Goal: Task Accomplishment & Management: Manage account settings

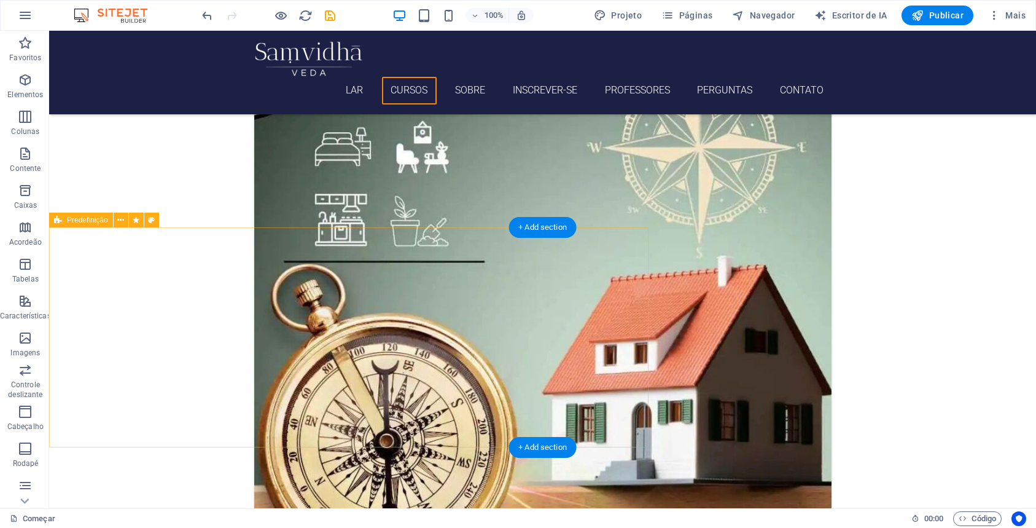
scroll to position [1588, 0]
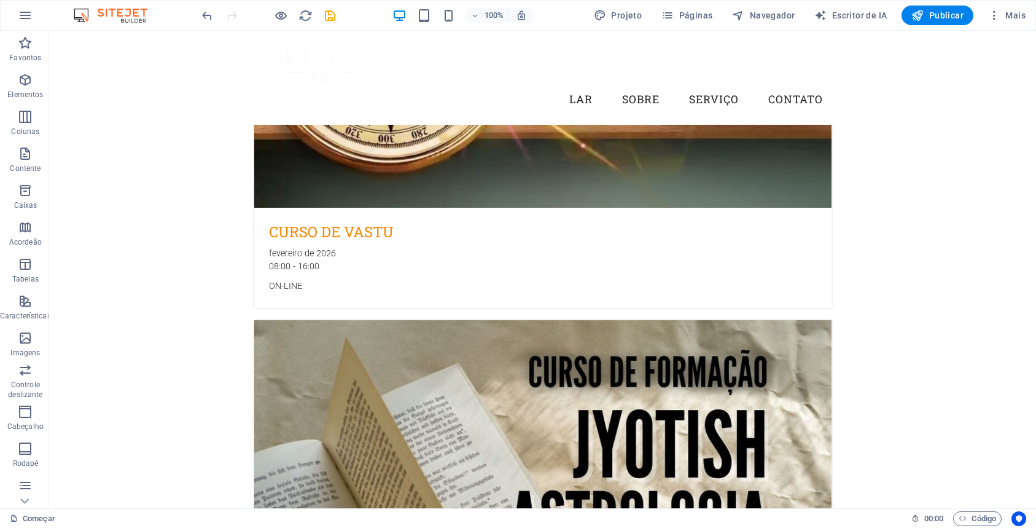
scroll to position [1543, 0]
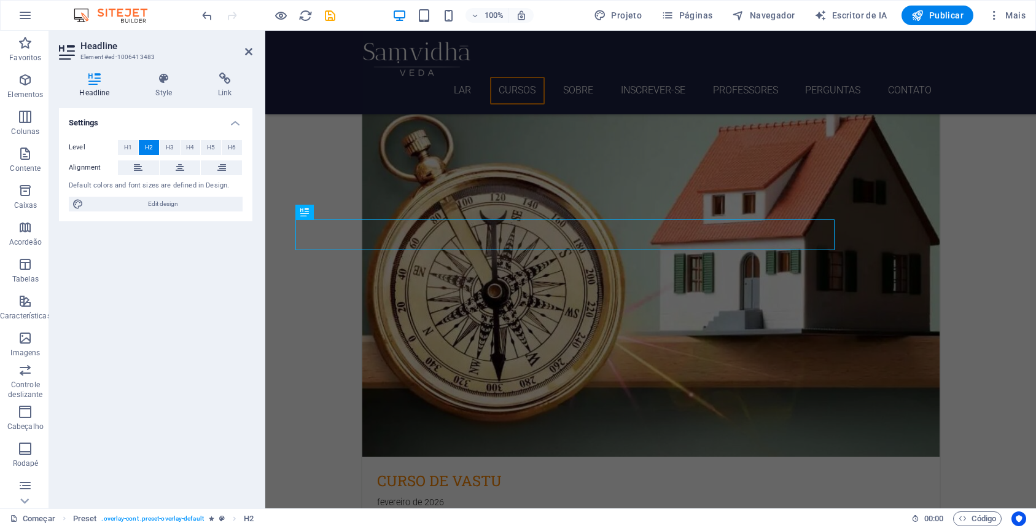
scroll to position [1563, 0]
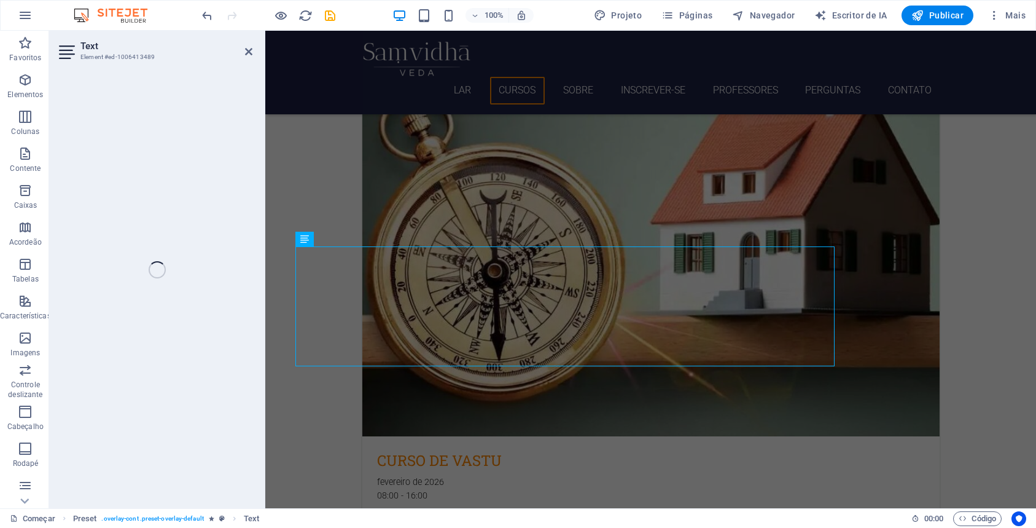
click at [174, 280] on div "Text Element #ed-1006413489 H3 Bandeira Banner Recipiente H1 Spacer Recipiente …" at bounding box center [542, 269] width 987 height 477
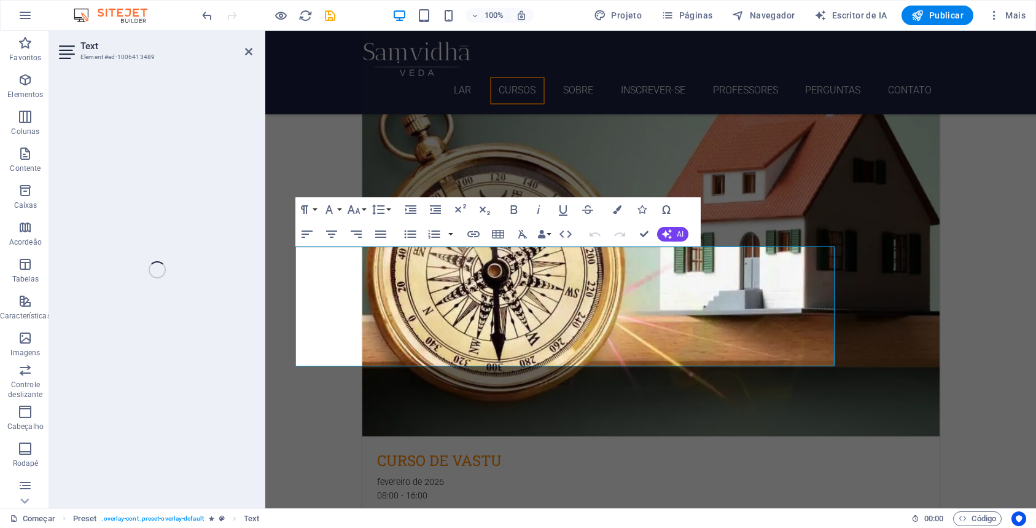
scroll to position [1576, 0]
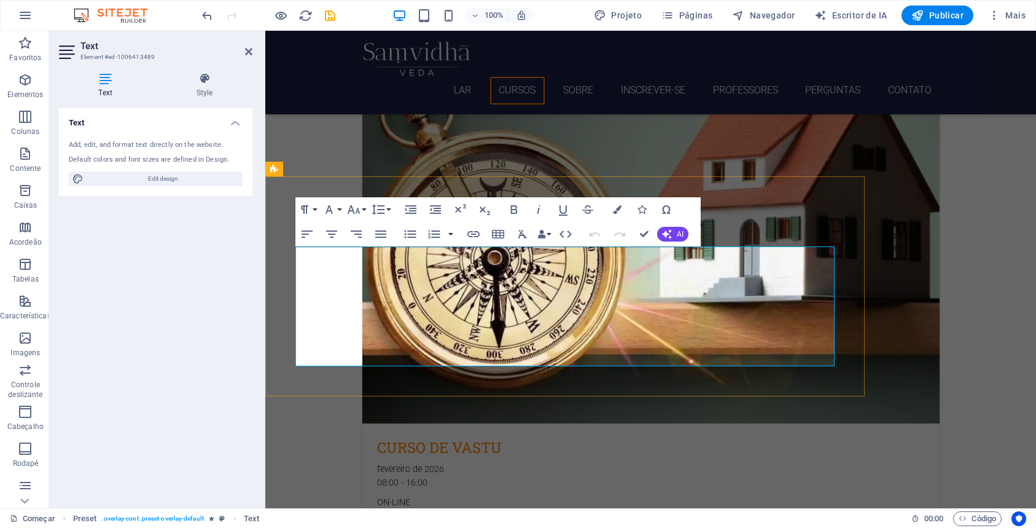
drag, startPoint x: 767, startPoint y: 286, endPoint x: 297, endPoint y: 257, distance: 471.3
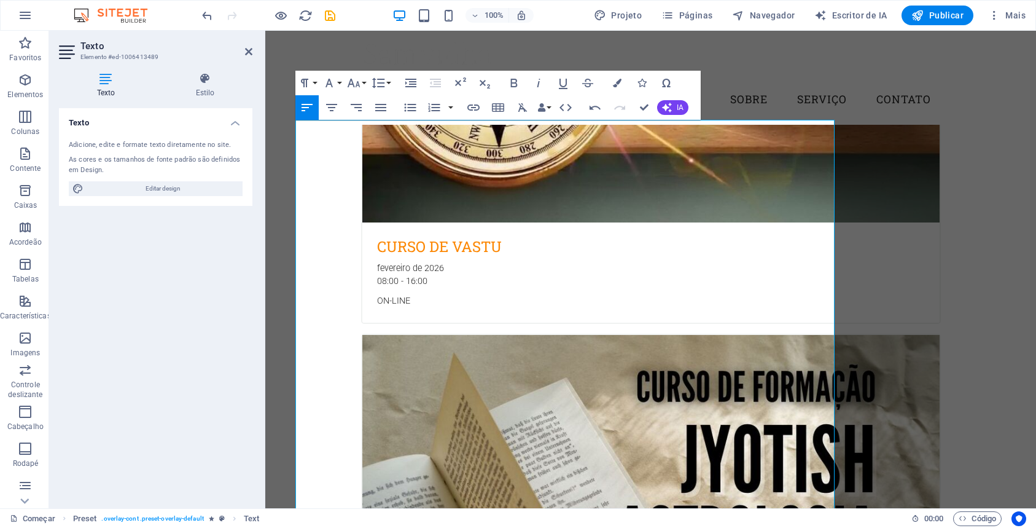
scroll to position [1502, 0]
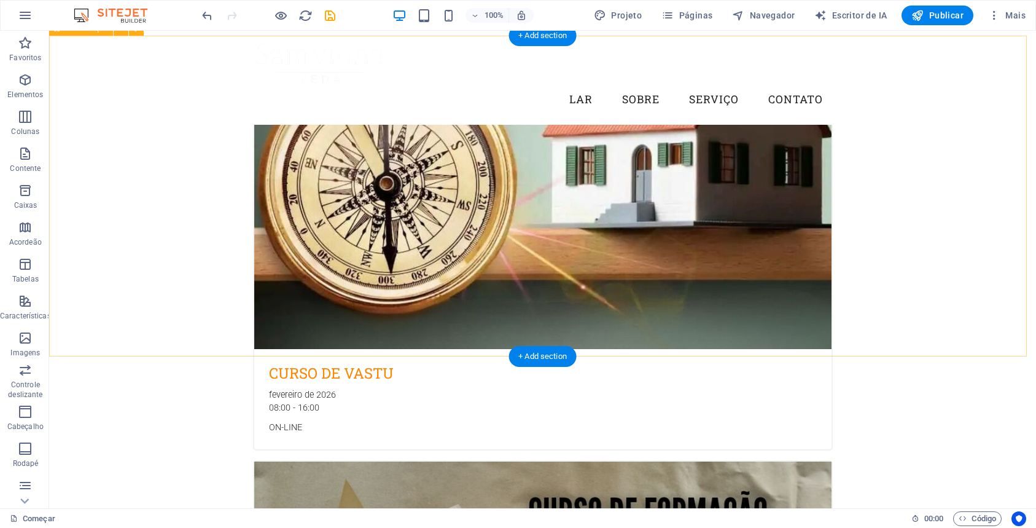
scroll to position [1396, 0]
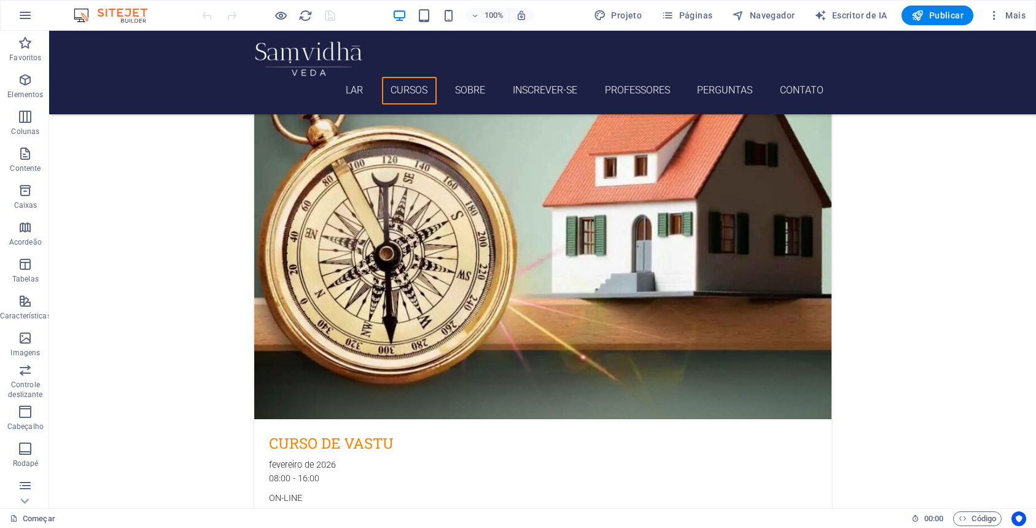
scroll to position [1653, 0]
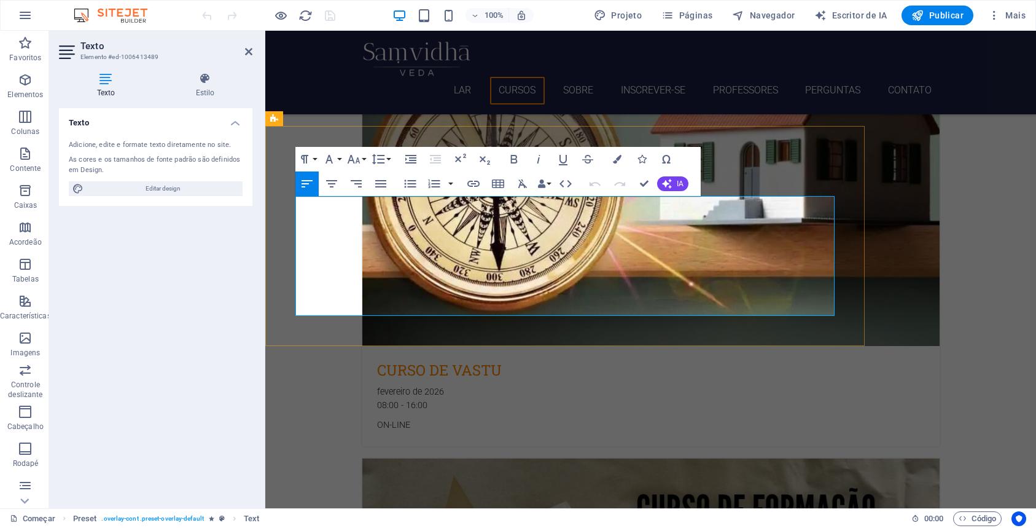
drag, startPoint x: 756, startPoint y: 233, endPoint x: 297, endPoint y: 203, distance: 459.8
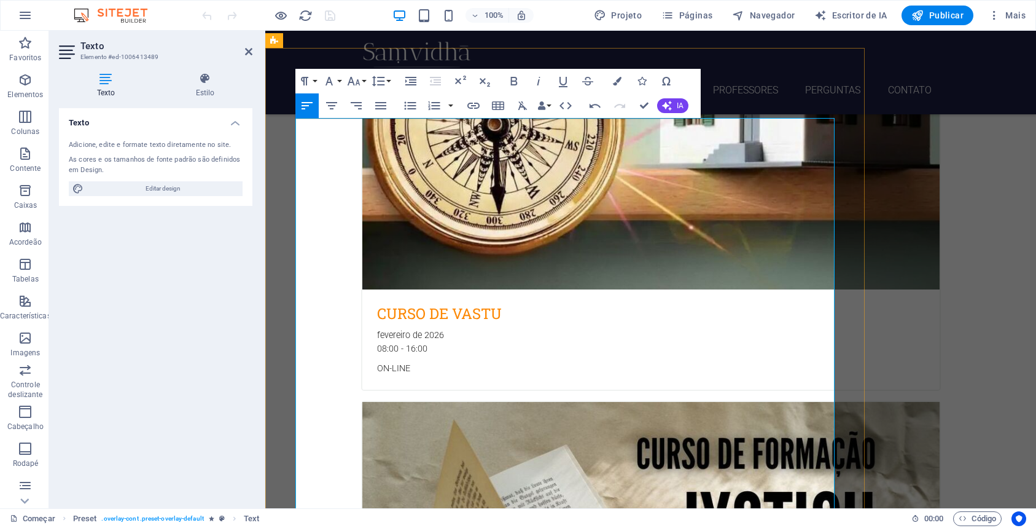
scroll to position [1731, 0]
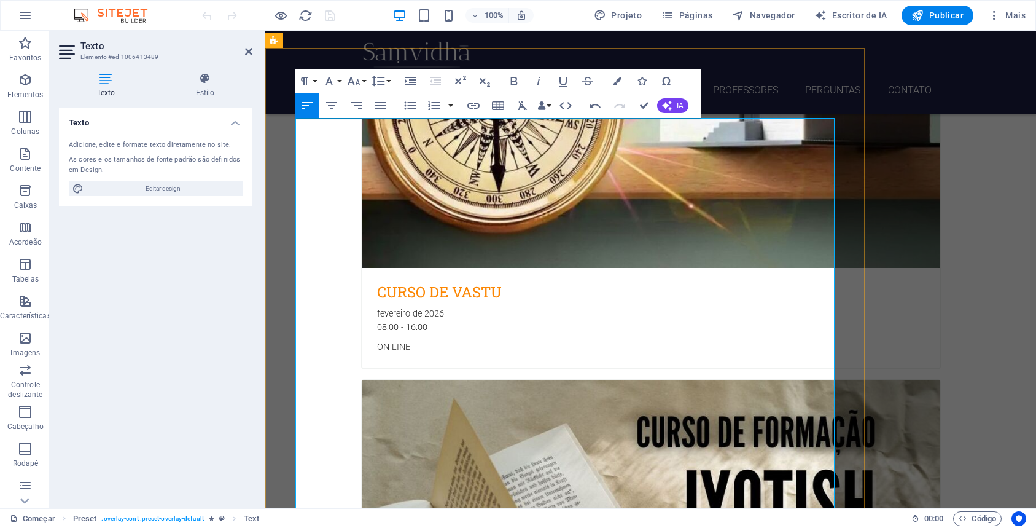
drag, startPoint x: 313, startPoint y: 268, endPoint x: 488, endPoint y: 264, distance: 175.7
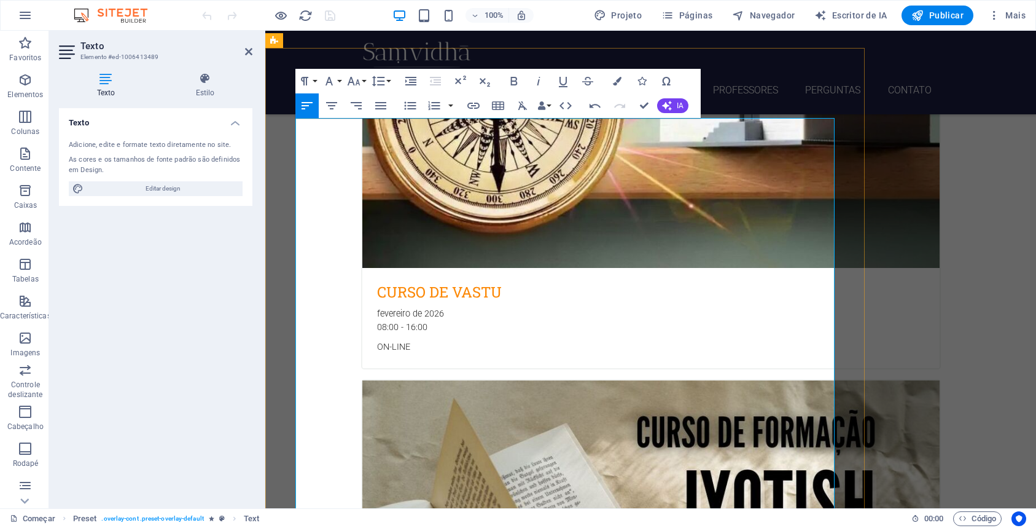
drag, startPoint x: 476, startPoint y: 268, endPoint x: 448, endPoint y: 269, distance: 28.3
drag, startPoint x: 448, startPoint y: 269, endPoint x: 358, endPoint y: 273, distance: 89.7
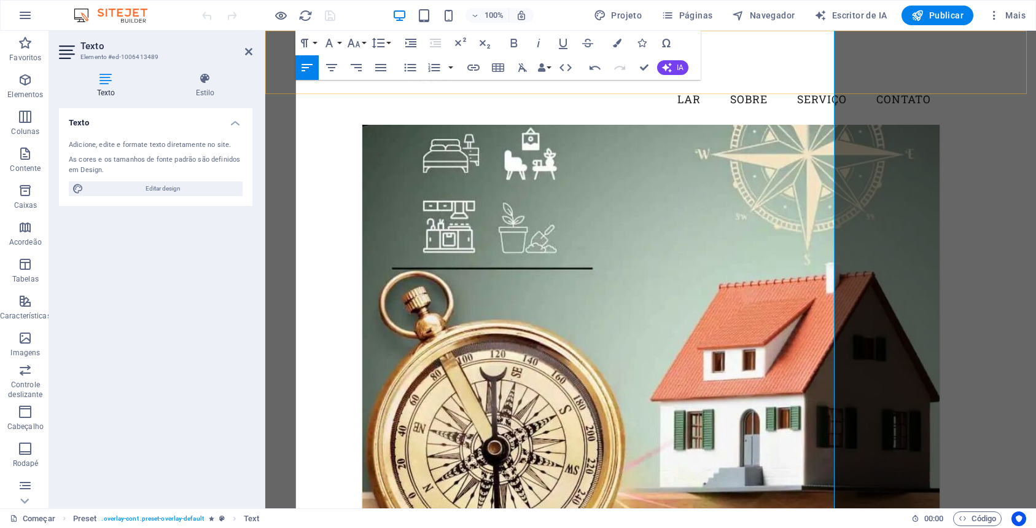
scroll to position [2337, 0]
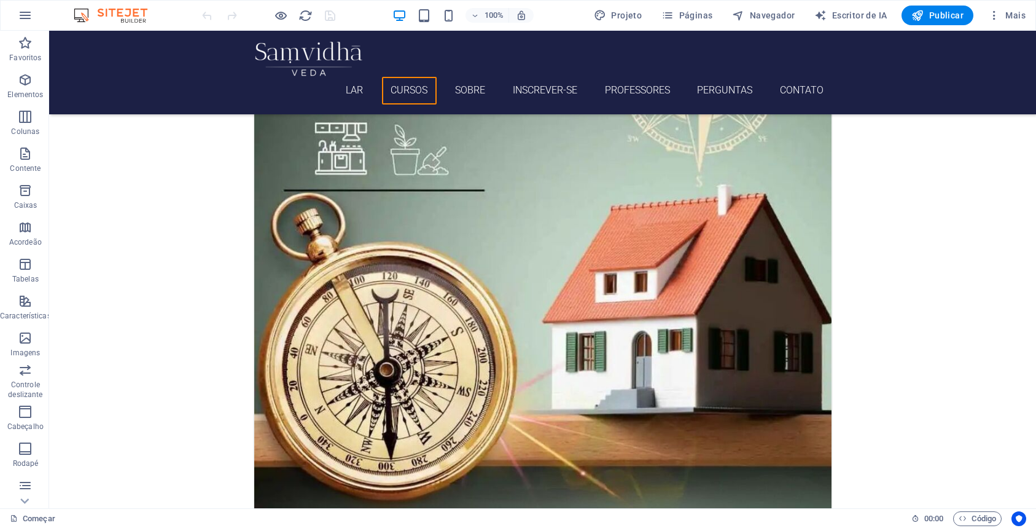
scroll to position [1613, 0]
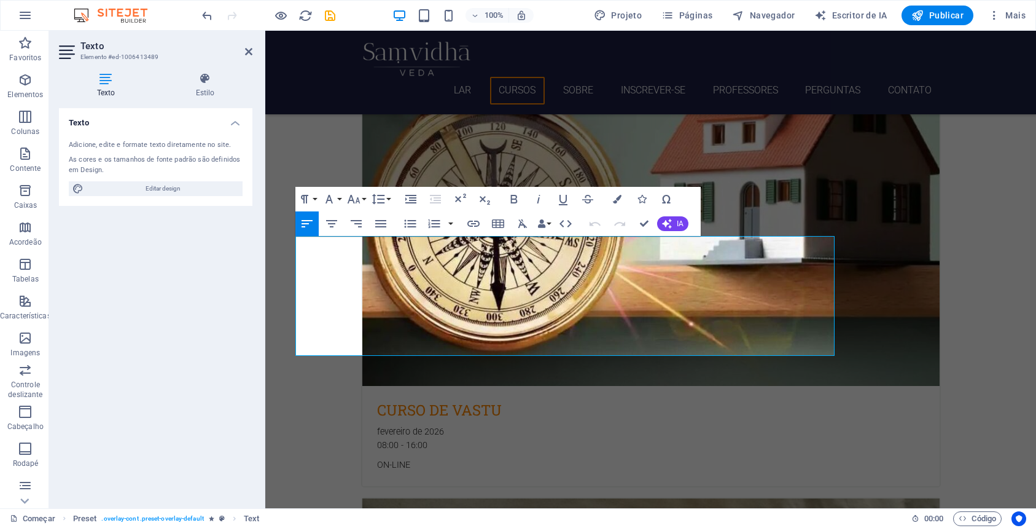
drag, startPoint x: 754, startPoint y: 273, endPoint x: 257, endPoint y: 239, distance: 498.7
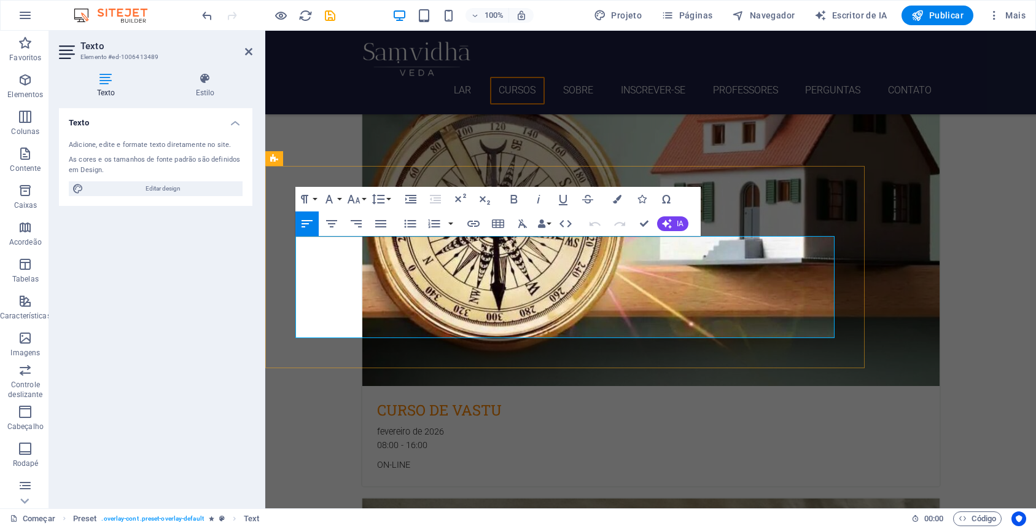
drag, startPoint x: 550, startPoint y: 284, endPoint x: 298, endPoint y: 286, distance: 251.8
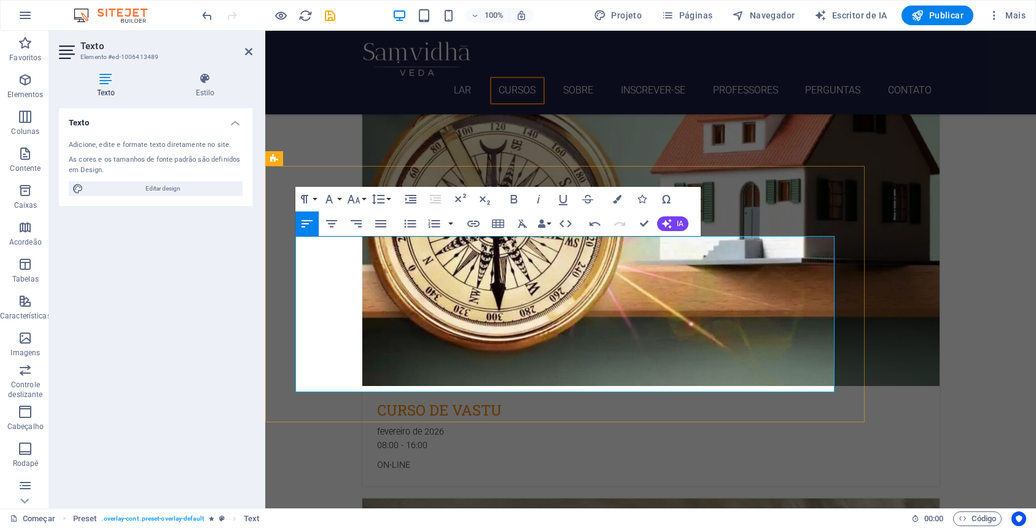
drag, startPoint x: 598, startPoint y: 384, endPoint x: 306, endPoint y: 353, distance: 294.0
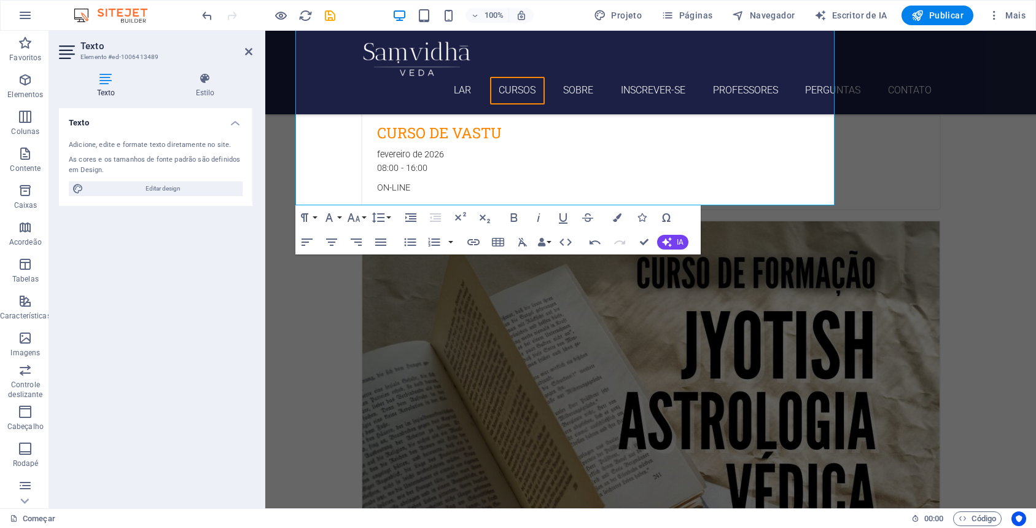
scroll to position [1912, 0]
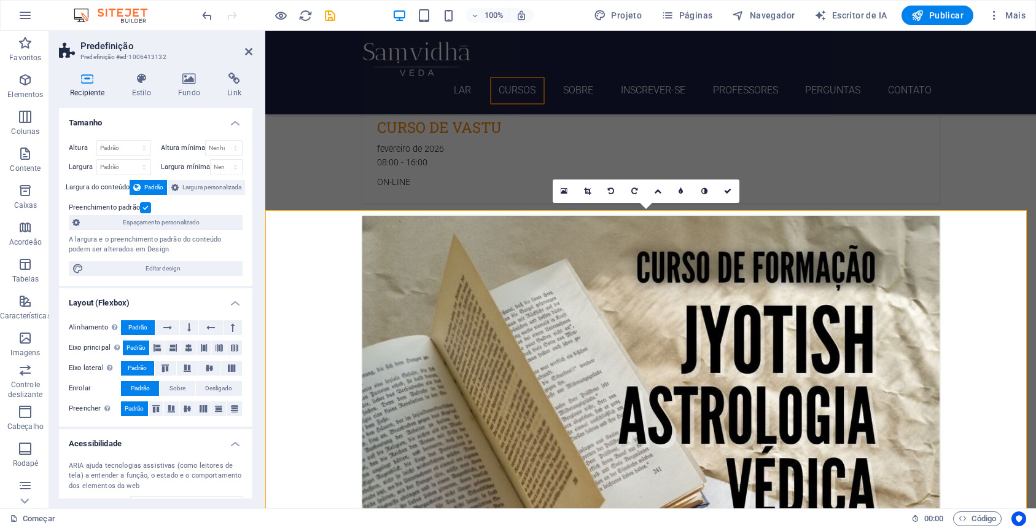
scroll to position [1918, 0]
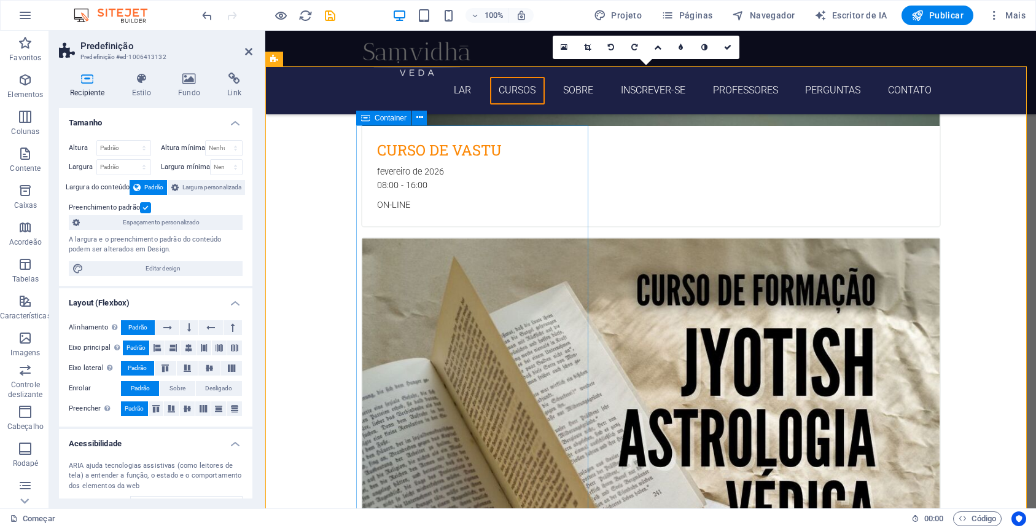
scroll to position [2062, 0]
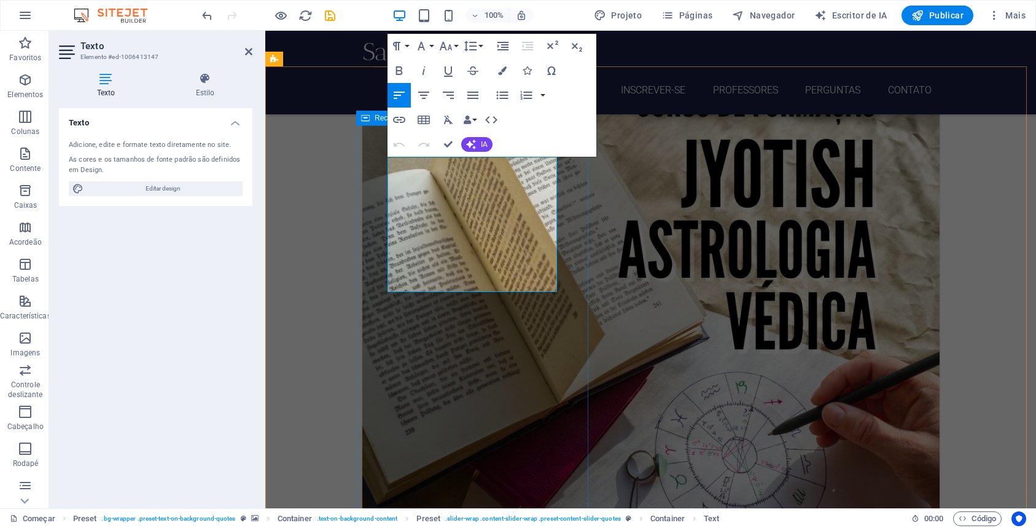
drag, startPoint x: 506, startPoint y: 240, endPoint x: 386, endPoint y: 165, distance: 141.5
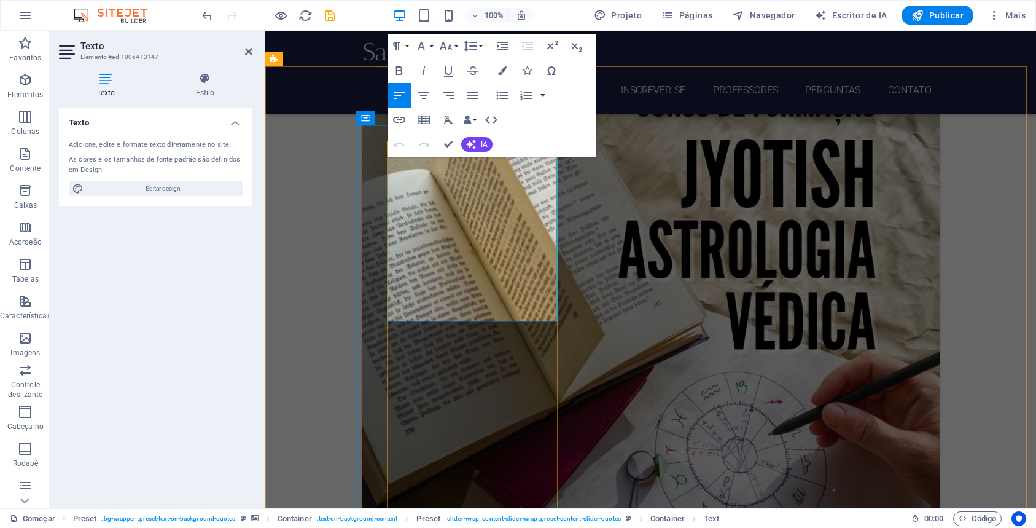
drag, startPoint x: 460, startPoint y: 296, endPoint x: 391, endPoint y: 292, distance: 69.5
drag, startPoint x: 501, startPoint y: 296, endPoint x: 389, endPoint y: 292, distance: 111.2
click at [395, 69] on icon "button" at bounding box center [399, 70] width 15 height 15
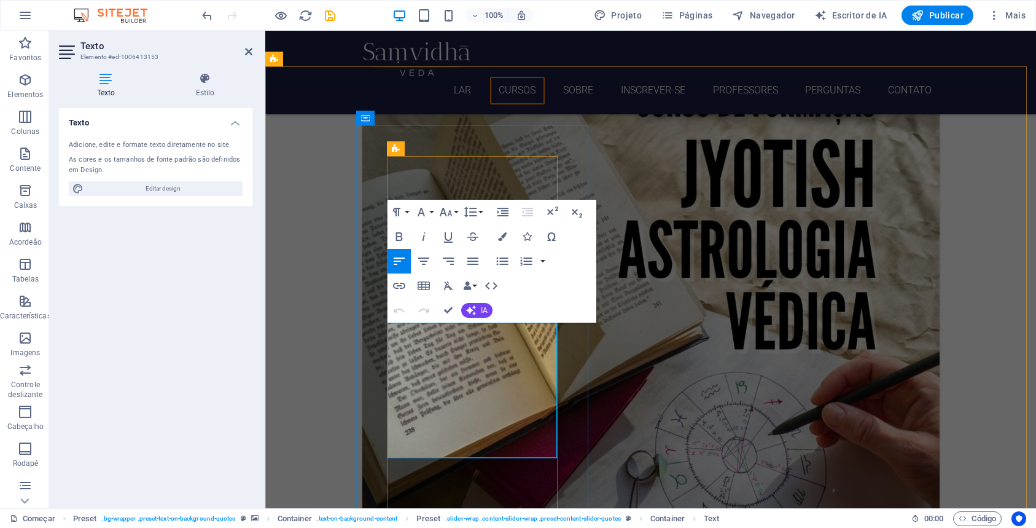
drag, startPoint x: 509, startPoint y: 404, endPoint x: 388, endPoint y: 330, distance: 141.7
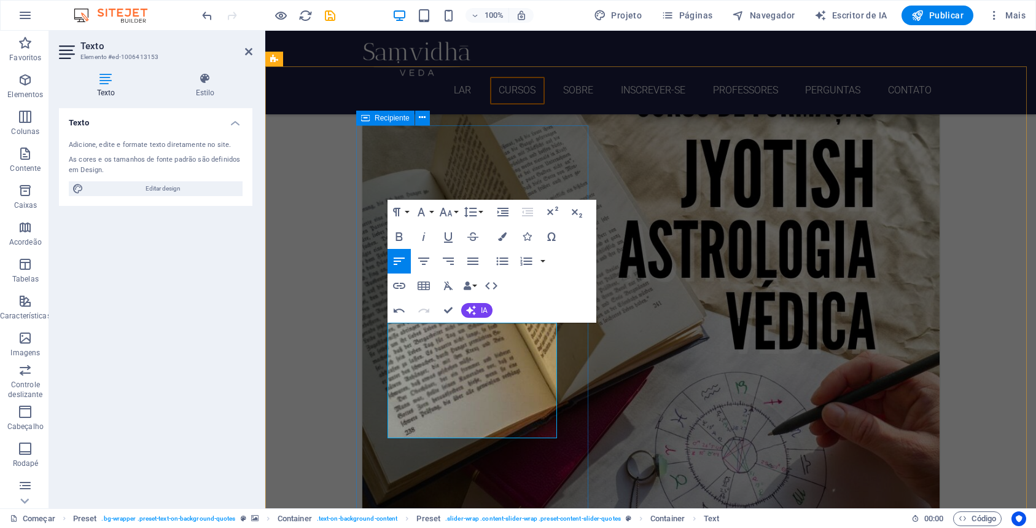
drag, startPoint x: 451, startPoint y: 416, endPoint x: 383, endPoint y: 413, distance: 68.2
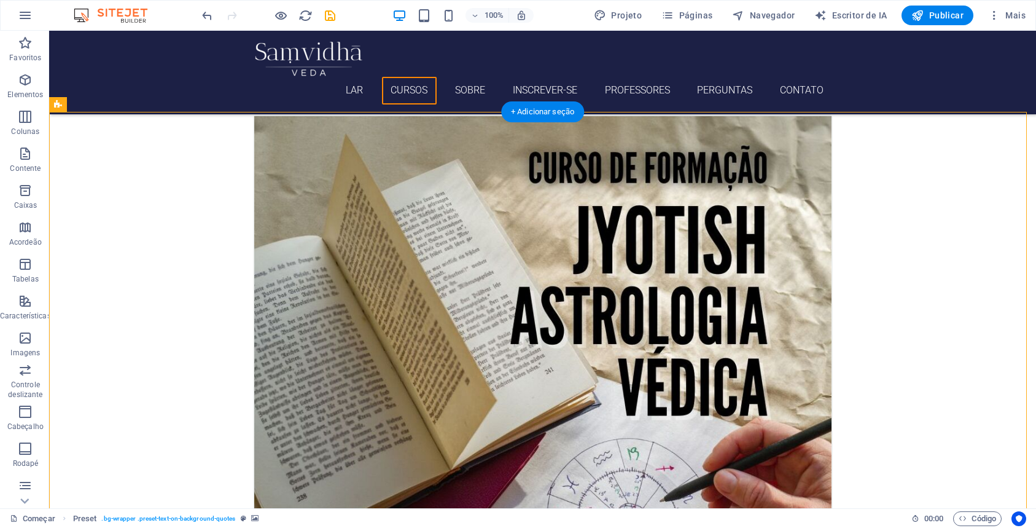
scroll to position [2110, 0]
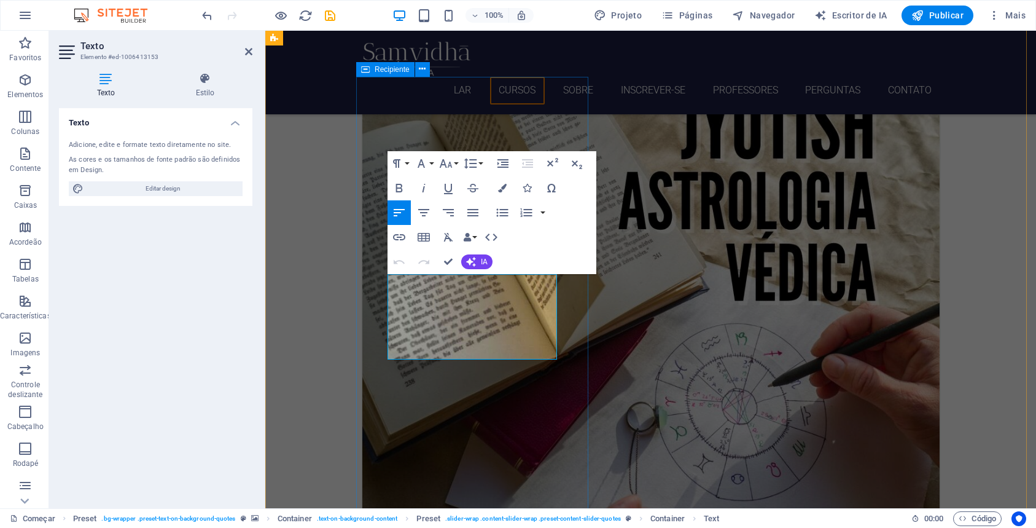
drag, startPoint x: 537, startPoint y: 337, endPoint x: 385, endPoint y: 280, distance: 162.5
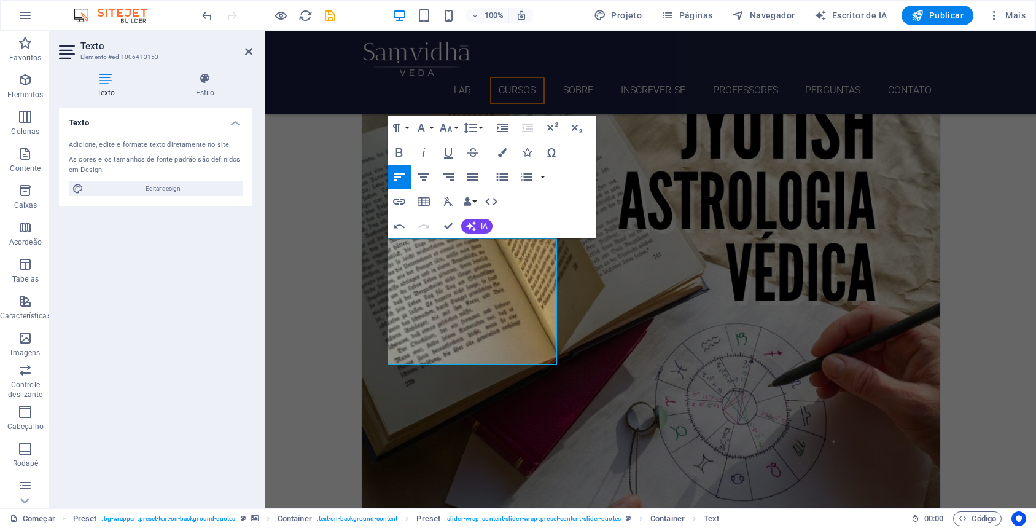
scroll to position [2146, 0]
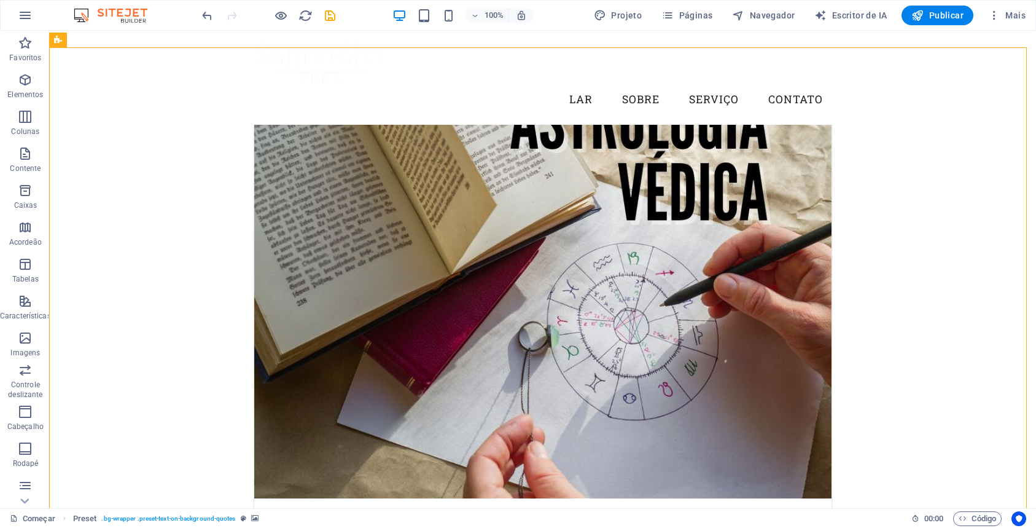
scroll to position [2081, 0]
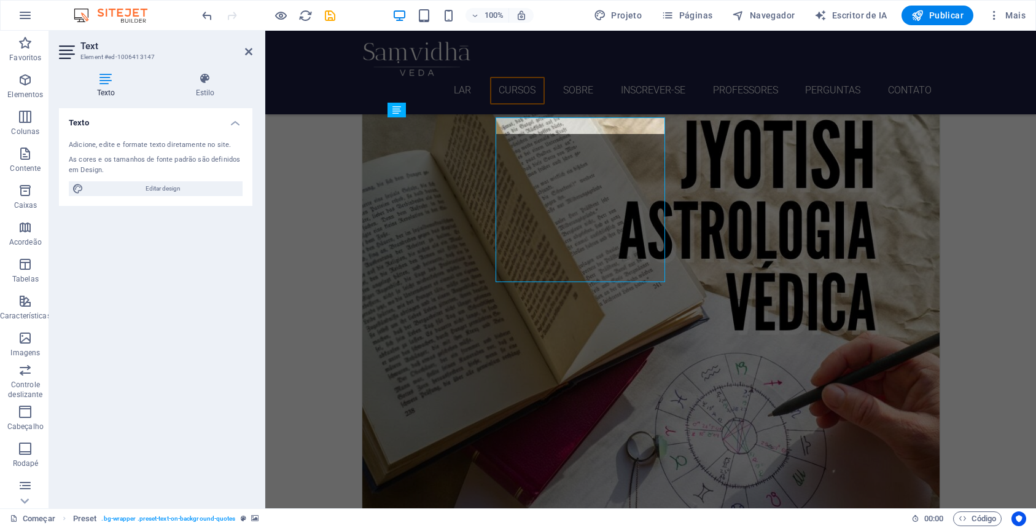
scroll to position [2101, 0]
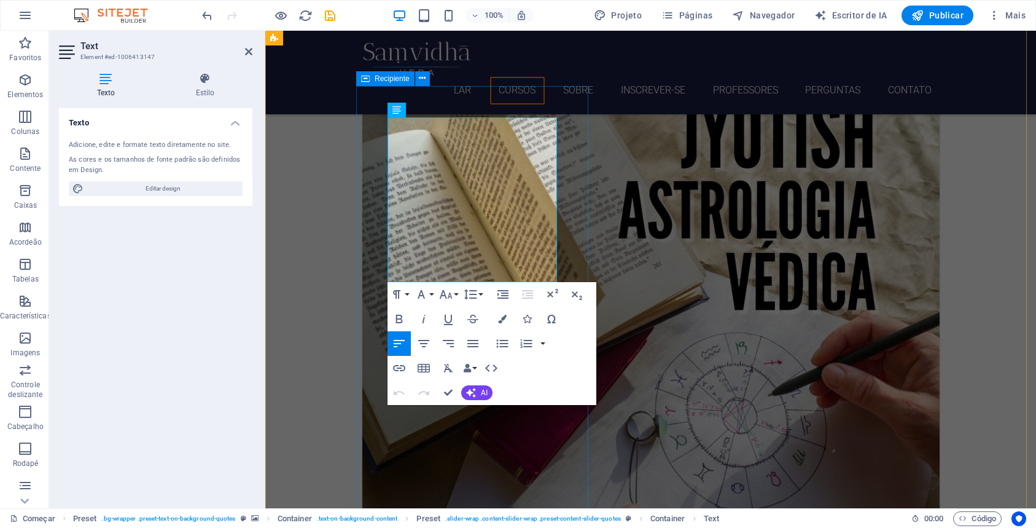
drag, startPoint x: 437, startPoint y: 225, endPoint x: 381, endPoint y: 127, distance: 113.4
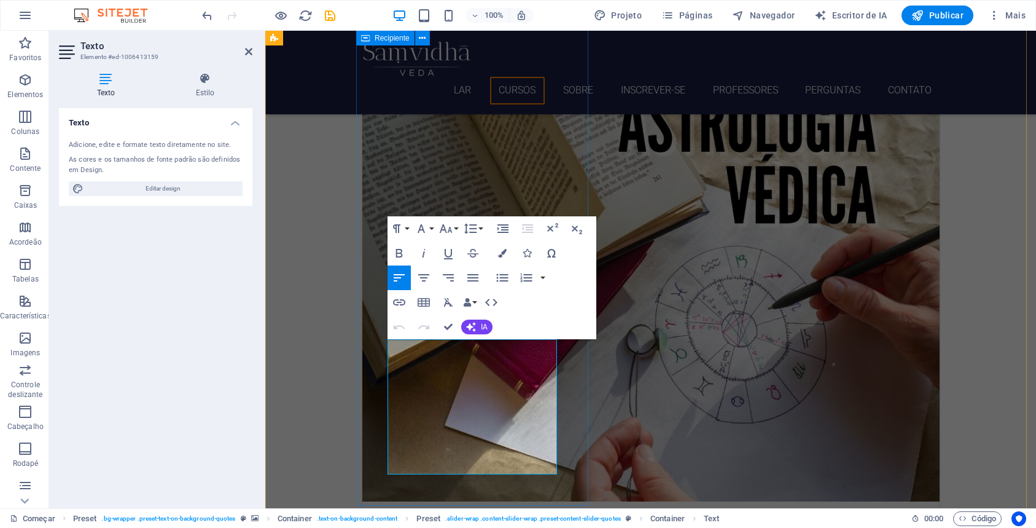
drag, startPoint x: 526, startPoint y: 425, endPoint x: 384, endPoint y: 347, distance: 161.4
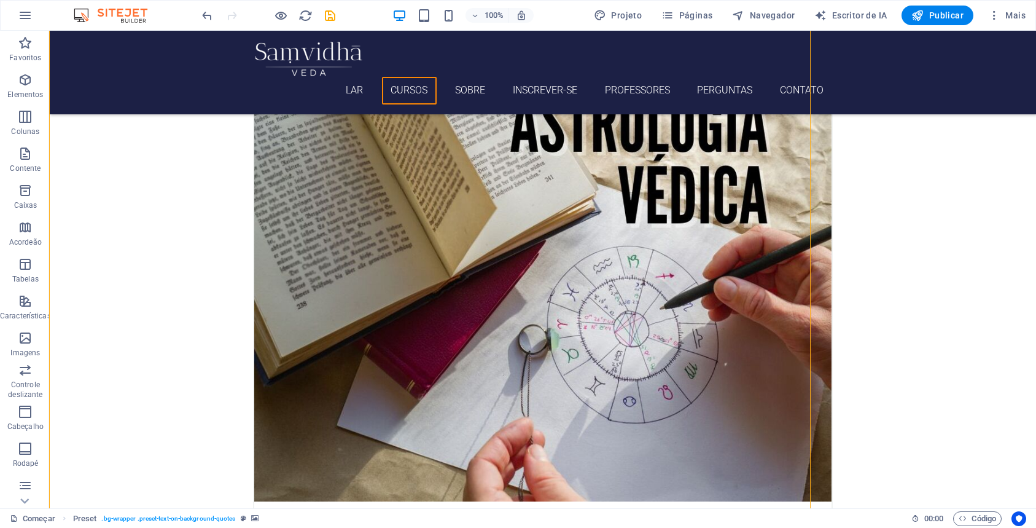
scroll to position [2290, 0]
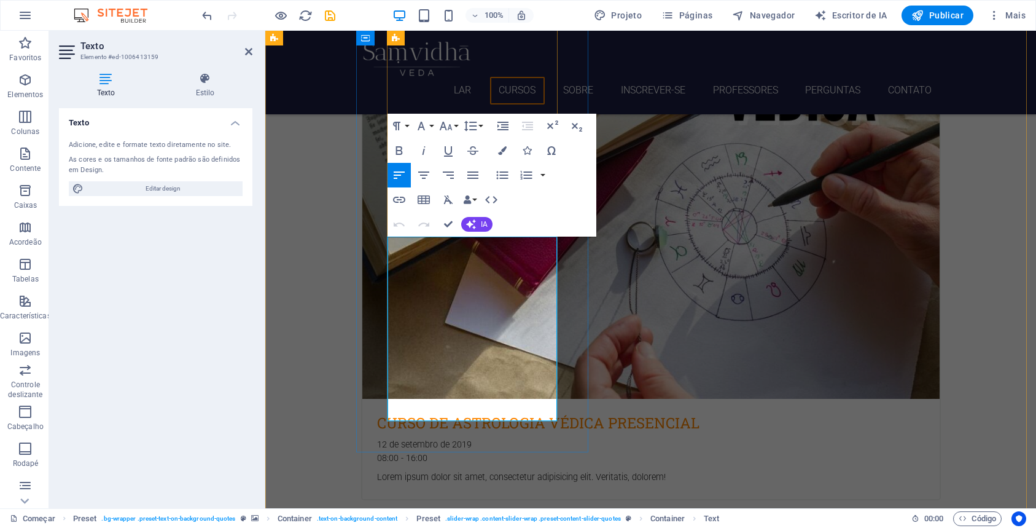
drag, startPoint x: 451, startPoint y: 397, endPoint x: 382, endPoint y: 390, distance: 69.8
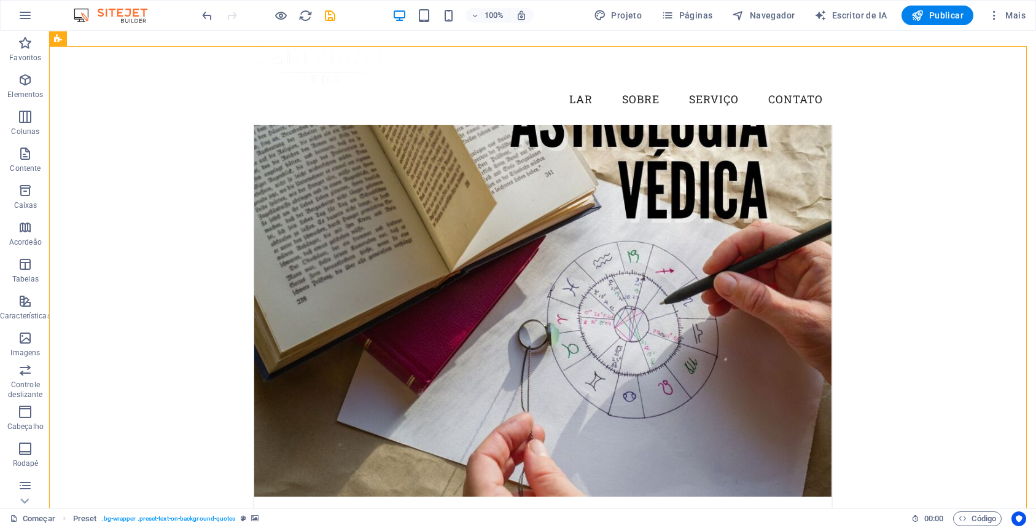
scroll to position [2082, 0]
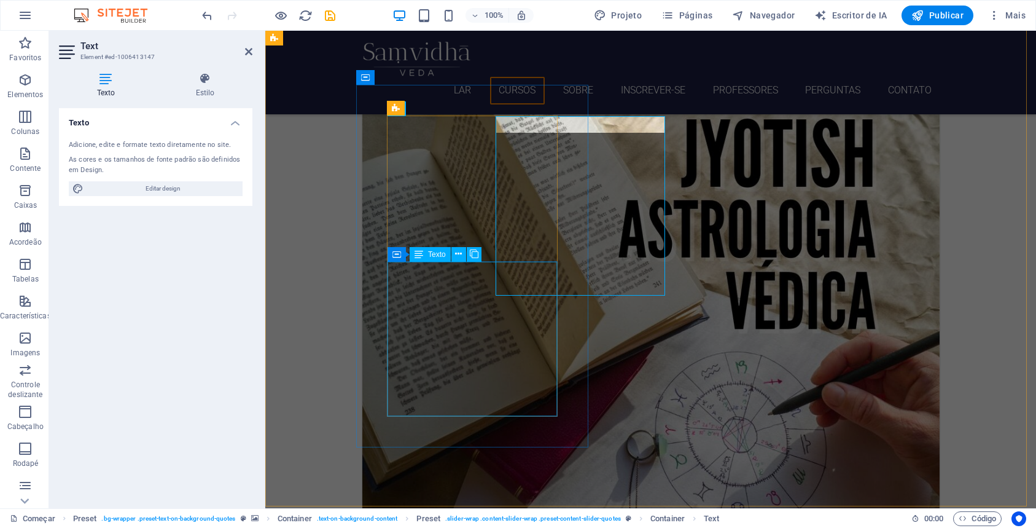
scroll to position [2102, 0]
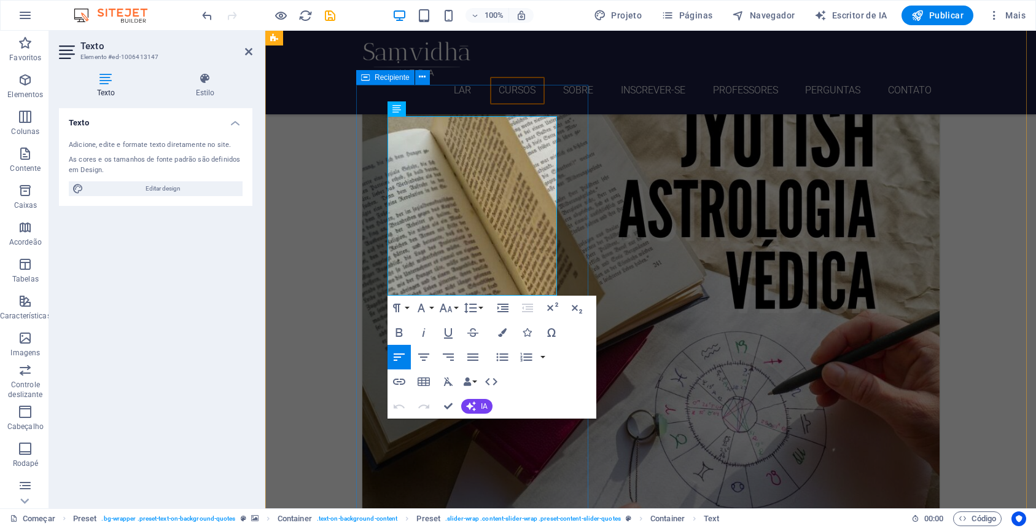
drag, startPoint x: 519, startPoint y: 275, endPoint x: 368, endPoint y: 267, distance: 150.7
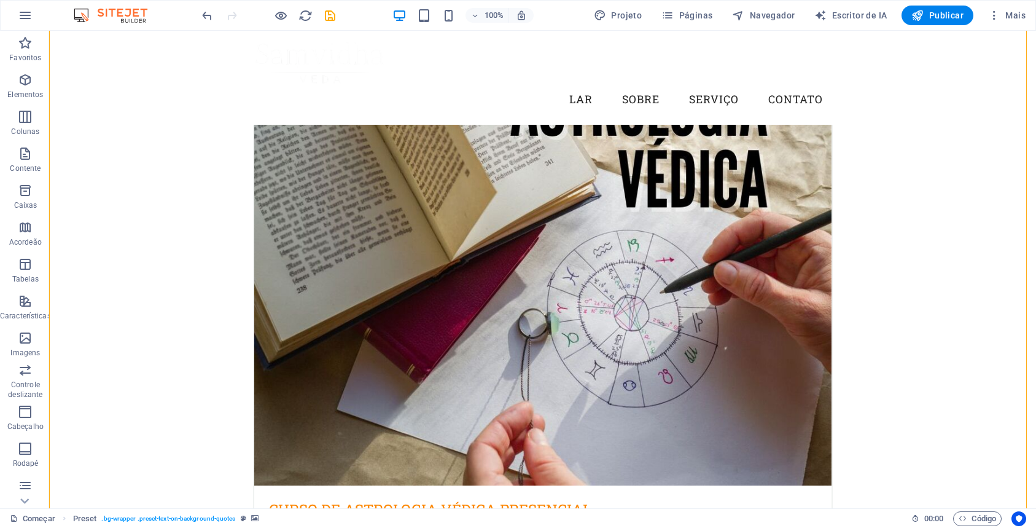
scroll to position [2149, 0]
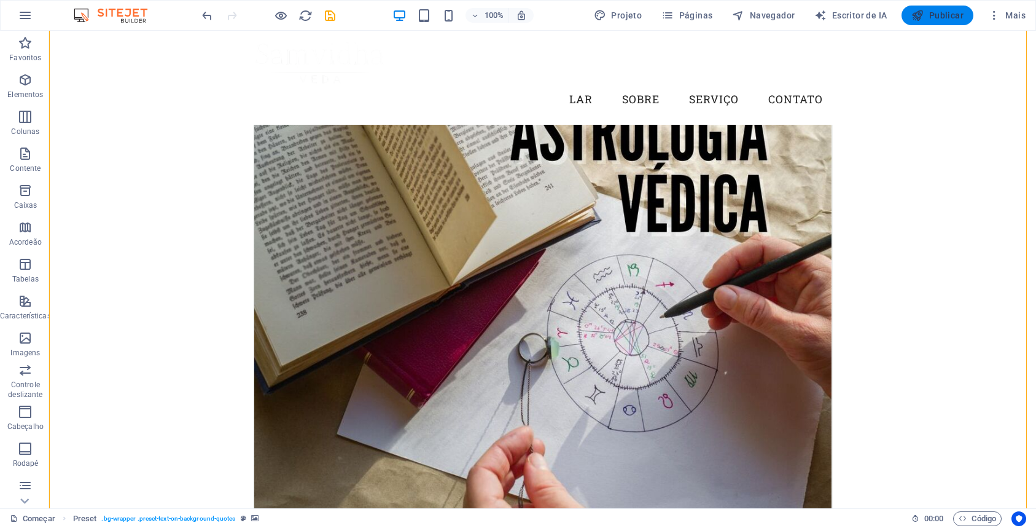
click at [957, 18] on font "Publicar" at bounding box center [946, 15] width 34 height 10
checkbox input "false"
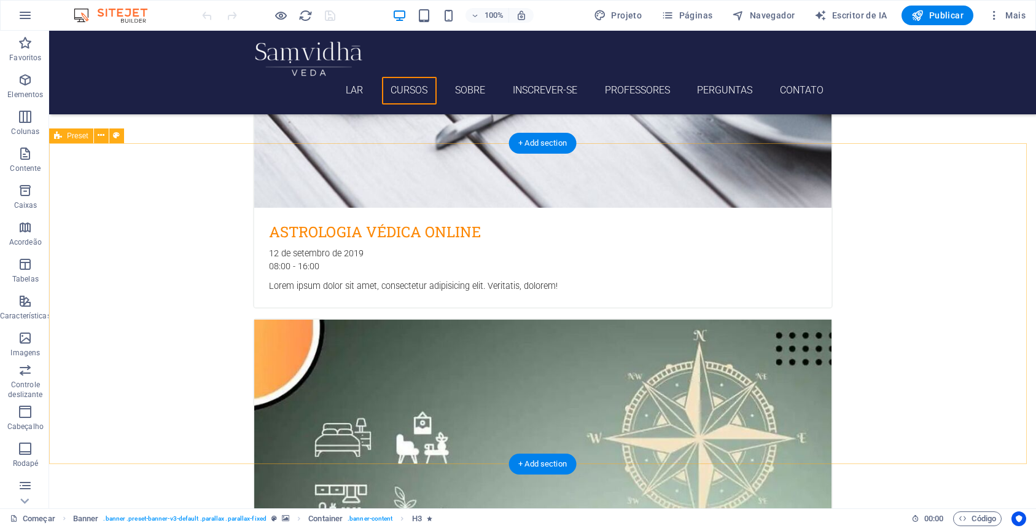
scroll to position [1316, 0]
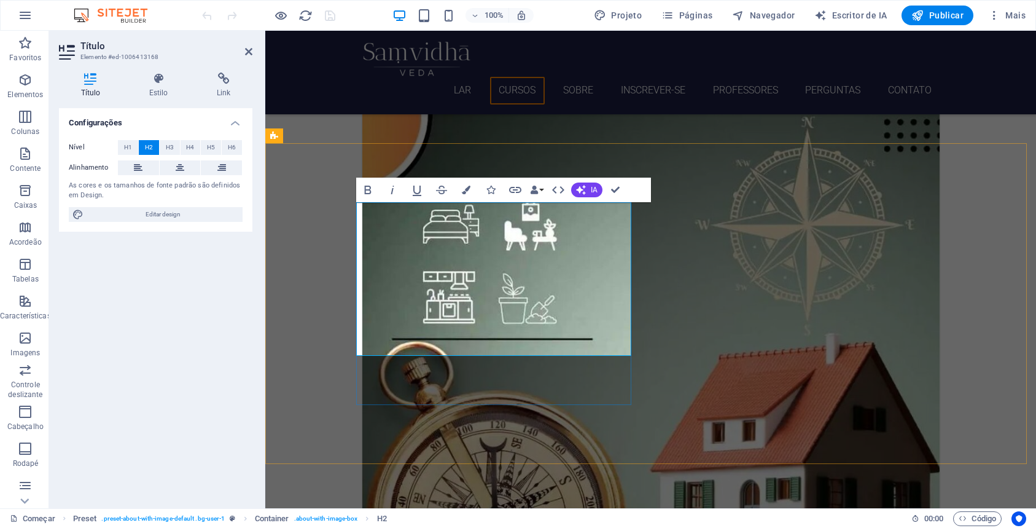
drag, startPoint x: 526, startPoint y: 343, endPoint x: 357, endPoint y: 230, distance: 203.7
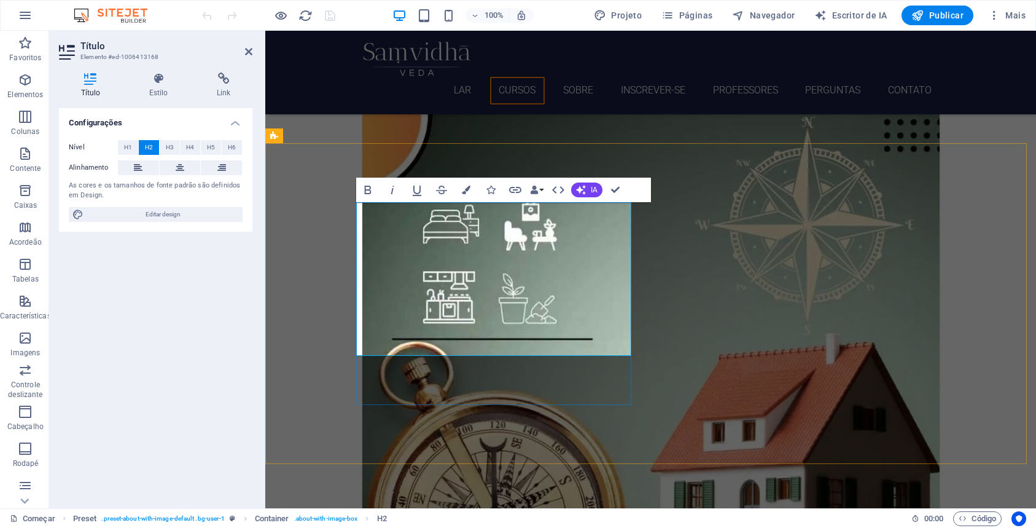
select select "%"
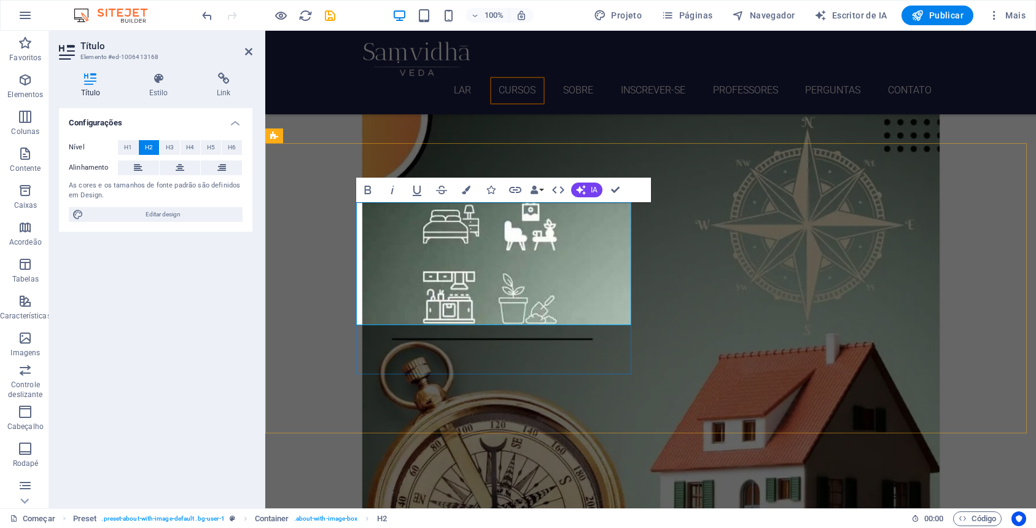
drag, startPoint x: 357, startPoint y: 278, endPoint x: 402, endPoint y: 279, distance: 44.8
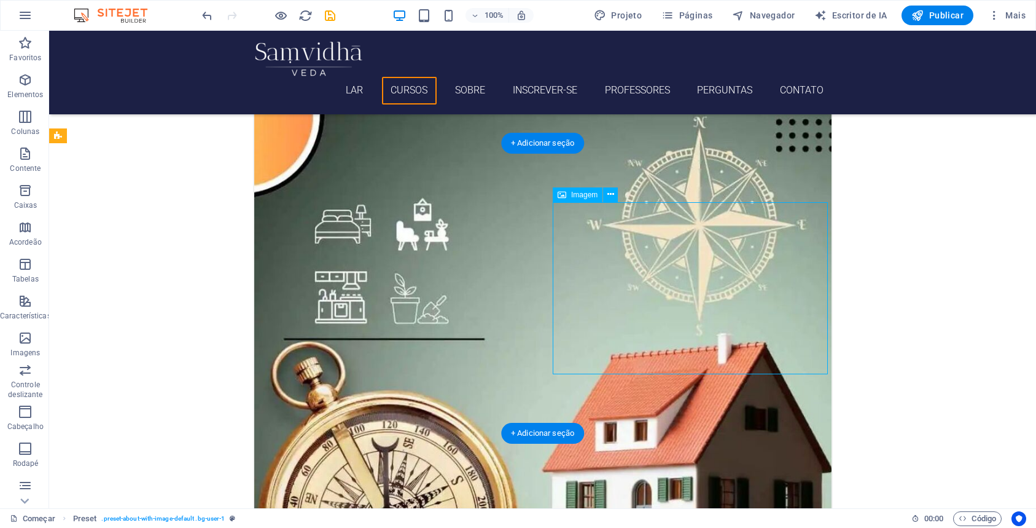
select select "%"
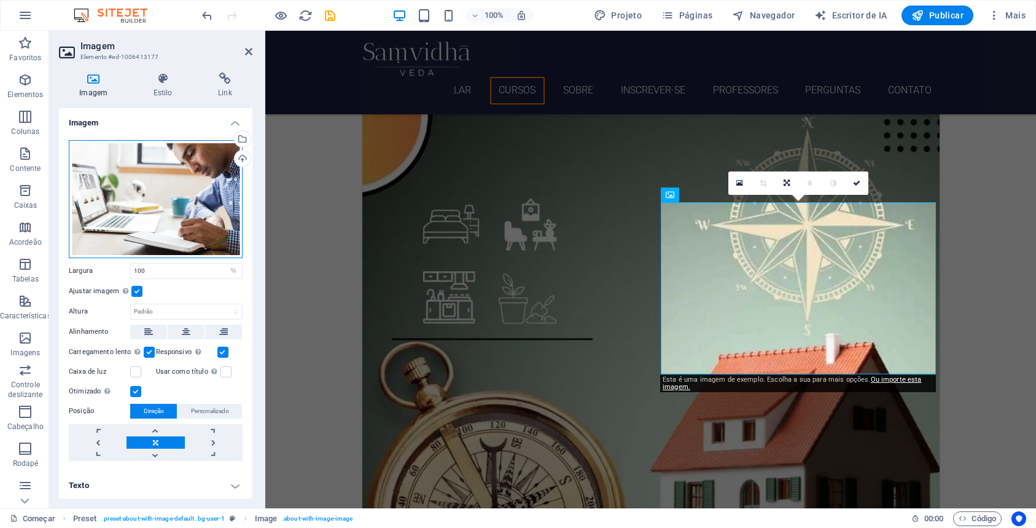
click at [154, 212] on div "Arraste os arquivos aqui, clique para escolher os arquivos ou selecione-os em A…" at bounding box center [156, 199] width 174 height 118
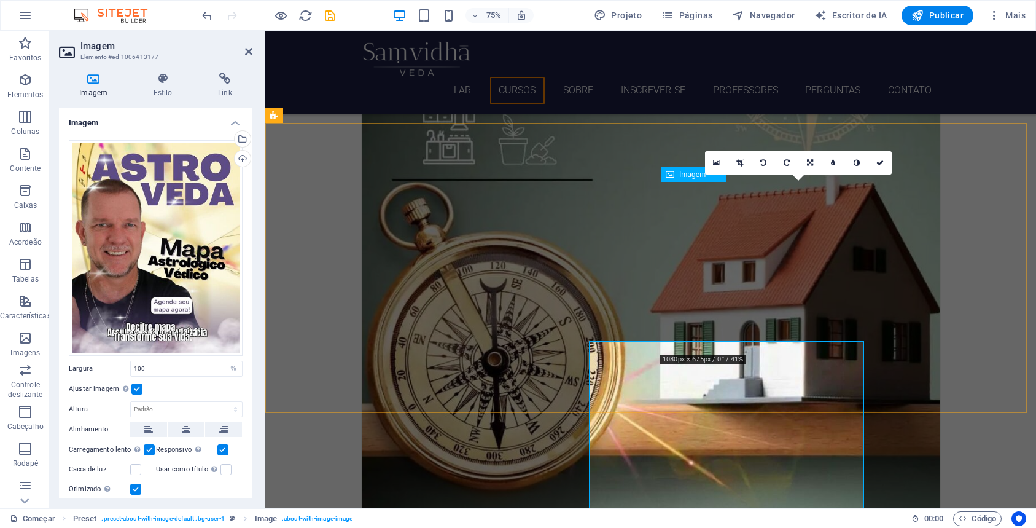
scroll to position [1336, 0]
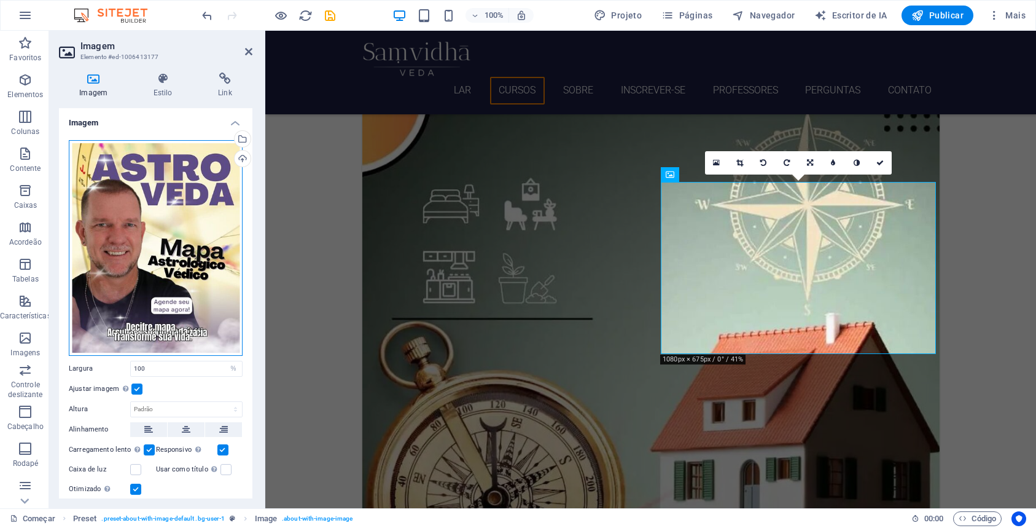
click at [152, 245] on div "Arraste os arquivos aqui, clique para escolher os arquivos ou selecione-os em A…" at bounding box center [156, 248] width 174 height 216
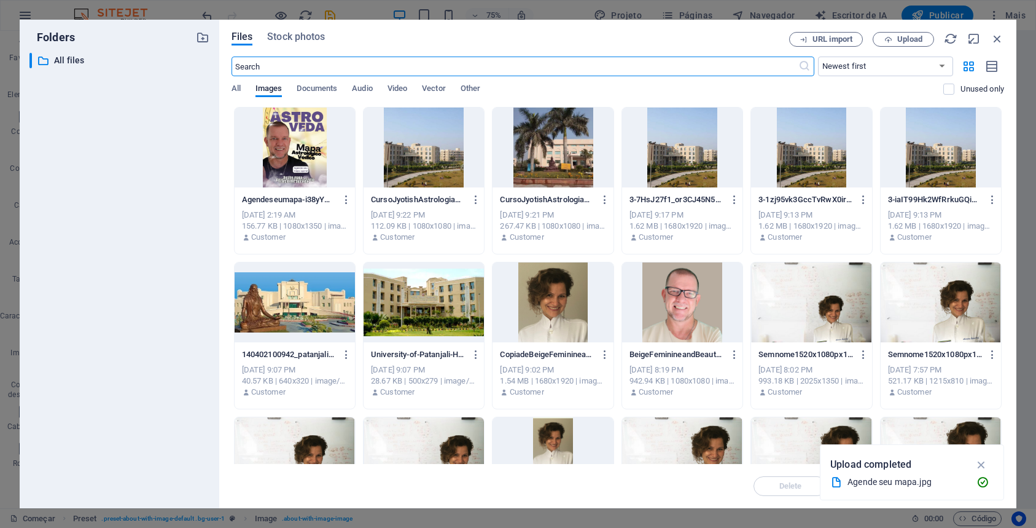
scroll to position [1495, 0]
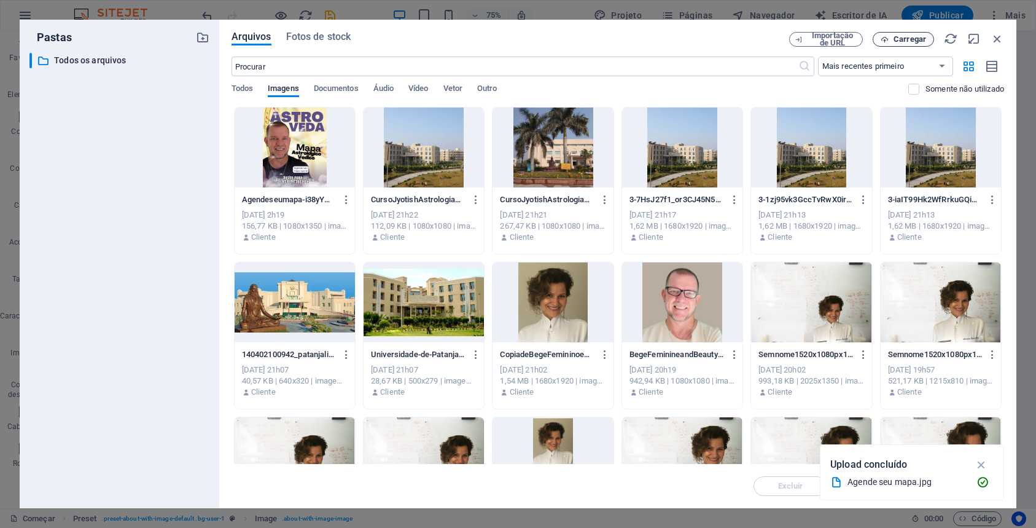
click at [903, 38] on font "Carregar" at bounding box center [910, 38] width 33 height 9
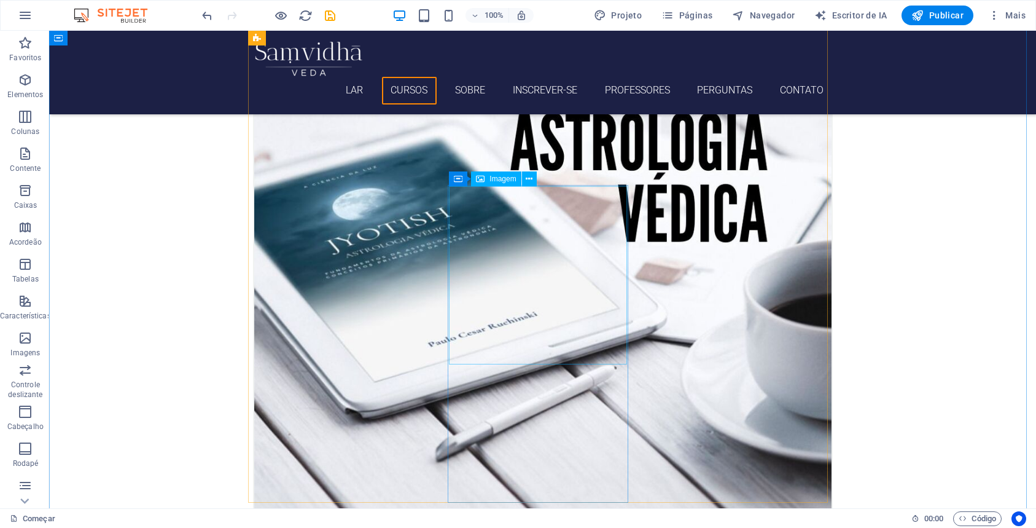
scroll to position [897, 0]
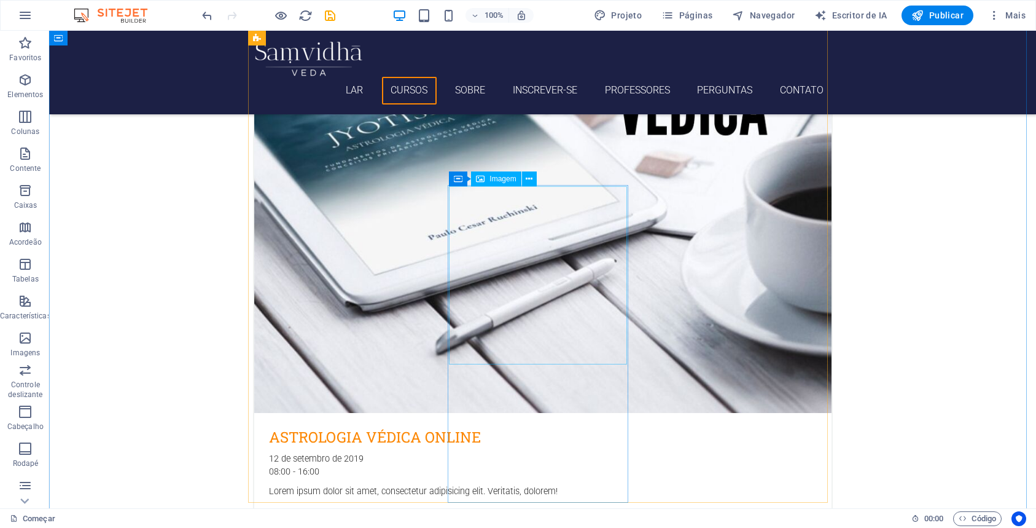
select select "%"
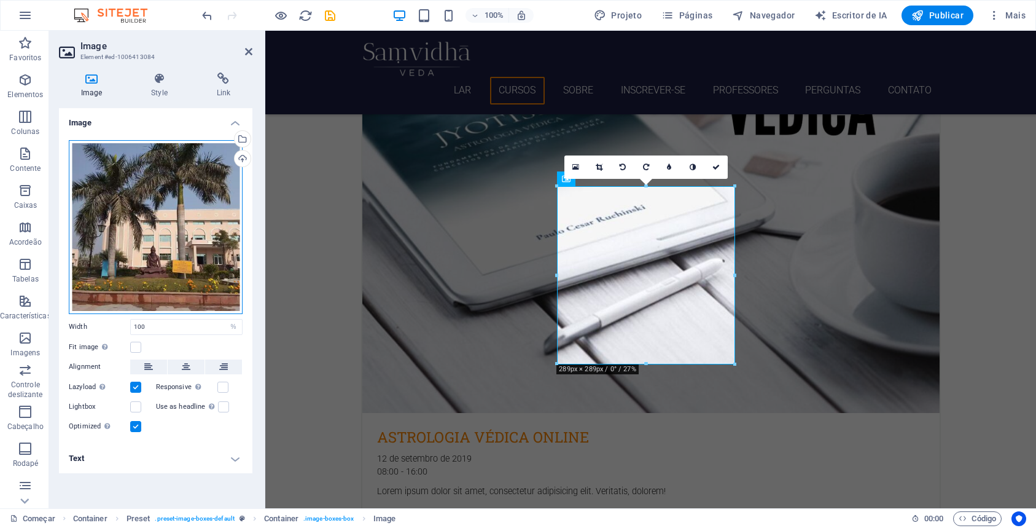
click at [193, 226] on div "Drag files here, click to choose files or select files from Files or our free s…" at bounding box center [156, 227] width 174 height 174
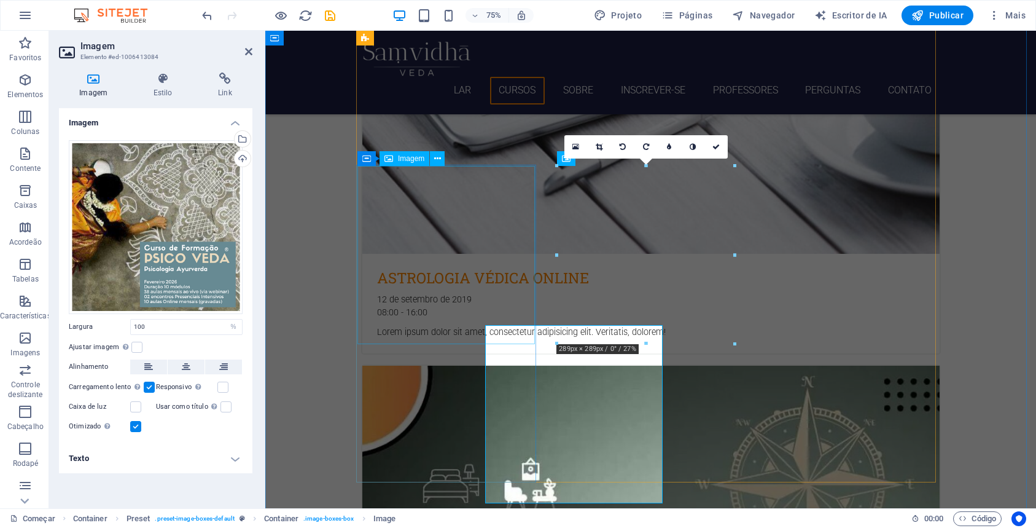
scroll to position [918, 0]
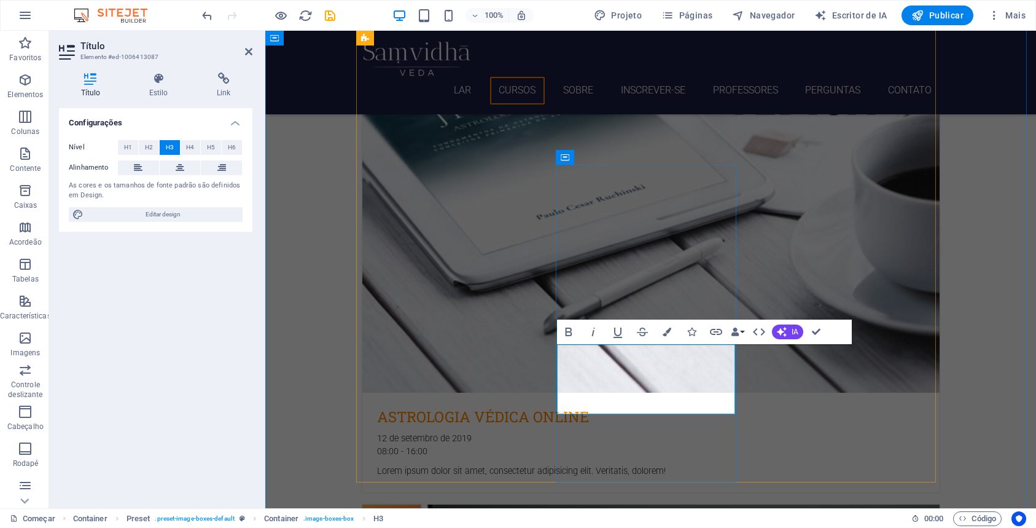
drag, startPoint x: 711, startPoint y: 403, endPoint x: 572, endPoint y: 387, distance: 139.7
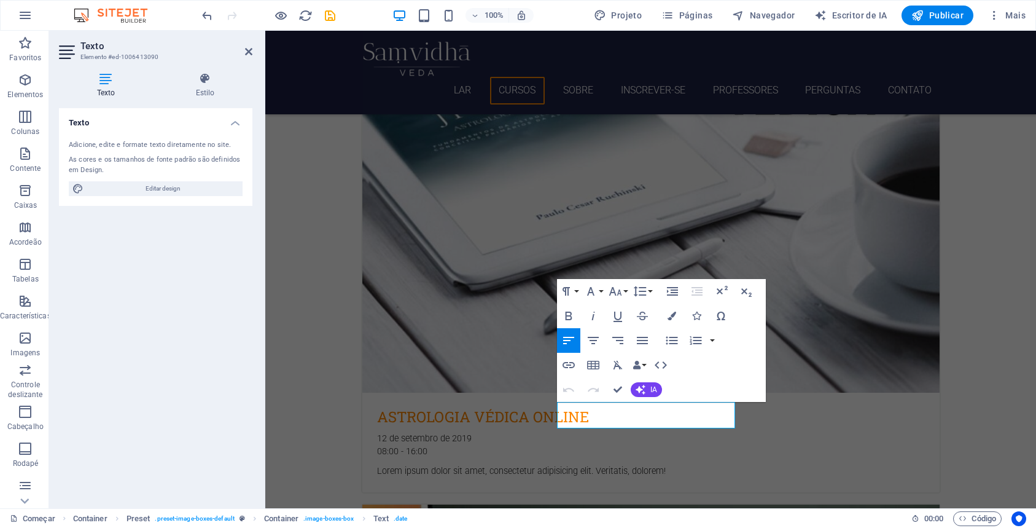
drag, startPoint x: 652, startPoint y: 400, endPoint x: 386, endPoint y: 375, distance: 267.7
click at [652, 400] on div "Desfazer Refazer Confirmar (⌘+⏎) IA Melhorar Faça mais curto Faça mais tempo Co…" at bounding box center [610, 389] width 106 height 25
drag, startPoint x: 607, startPoint y: 407, endPoint x: 582, endPoint y: 408, distance: 25.2
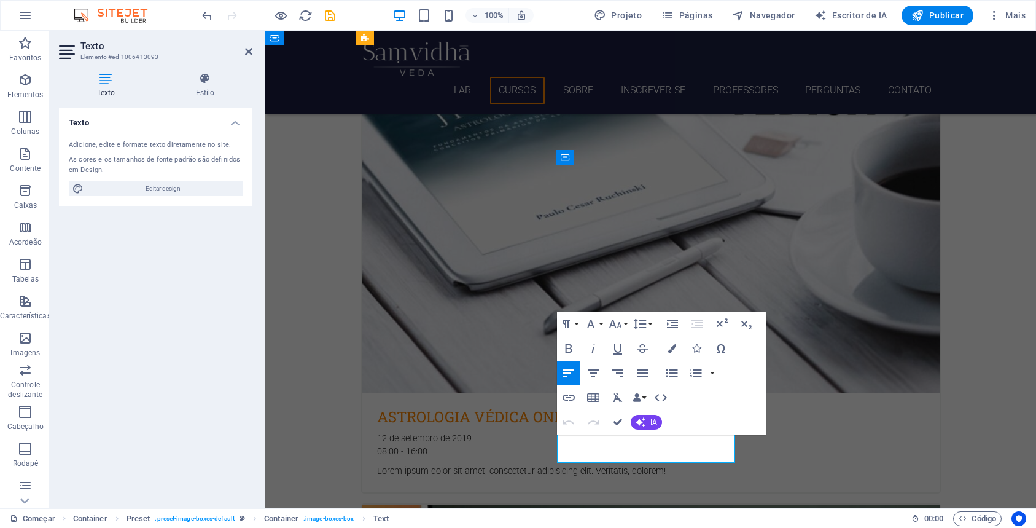
drag, startPoint x: 596, startPoint y: 442, endPoint x: 572, endPoint y: 442, distance: 24.0
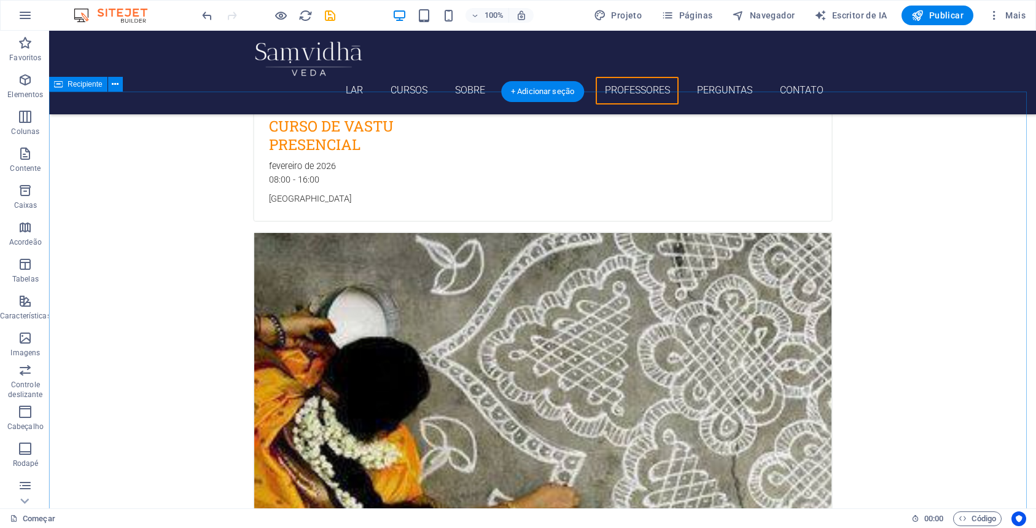
scroll to position [3370, 0]
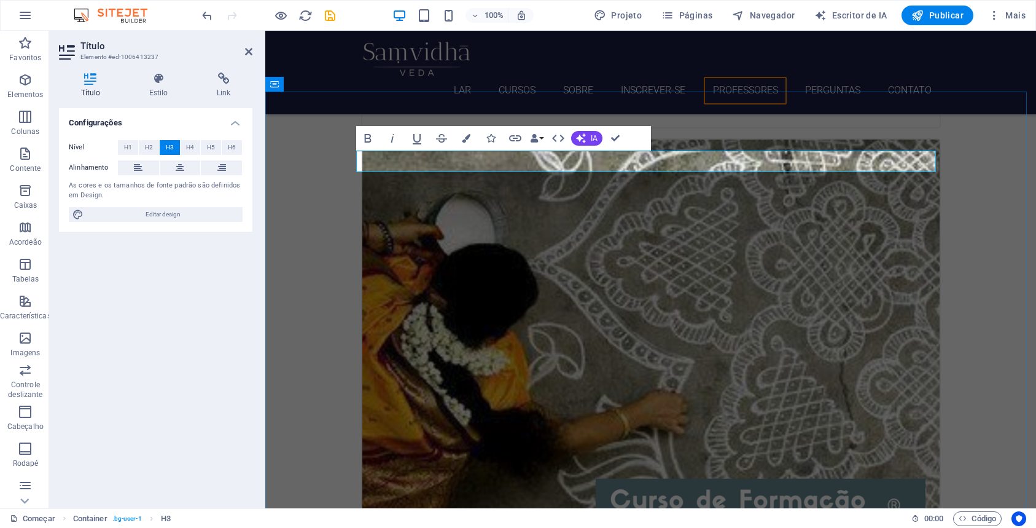
drag, startPoint x: 766, startPoint y: 159, endPoint x: 542, endPoint y: 164, distance: 223.6
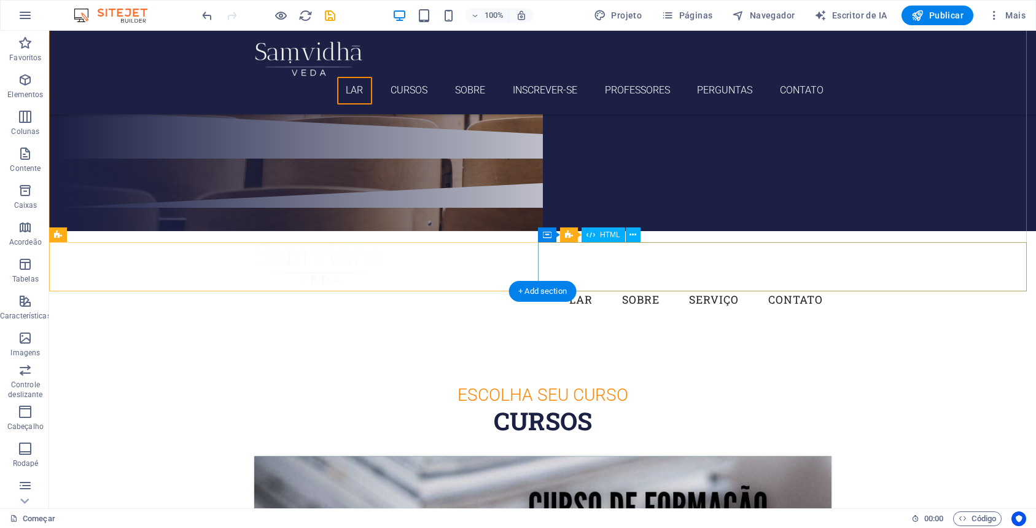
scroll to position [217, 0]
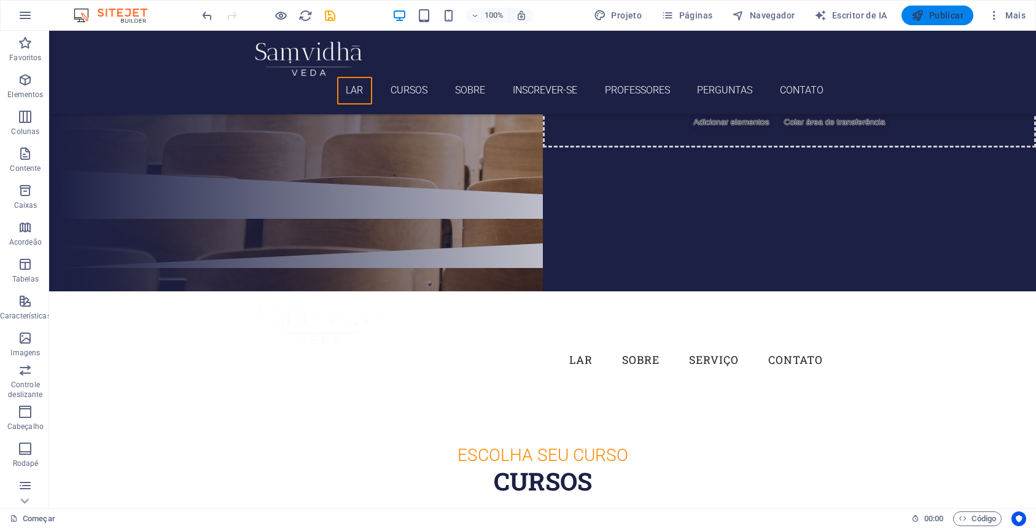
click at [946, 13] on font "Publicar" at bounding box center [946, 15] width 34 height 10
checkbox input "false"
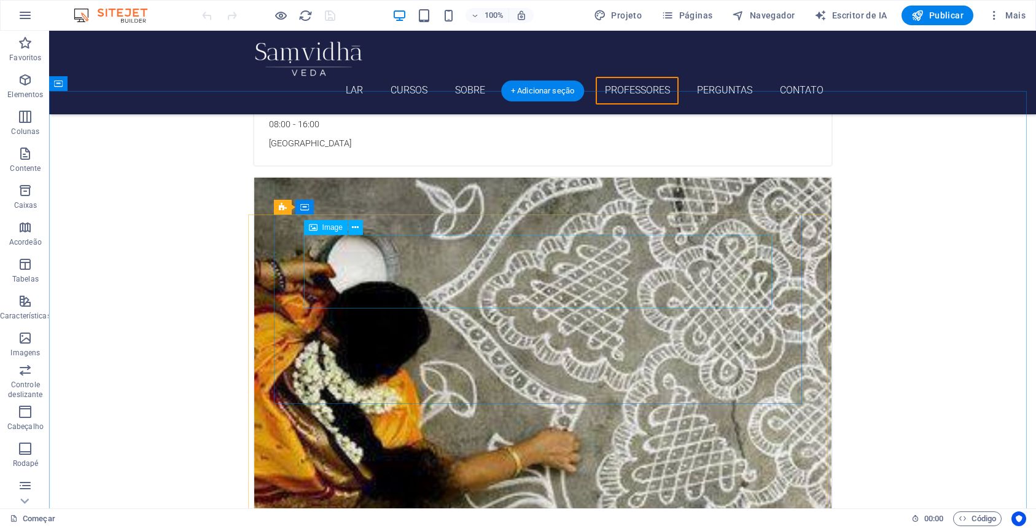
scroll to position [3416, 0]
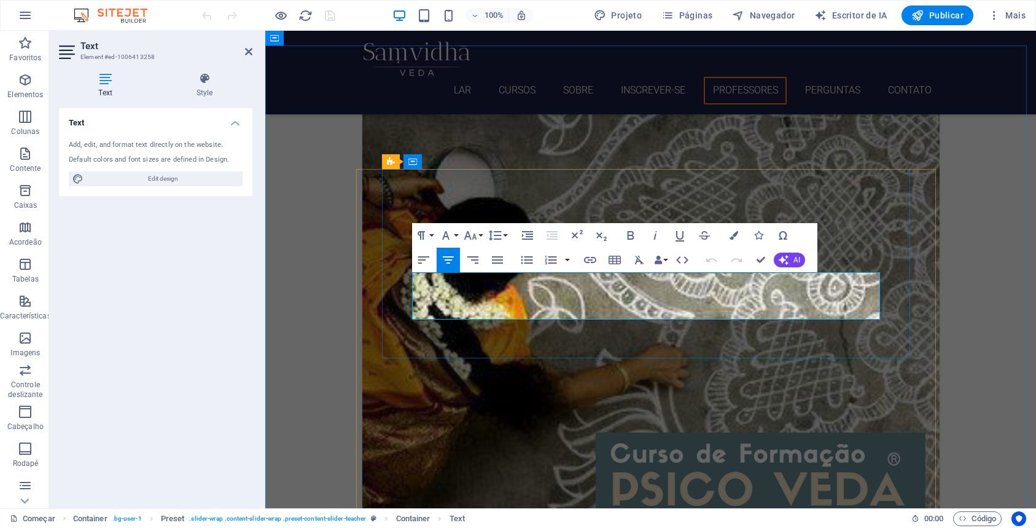
drag, startPoint x: 579, startPoint y: 295, endPoint x: 601, endPoint y: 300, distance: 21.9
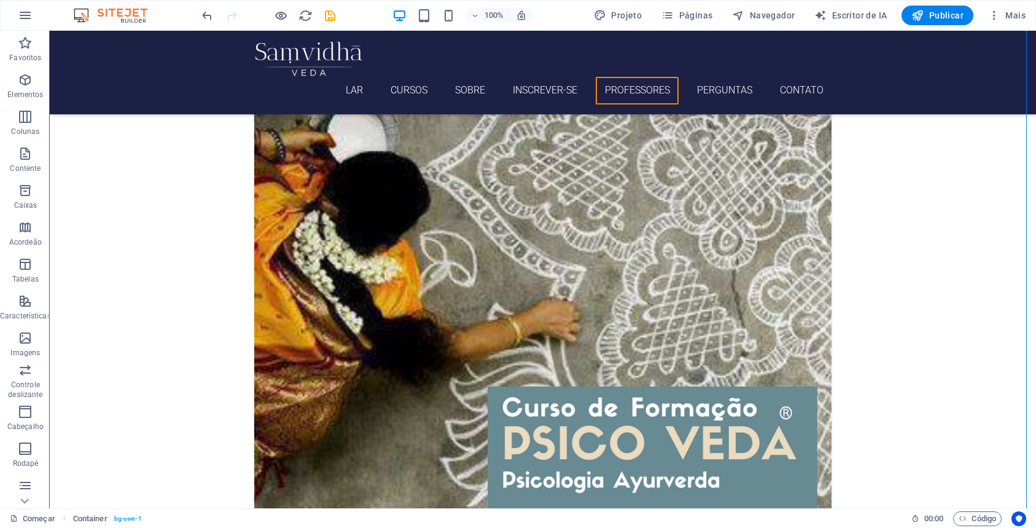
scroll to position [3507, 0]
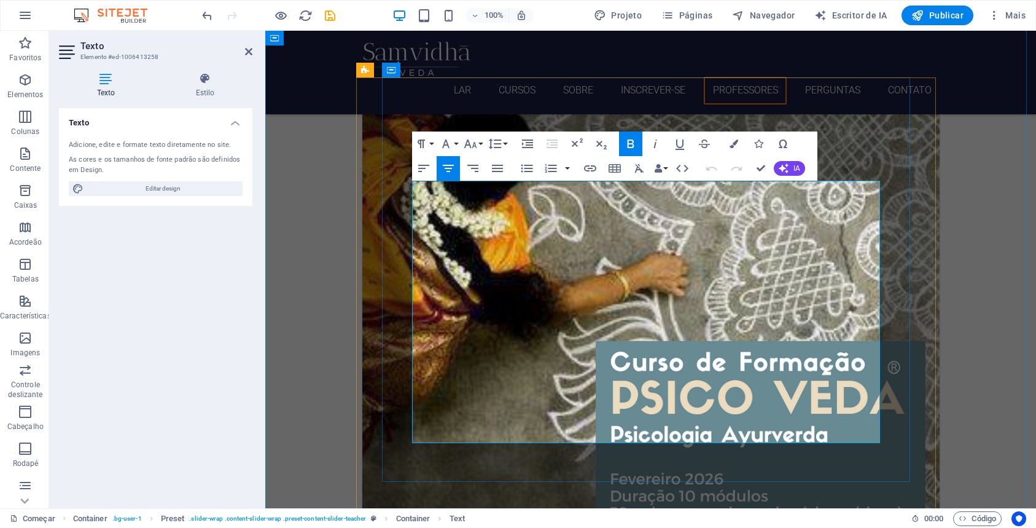
drag, startPoint x: 470, startPoint y: 205, endPoint x: 774, endPoint y: 212, distance: 303.5
click at [629, 140] on icon "button" at bounding box center [630, 143] width 7 height 9
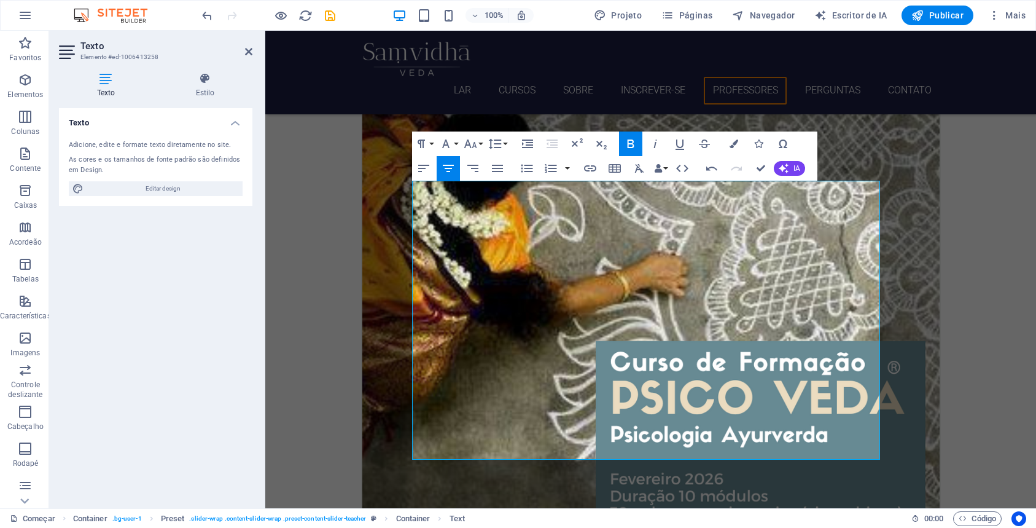
click at [628, 142] on icon "button" at bounding box center [630, 143] width 15 height 15
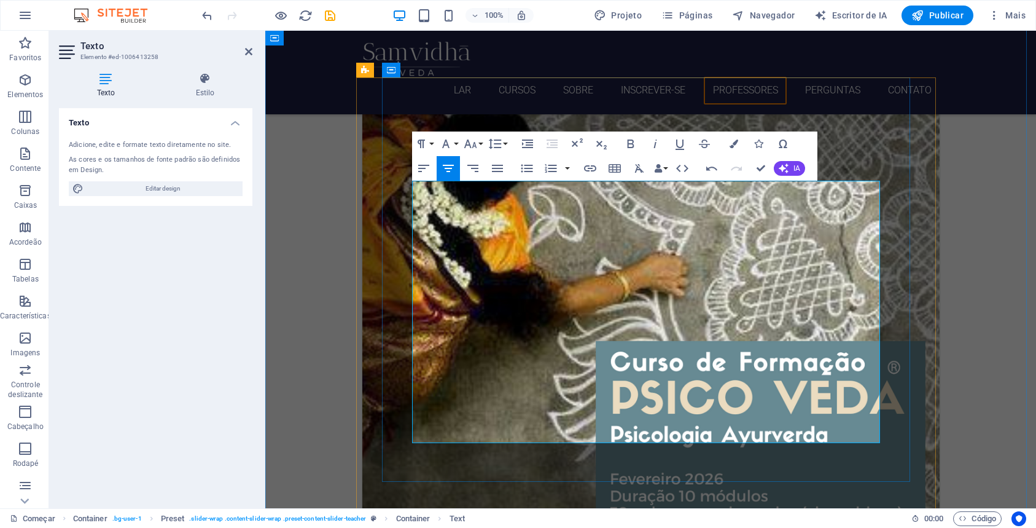
drag, startPoint x: 832, startPoint y: 205, endPoint x: 472, endPoint y: 201, distance: 359.9
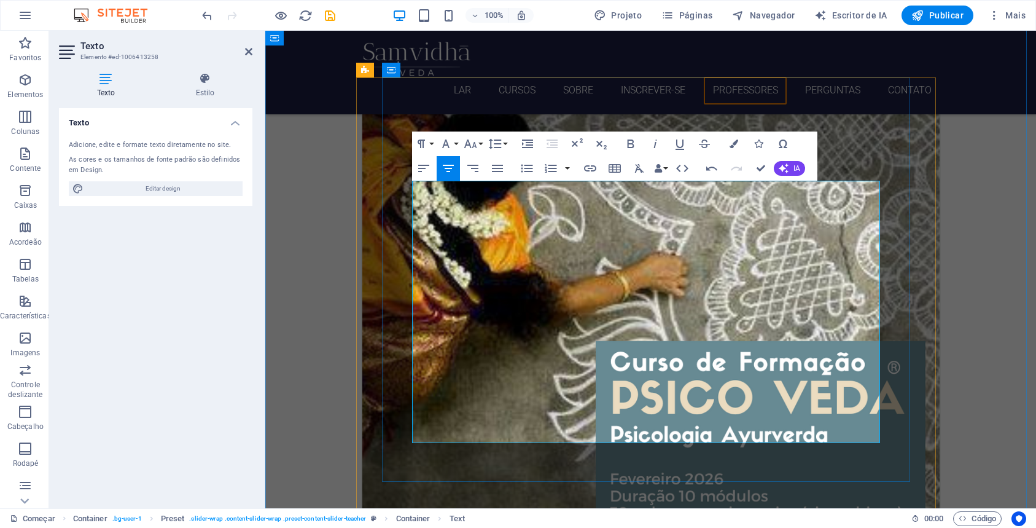
drag, startPoint x: 470, startPoint y: 203, endPoint x: 810, endPoint y: 214, distance: 339.8
click at [625, 146] on icon "button" at bounding box center [630, 143] width 15 height 15
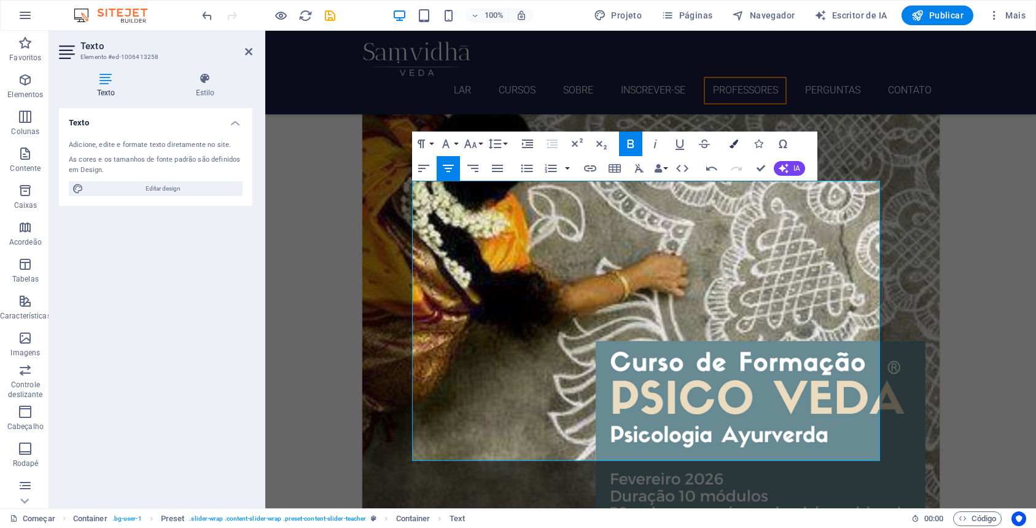
click at [734, 146] on icon "button" at bounding box center [734, 143] width 9 height 9
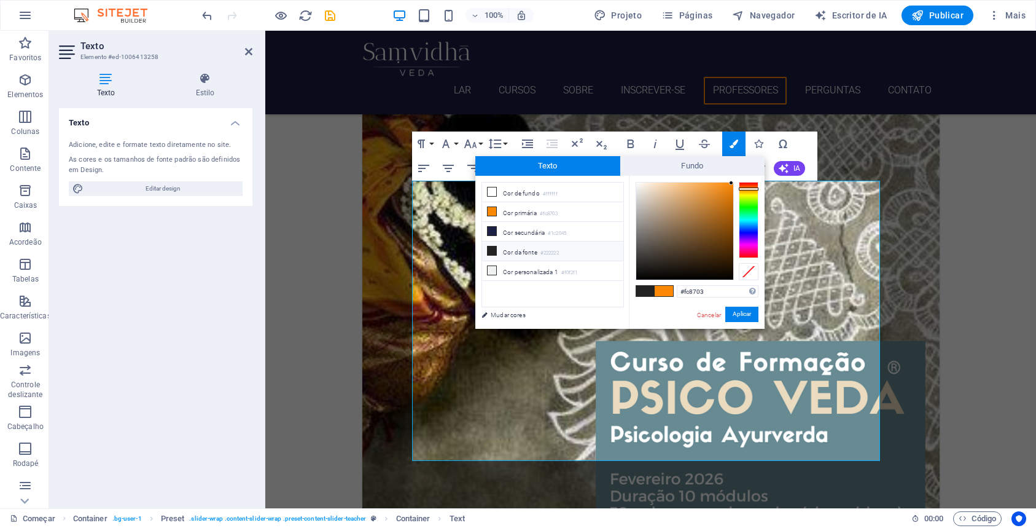
click at [645, 287] on span at bounding box center [645, 291] width 18 height 10
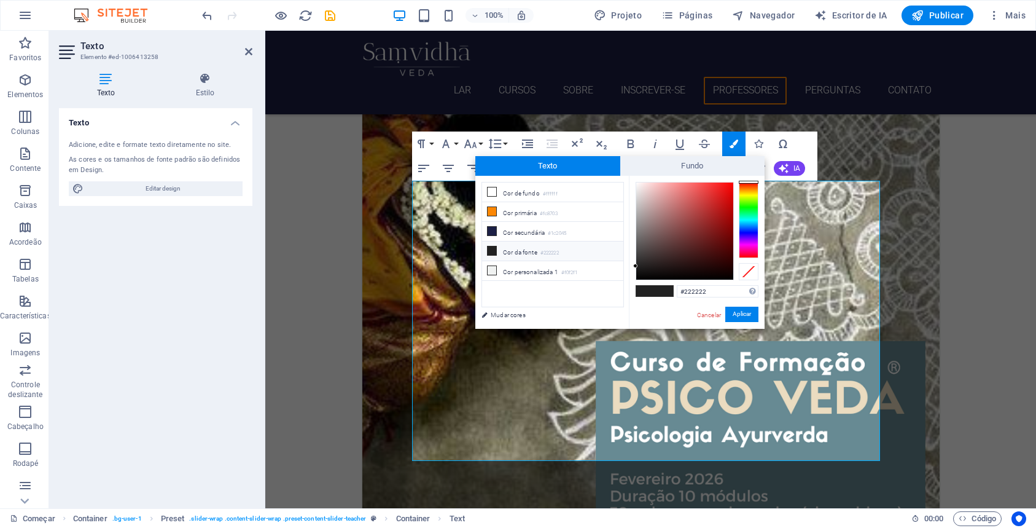
click at [637, 295] on span at bounding box center [645, 291] width 18 height 10
click at [490, 209] on icon at bounding box center [492, 211] width 9 height 9
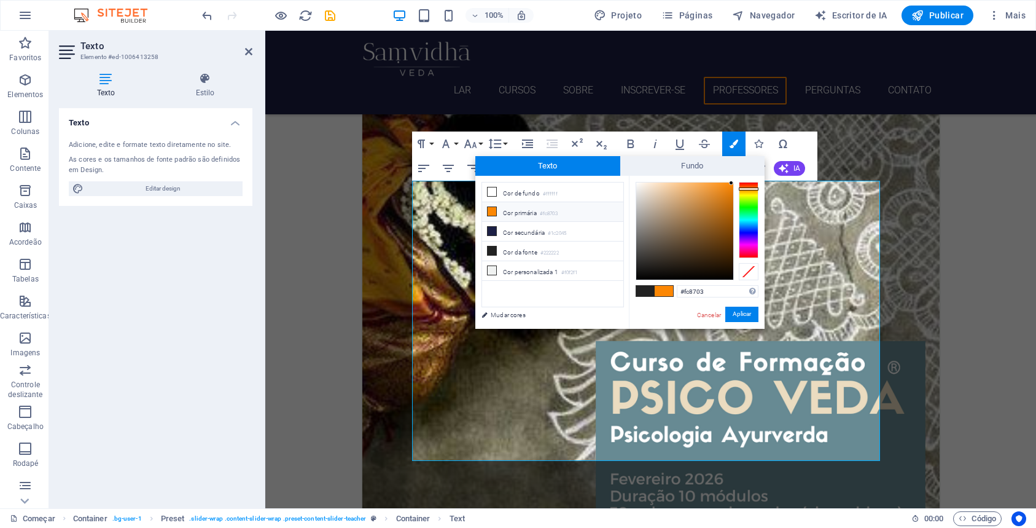
click at [490, 209] on icon at bounding box center [492, 211] width 9 height 9
click at [666, 287] on span at bounding box center [664, 291] width 18 height 10
click at [493, 258] on li "Cor da fonte #222222" at bounding box center [552, 251] width 141 height 20
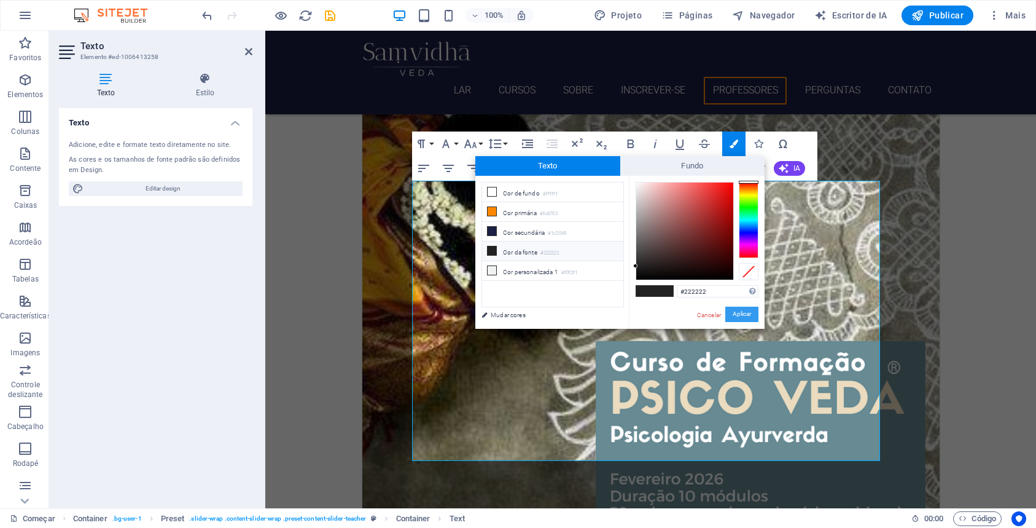
click at [743, 315] on font "Aplicar" at bounding box center [742, 314] width 18 height 7
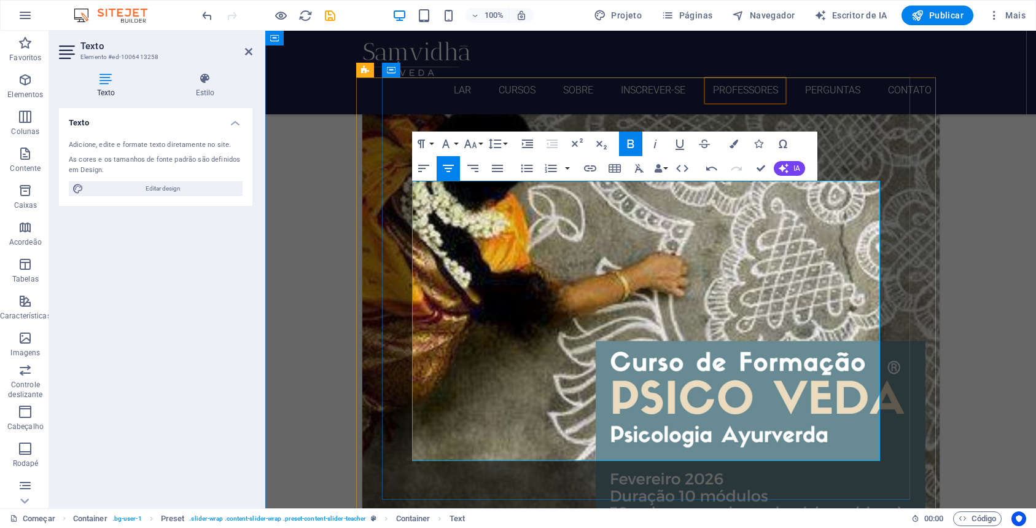
drag, startPoint x: 694, startPoint y: 224, endPoint x: 411, endPoint y: 209, distance: 283.5
click at [735, 141] on icon "button" at bounding box center [734, 143] width 9 height 9
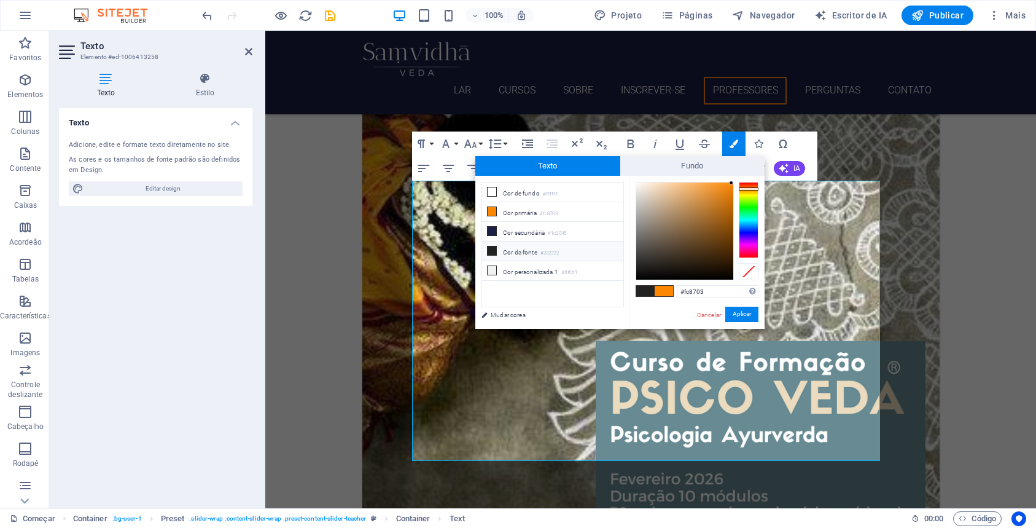
click at [668, 294] on span at bounding box center [664, 291] width 18 height 10
click at [499, 252] on li "Cor da fonte #222222" at bounding box center [552, 251] width 141 height 20
type input "#222222"
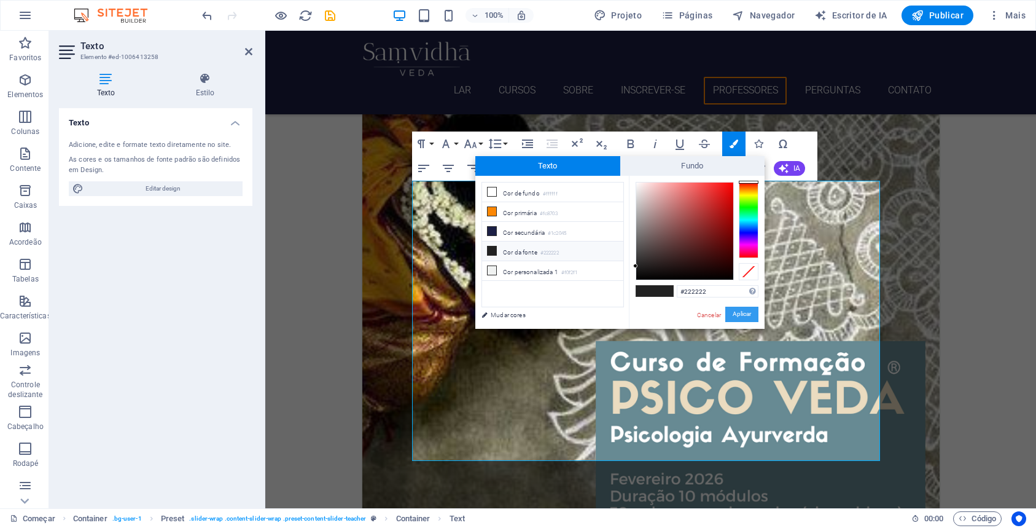
click at [749, 308] on button "Aplicar" at bounding box center [741, 313] width 33 height 15
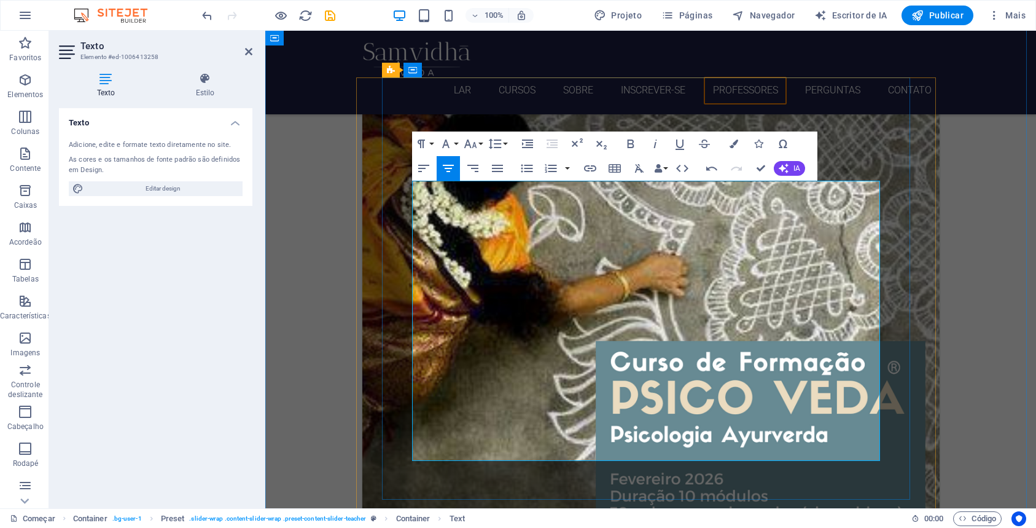
drag, startPoint x: 687, startPoint y: 225, endPoint x: 423, endPoint y: 210, distance: 264.5
click at [633, 144] on icon "button" at bounding box center [630, 143] width 7 height 9
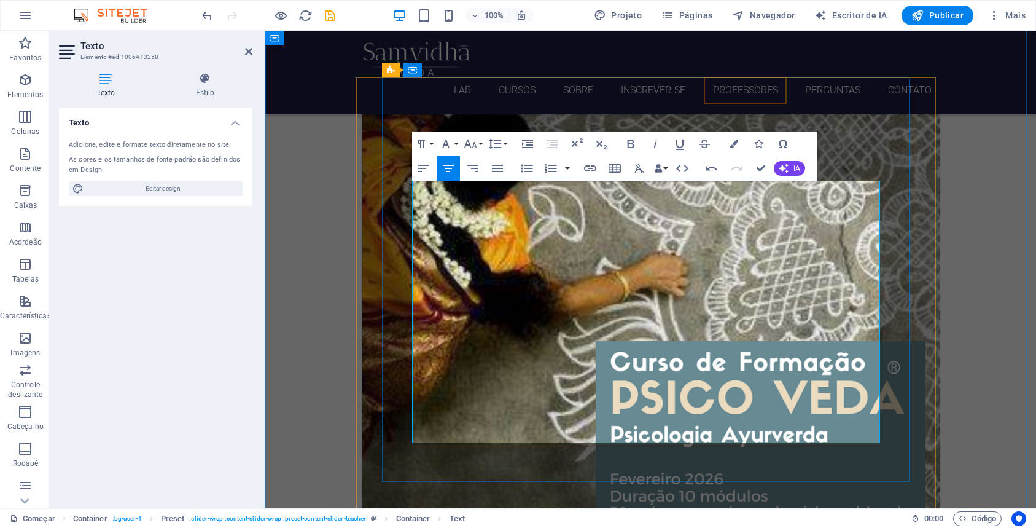
drag, startPoint x: 437, startPoint y: 227, endPoint x: 881, endPoint y: 335, distance: 457.6
click at [630, 144] on icon "button" at bounding box center [630, 143] width 7 height 9
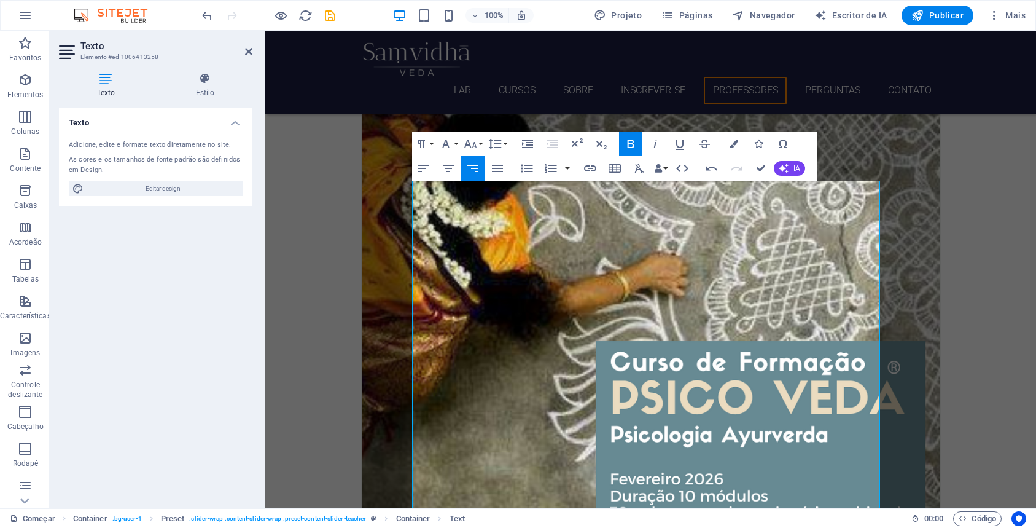
click at [630, 144] on icon "button" at bounding box center [630, 143] width 7 height 9
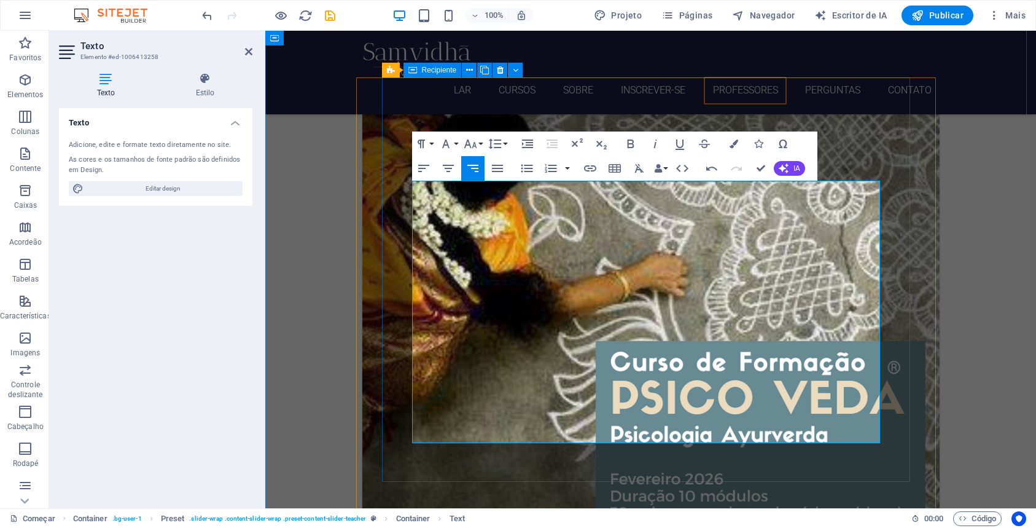
drag, startPoint x: 807, startPoint y: 348, endPoint x: 886, endPoint y: 434, distance: 116.5
click at [425, 169] on icon "button" at bounding box center [423, 168] width 15 height 15
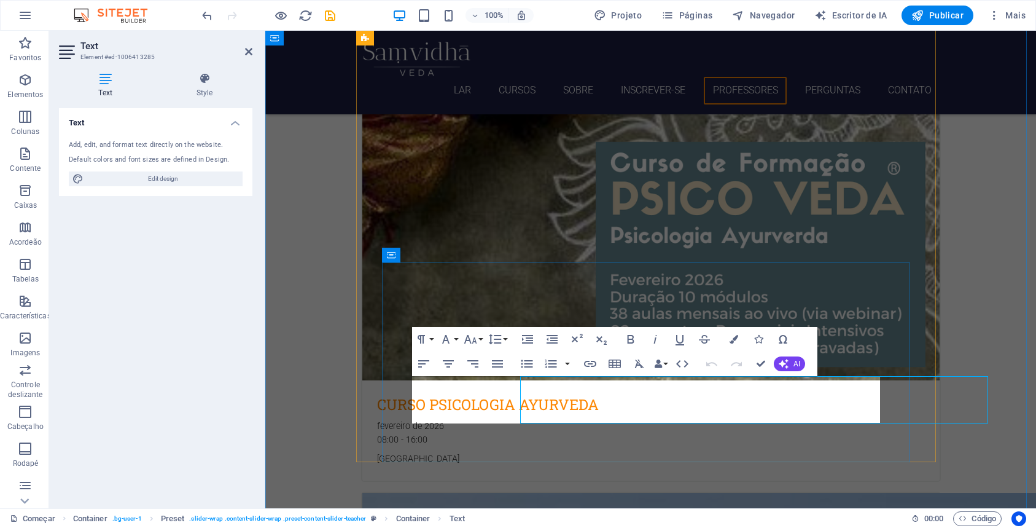
scroll to position [3727, 0]
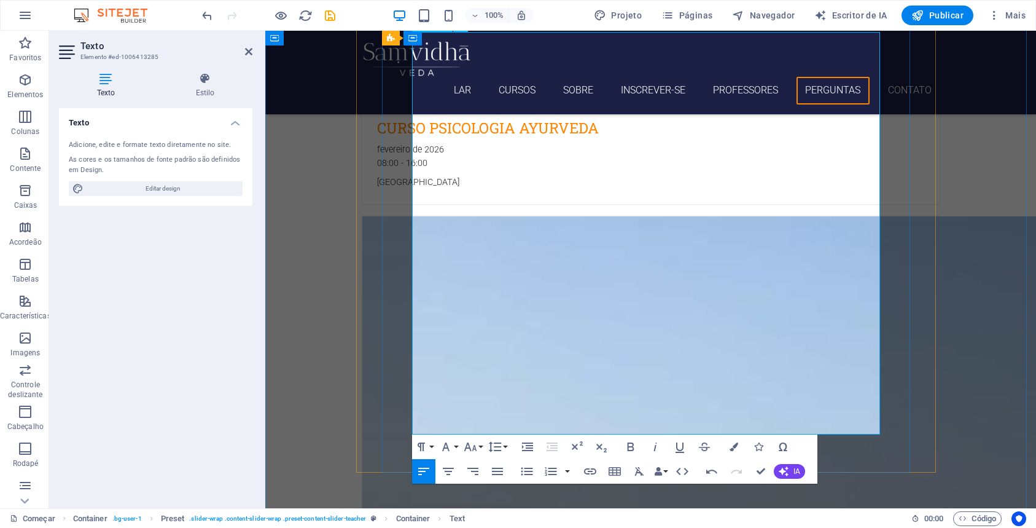
scroll to position [4071, 0]
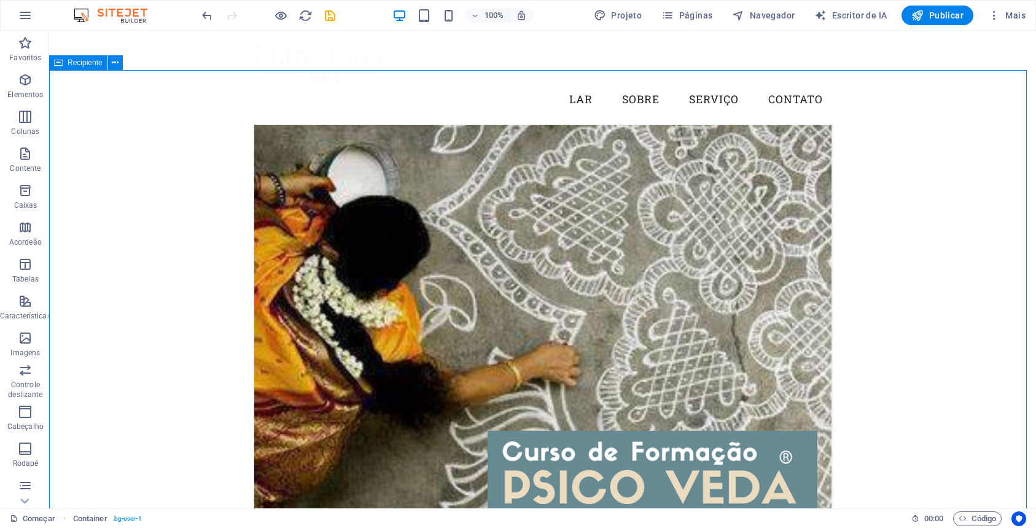
scroll to position [3469, 0]
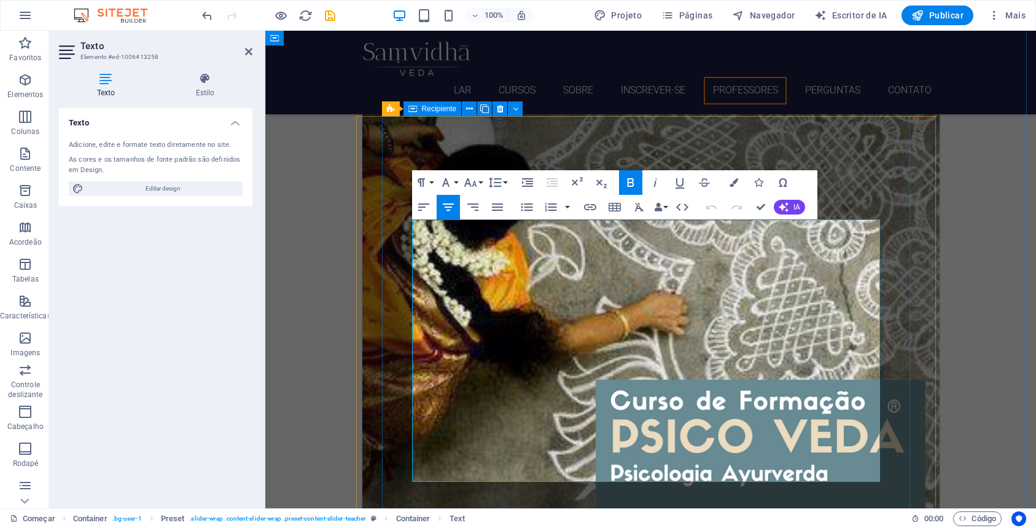
drag, startPoint x: 438, startPoint y: 262, endPoint x: 881, endPoint y: 379, distance: 458.7
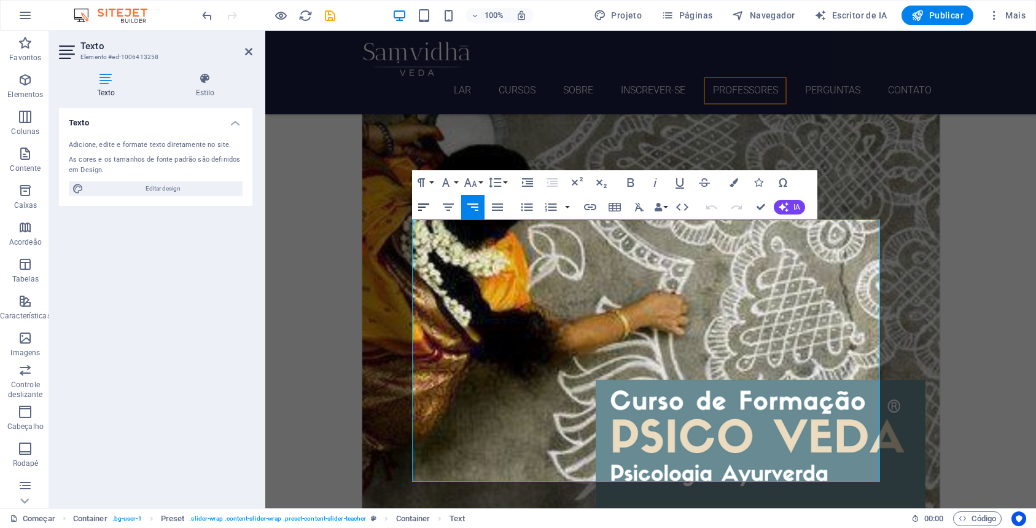
click at [424, 209] on icon "button" at bounding box center [423, 207] width 15 height 15
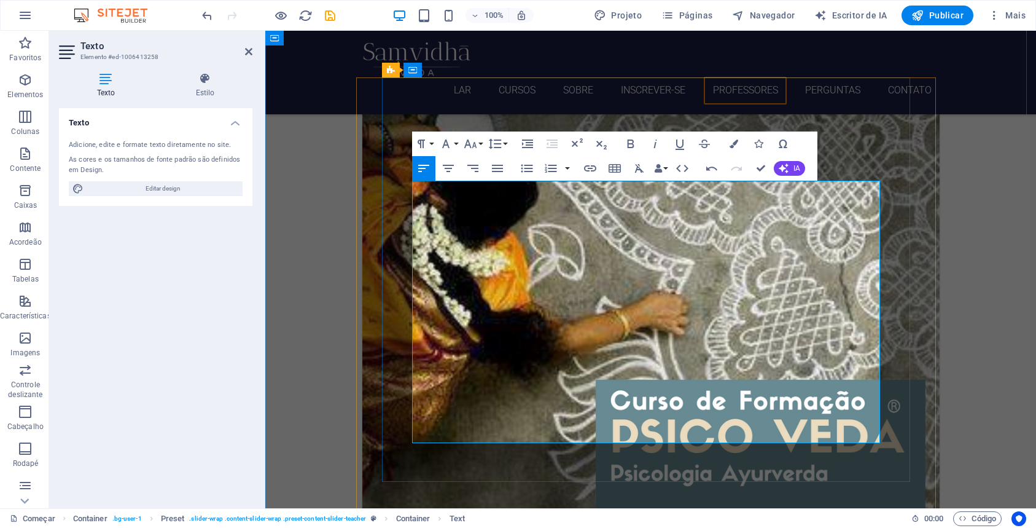
scroll to position [3507, 0]
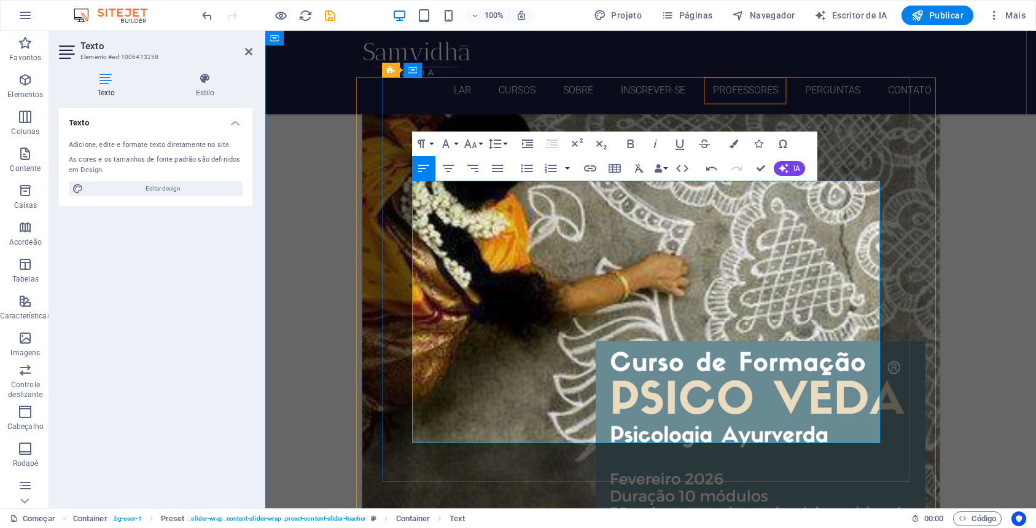
drag, startPoint x: 469, startPoint y: 202, endPoint x: 832, endPoint y: 209, distance: 363.7
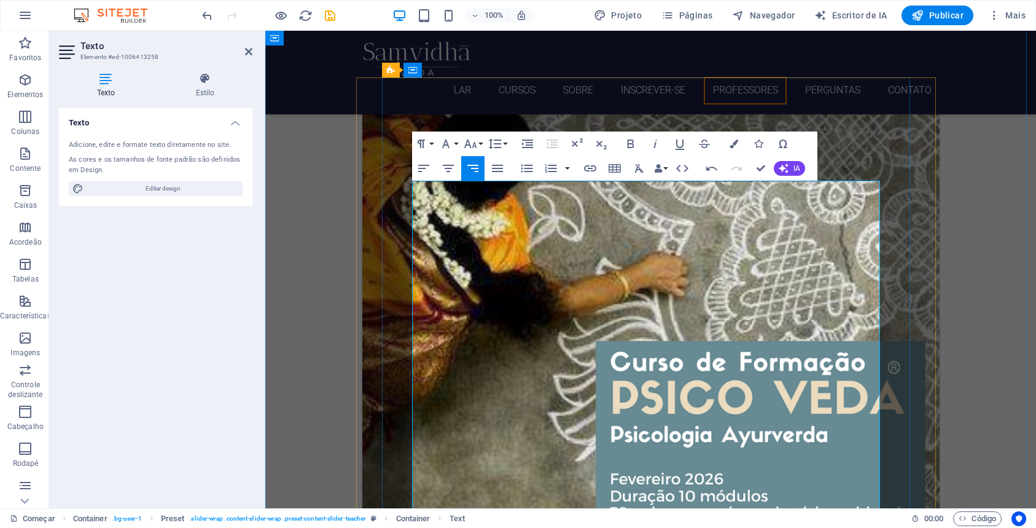
drag, startPoint x: 774, startPoint y: 203, endPoint x: 843, endPoint y: 258, distance: 88.2
click at [427, 168] on icon "button" at bounding box center [423, 168] width 15 height 15
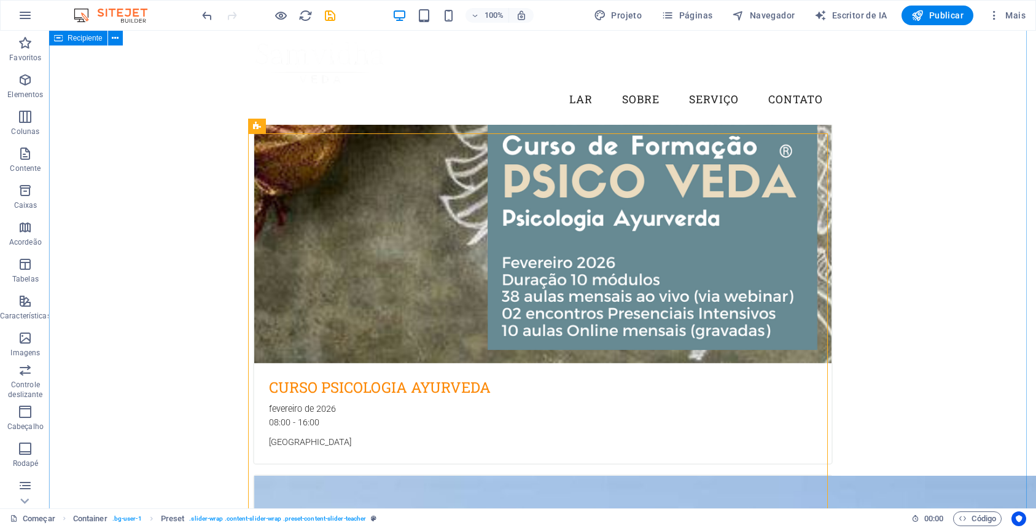
scroll to position [3452, 0]
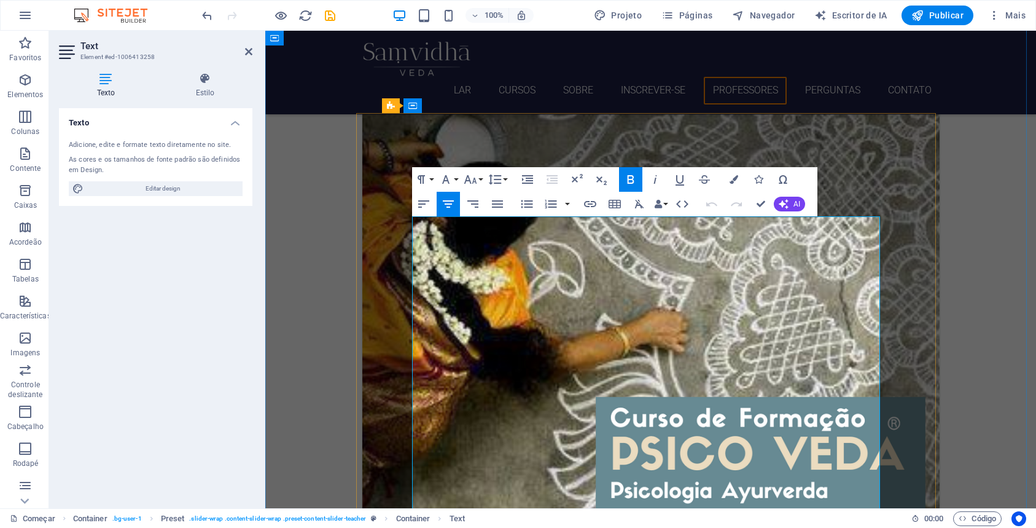
scroll to position [3472, 0]
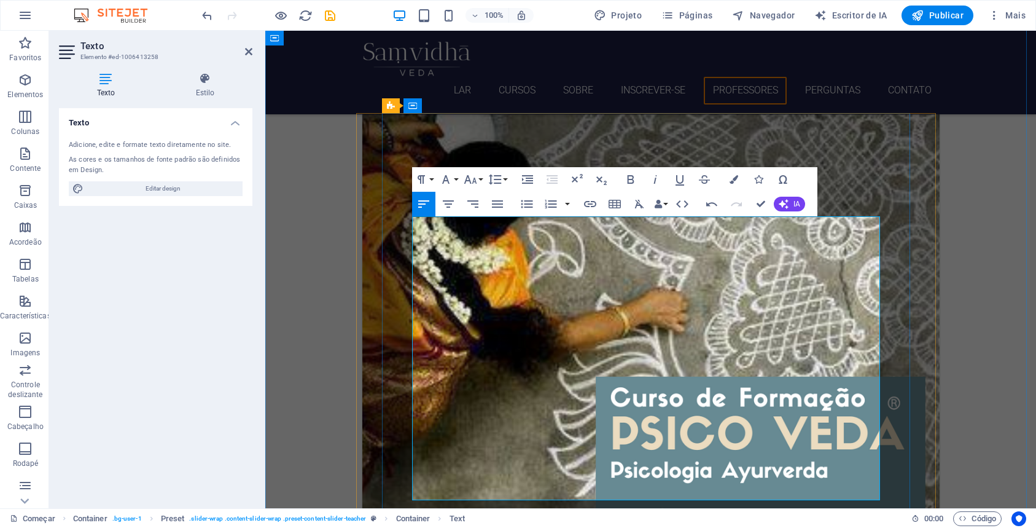
drag, startPoint x: 851, startPoint y: 241, endPoint x: 414, endPoint y: 240, distance: 436.7
click at [446, 209] on icon "button" at bounding box center [448, 204] width 15 height 15
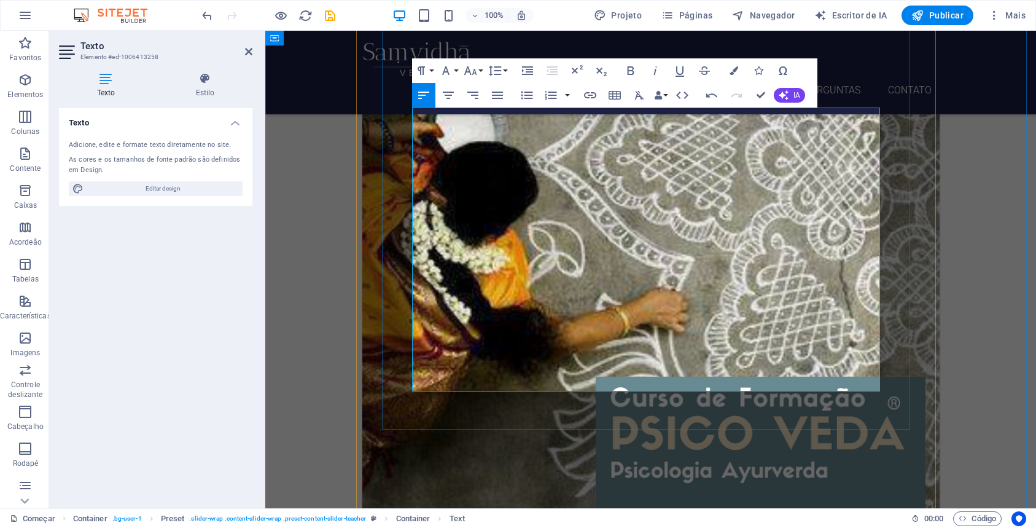
scroll to position [3581, 0]
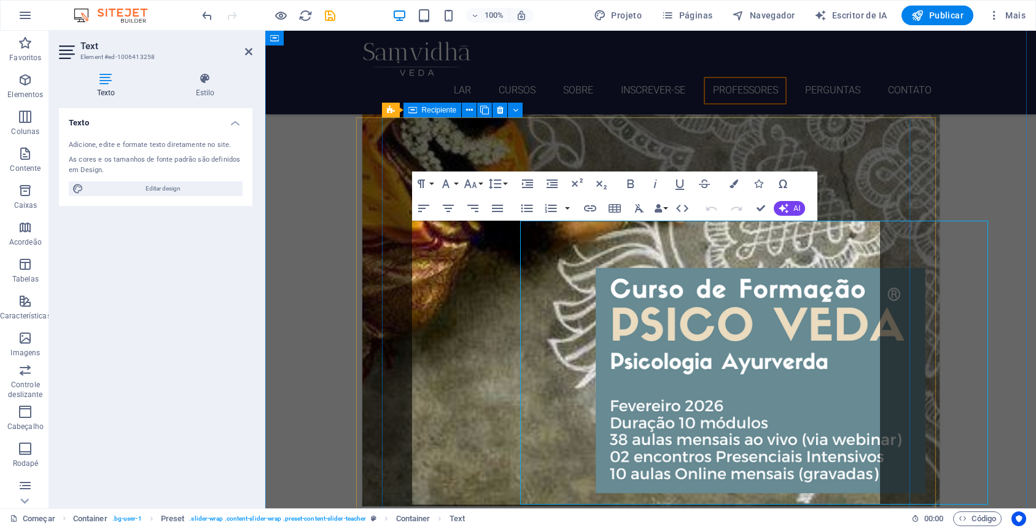
scroll to position [3468, 0]
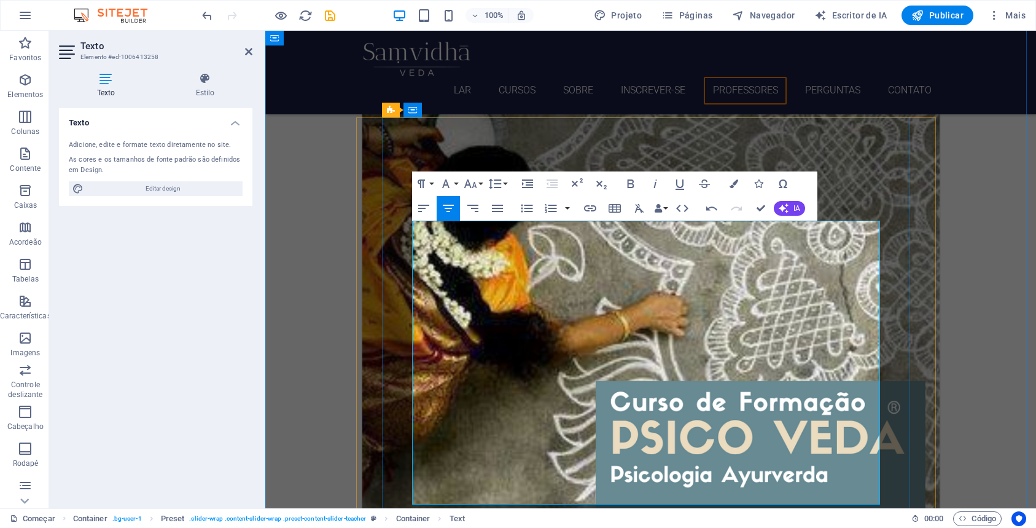
drag, startPoint x: 877, startPoint y: 243, endPoint x: 419, endPoint y: 243, distance: 457.6
click at [471, 207] on icon "button" at bounding box center [473, 208] width 15 height 15
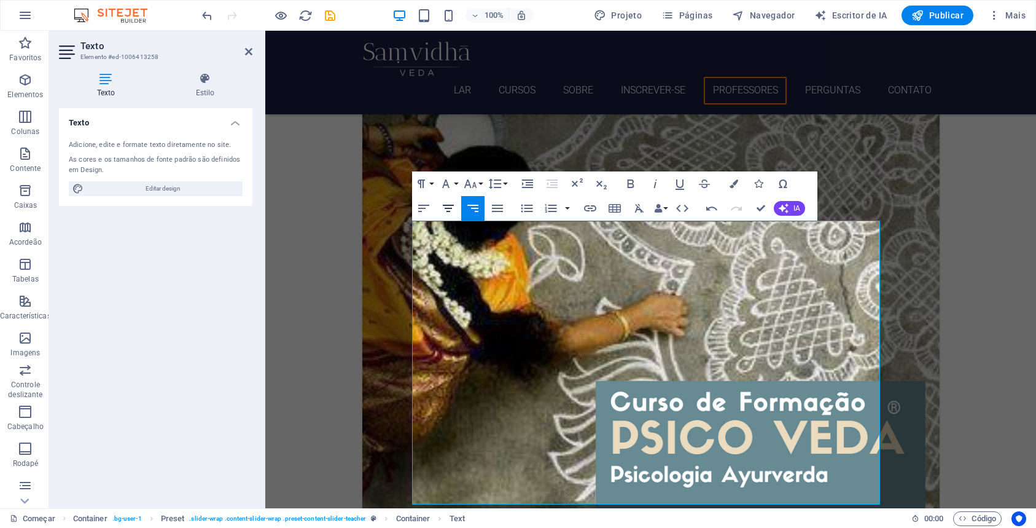
click at [452, 207] on icon "button" at bounding box center [448, 208] width 15 height 15
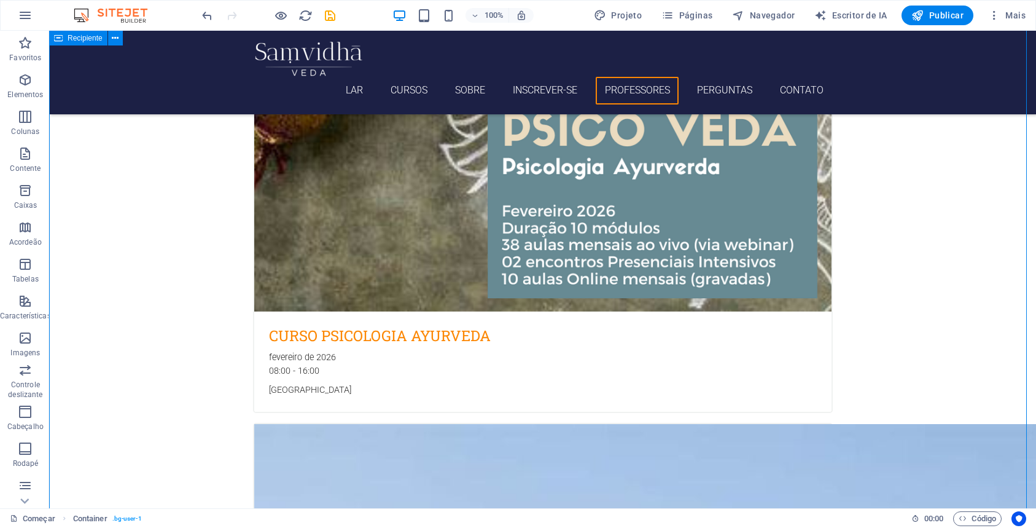
scroll to position [3870, 0]
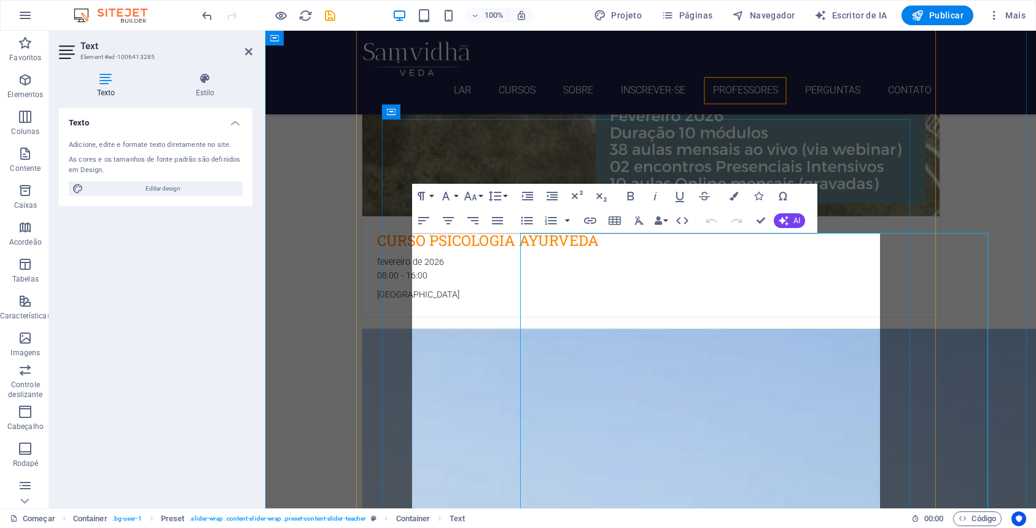
scroll to position [3891, 0]
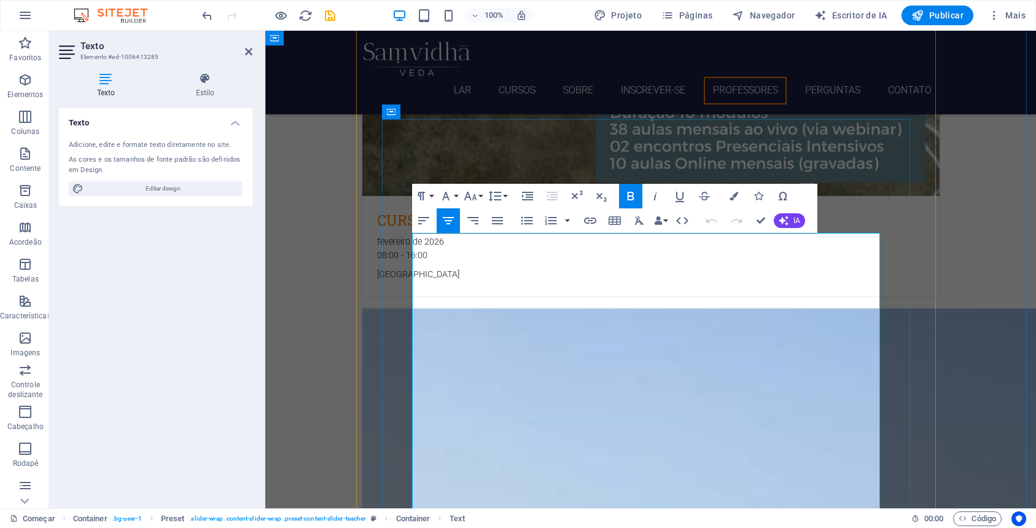
drag, startPoint x: 515, startPoint y: 302, endPoint x: 405, endPoint y: 258, distance: 118.5
click at [450, 219] on icon "button" at bounding box center [448, 220] width 15 height 15
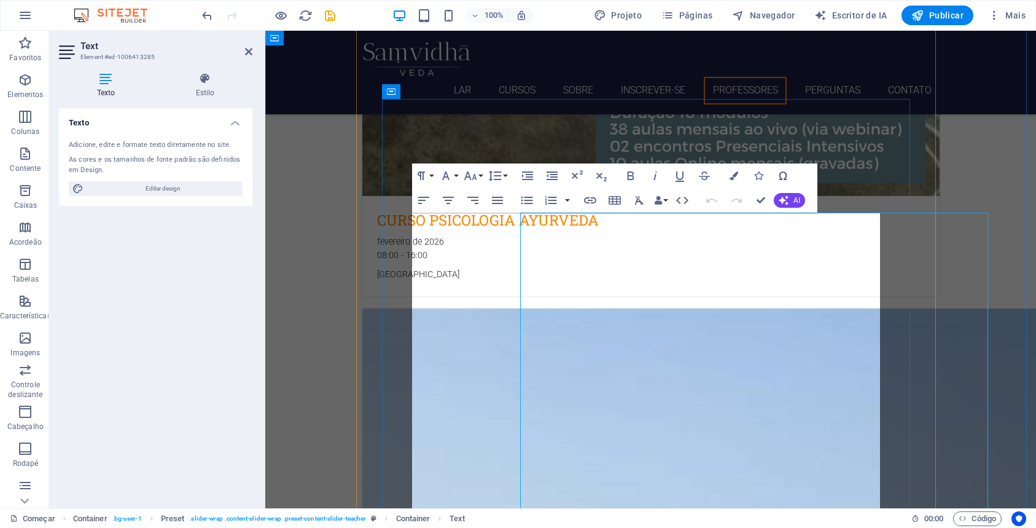
scroll to position [3911, 0]
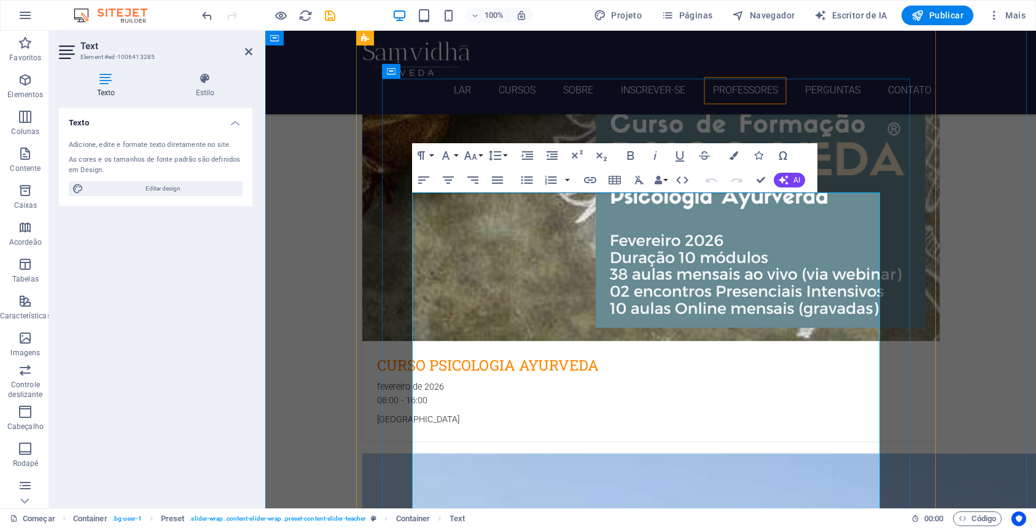
scroll to position [3931, 0]
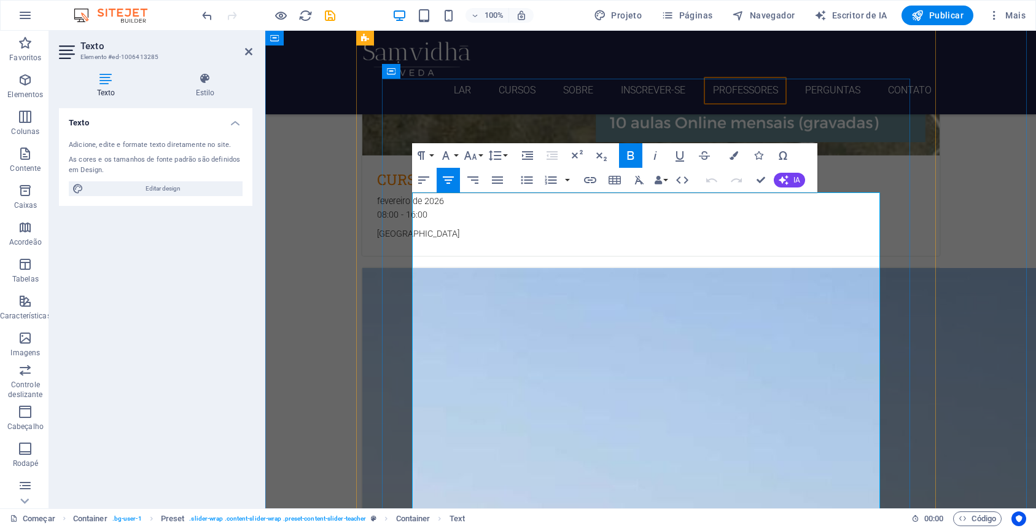
drag, startPoint x: 1020, startPoint y: 258, endPoint x: 1240, endPoint y: 257, distance: 220.5
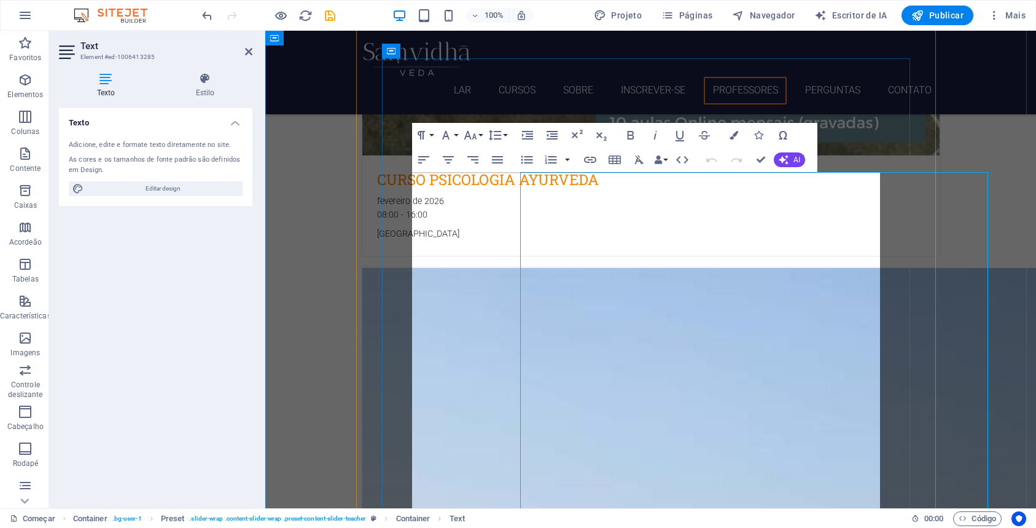
scroll to position [3952, 0]
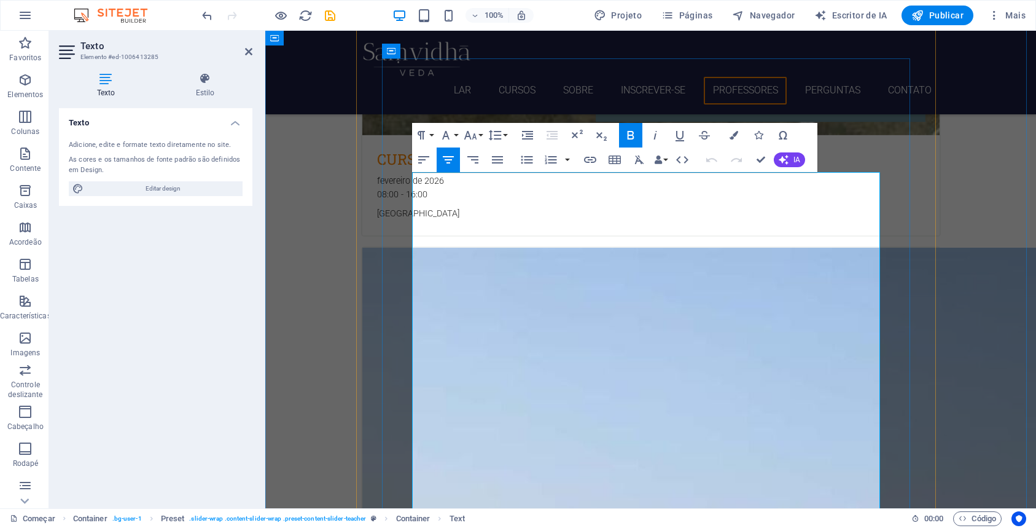
drag, startPoint x: 714, startPoint y: 191, endPoint x: 671, endPoint y: 196, distance: 43.3
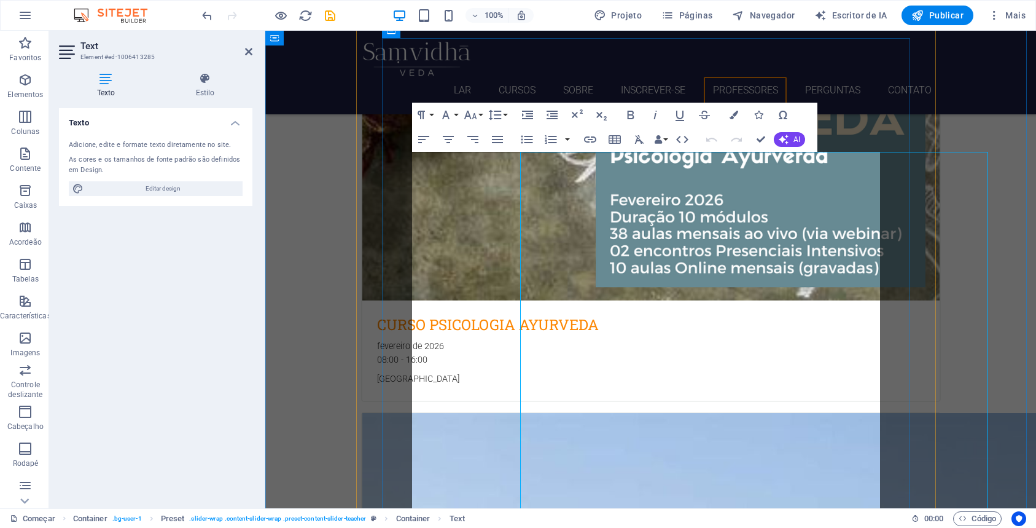
scroll to position [3972, 0]
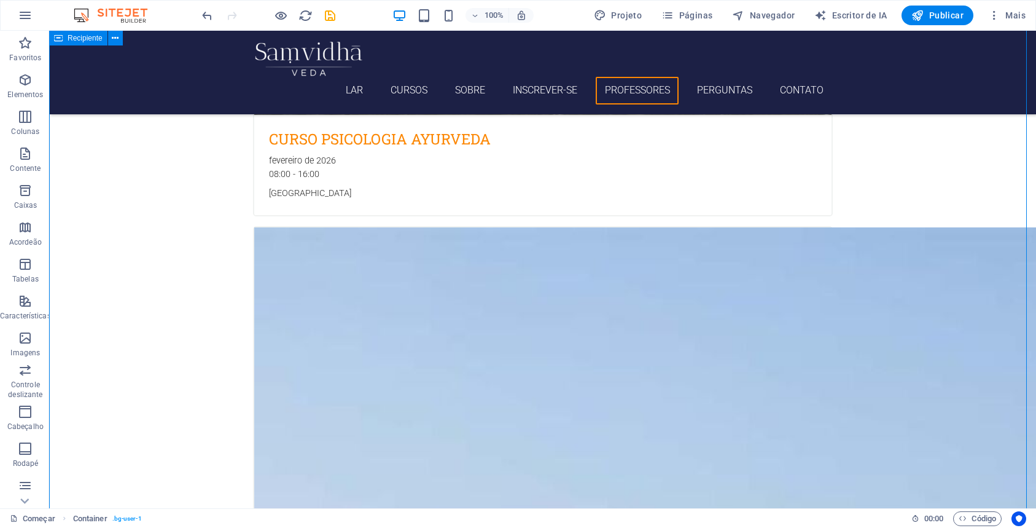
scroll to position [4057, 0]
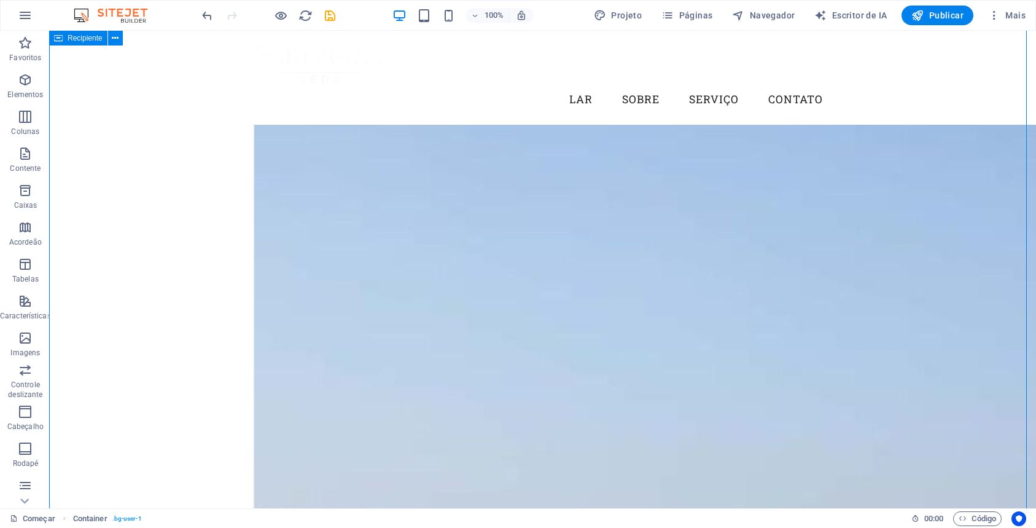
scroll to position [3974, 0]
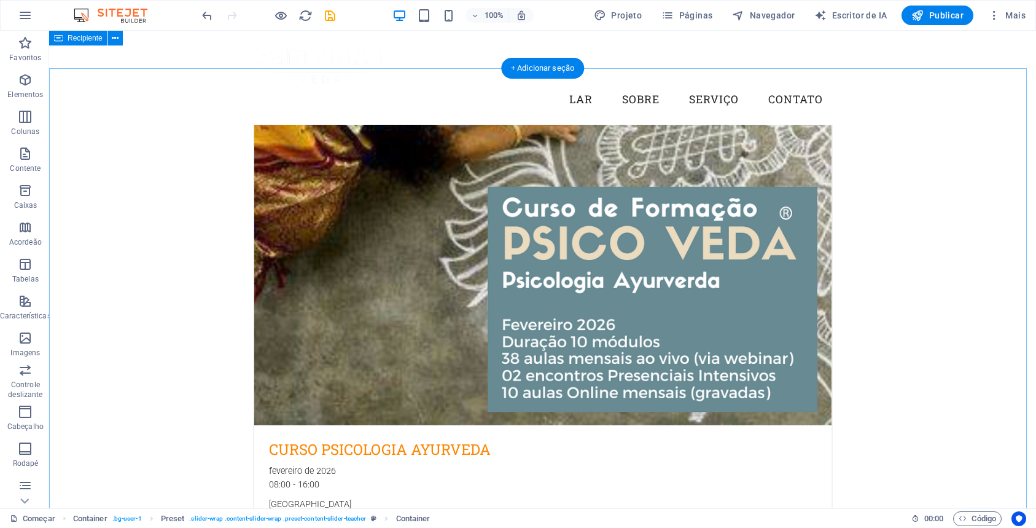
scroll to position [3393, 0]
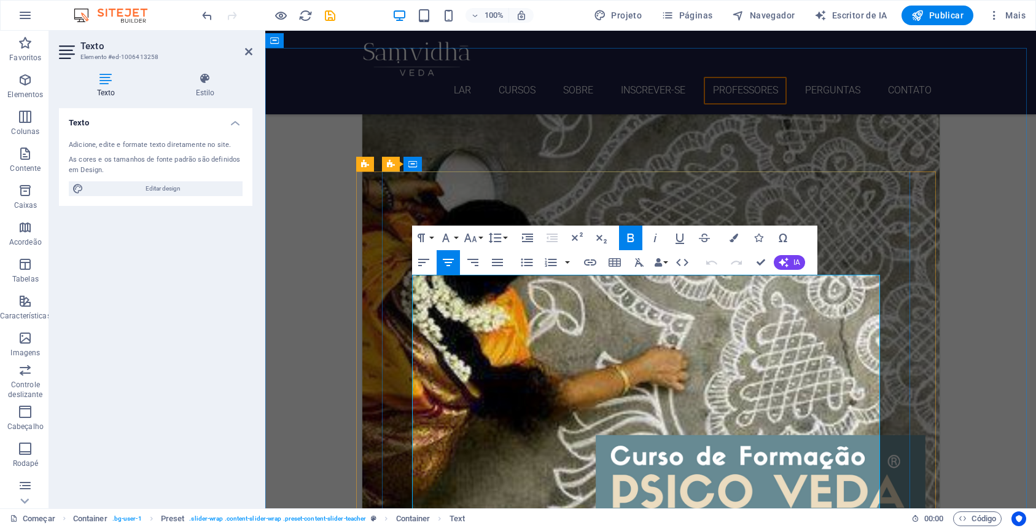
drag, startPoint x: 415, startPoint y: 297, endPoint x: 860, endPoint y: 302, distance: 444.7
drag, startPoint x: 846, startPoint y: 298, endPoint x: 456, endPoint y: 297, distance: 389.4
drag, startPoint x: 702, startPoint y: 295, endPoint x: 615, endPoint y: 298, distance: 87.3
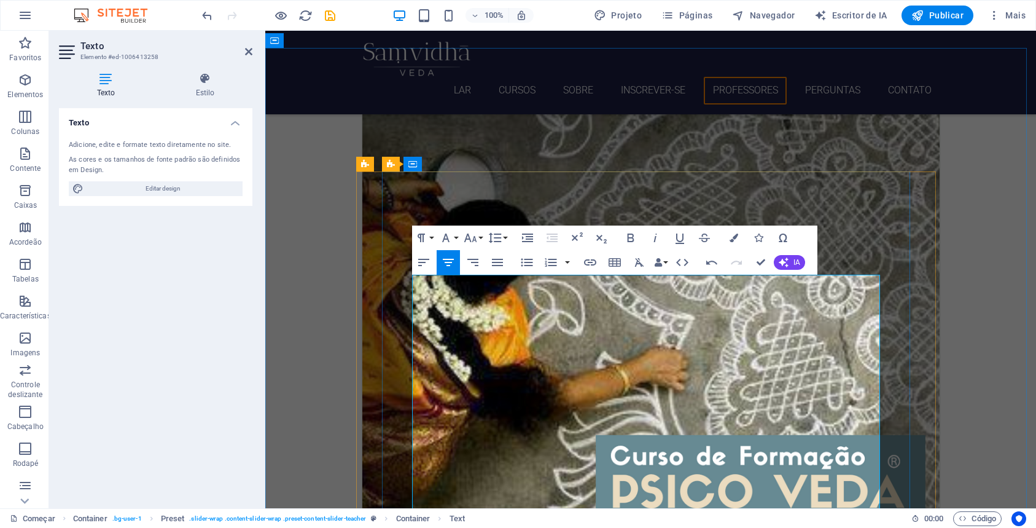
drag, startPoint x: 797, startPoint y: 294, endPoint x: 884, endPoint y: 345, distance: 100.7
click at [453, 260] on icon "button" at bounding box center [448, 262] width 15 height 15
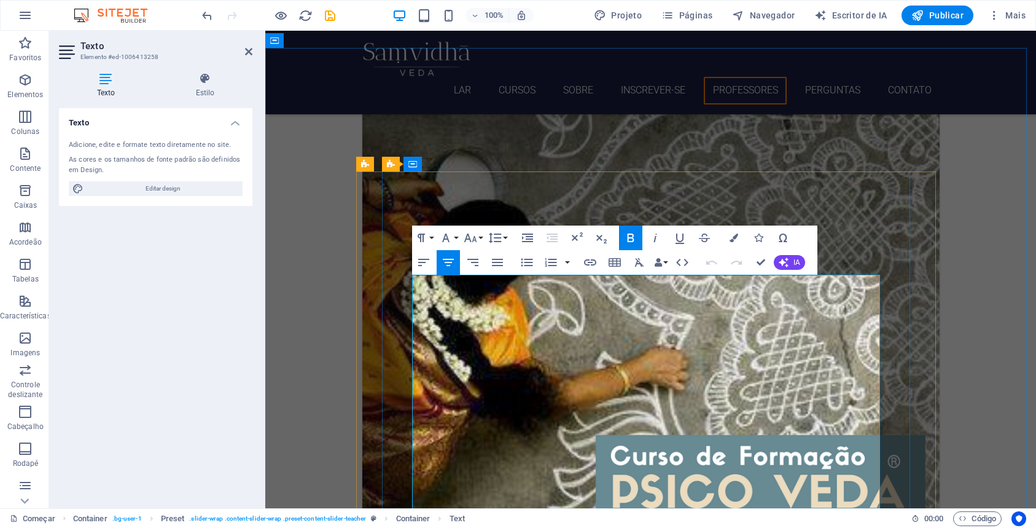
drag, startPoint x: 716, startPoint y: 305, endPoint x: 664, endPoint y: 308, distance: 51.7
drag, startPoint x: 671, startPoint y: 317, endPoint x: 717, endPoint y: 318, distance: 45.5
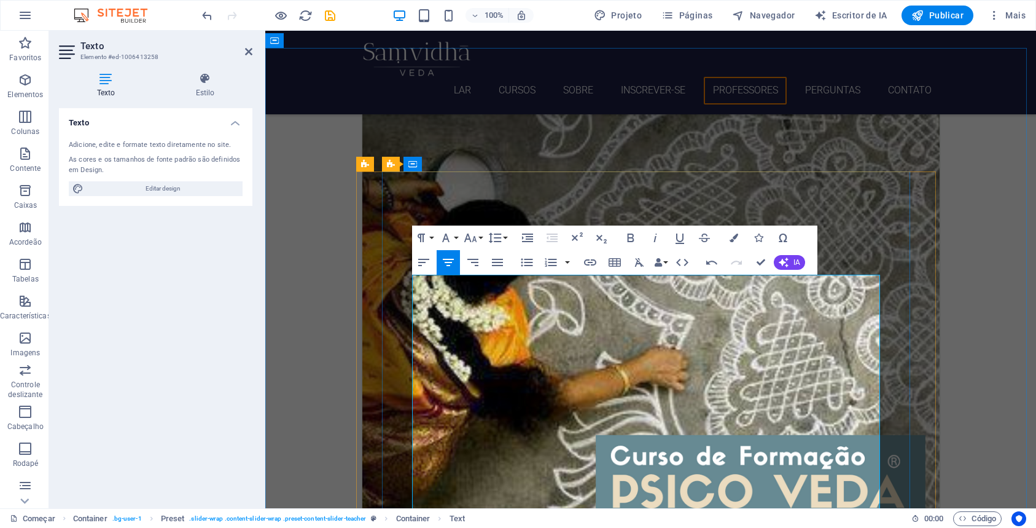
drag, startPoint x: 661, startPoint y: 330, endPoint x: 720, endPoint y: 329, distance: 58.4
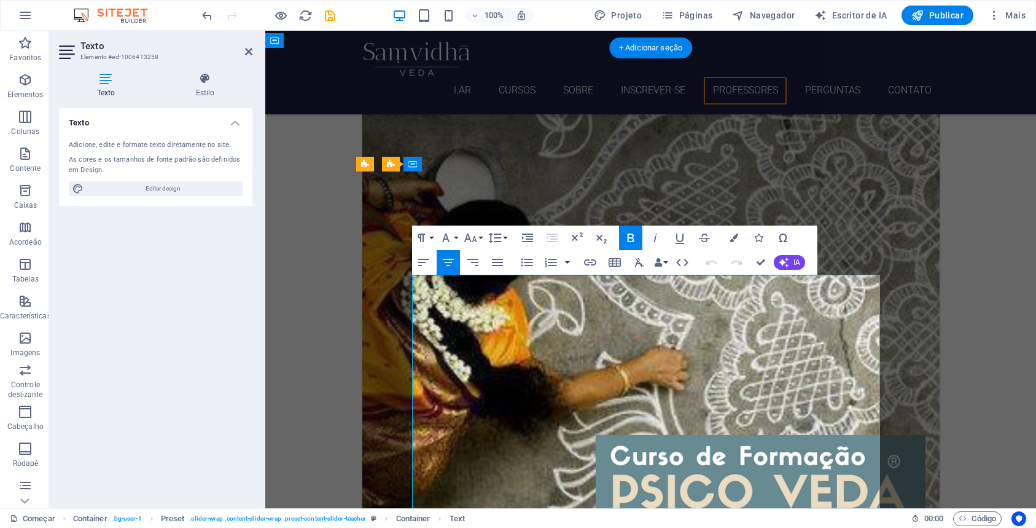
drag, startPoint x: 616, startPoint y: 283, endPoint x: 649, endPoint y: 281, distance: 33.2
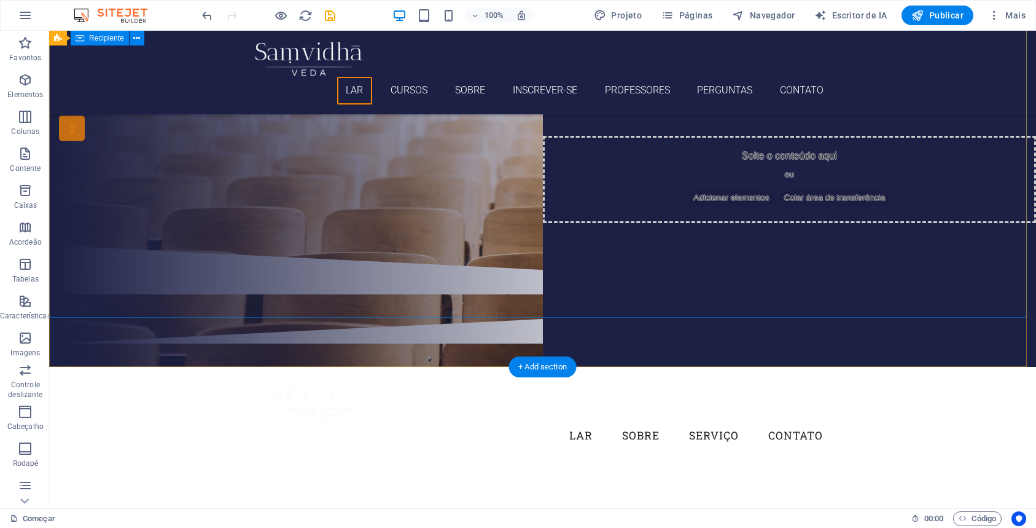
scroll to position [27, 0]
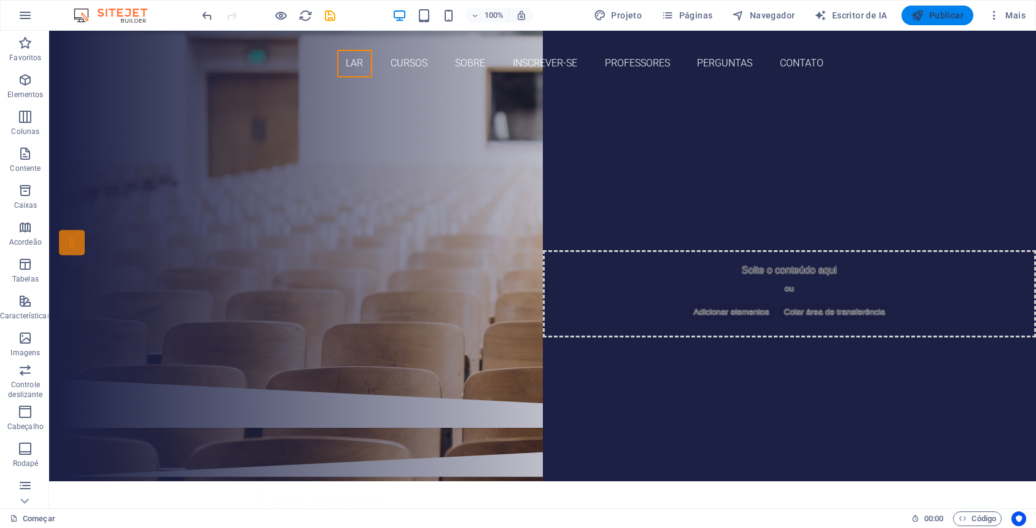
click at [937, 10] on font "Publicar" at bounding box center [946, 15] width 34 height 10
checkbox input "false"
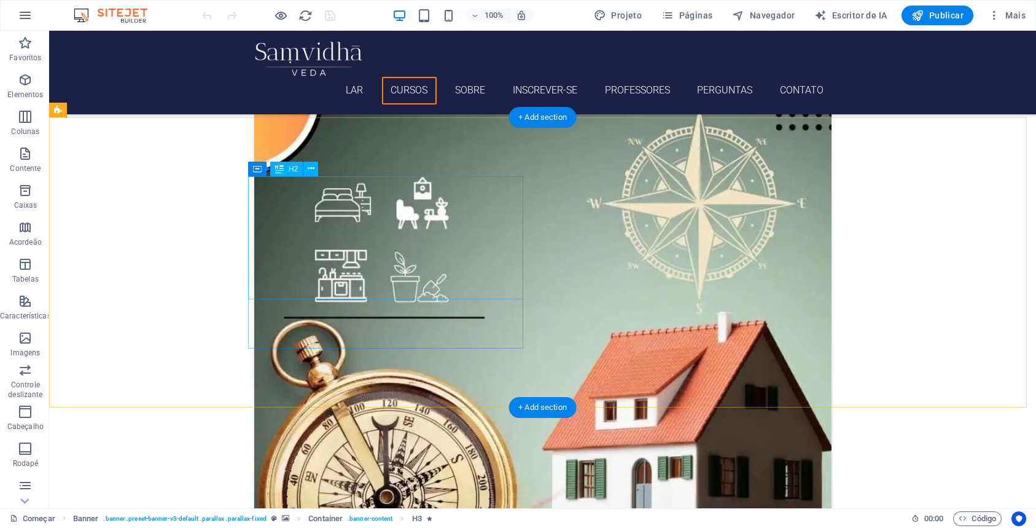
scroll to position [1341, 0]
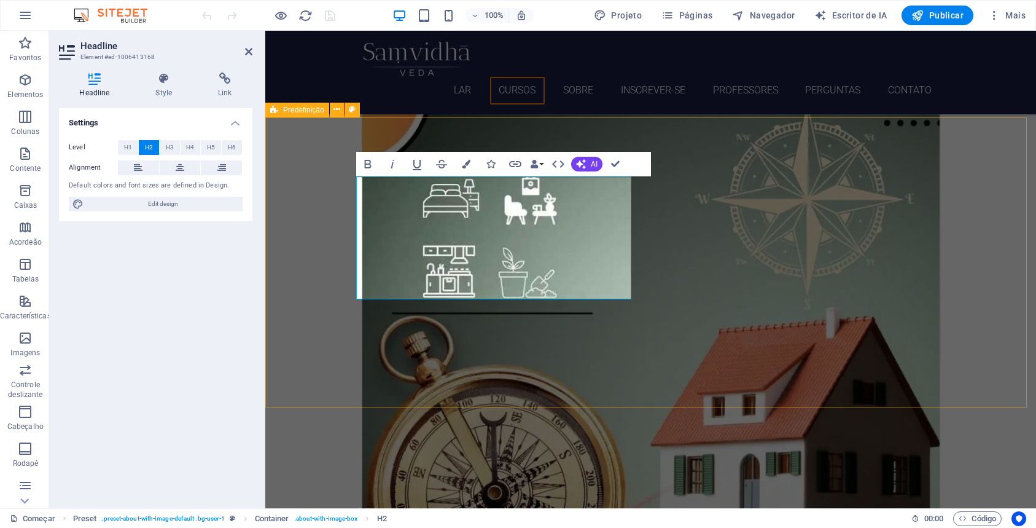
drag, startPoint x: 506, startPoint y: 289, endPoint x: 355, endPoint y: 192, distance: 179.6
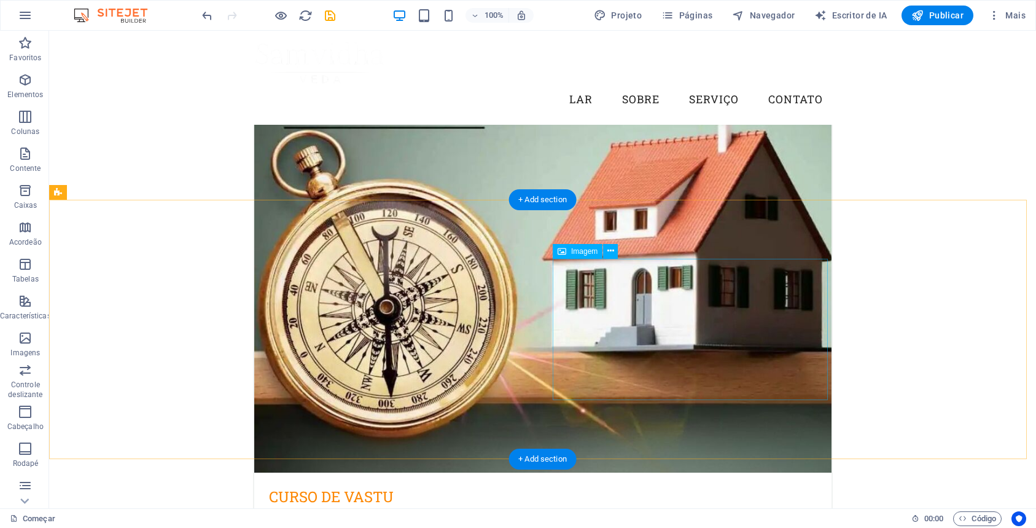
scroll to position [1259, 0]
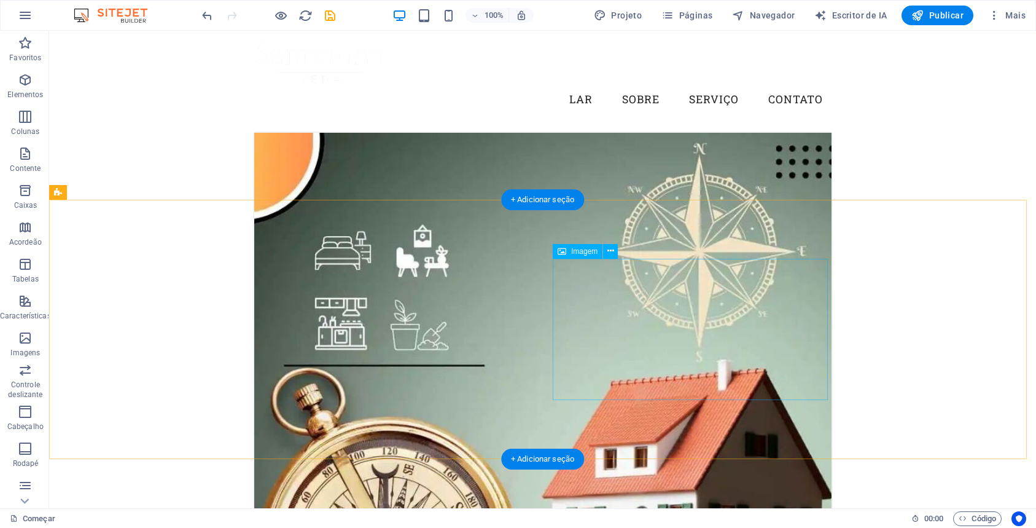
select select "%"
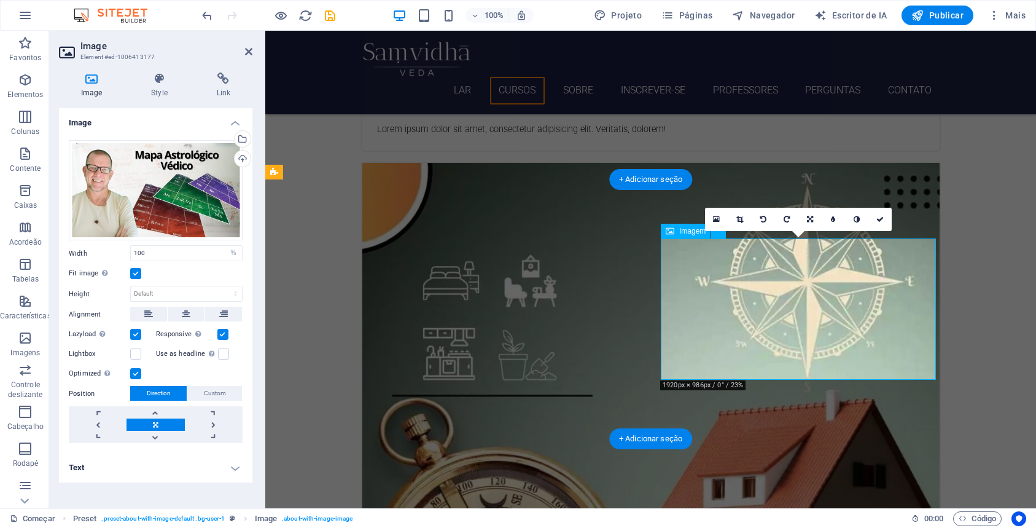
scroll to position [1279, 0]
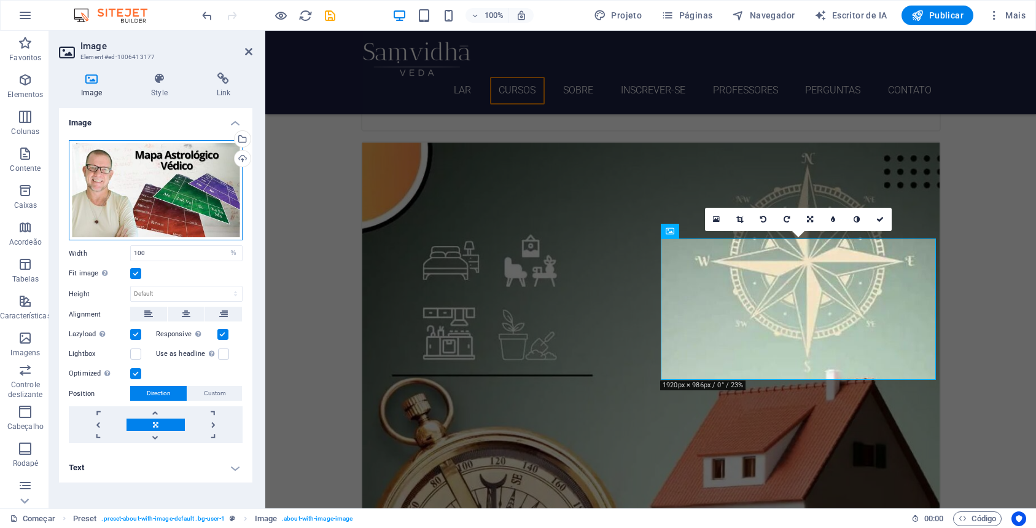
click at [129, 181] on div "Drag files here, click to choose files or select files from Files or our free s…" at bounding box center [156, 190] width 174 height 101
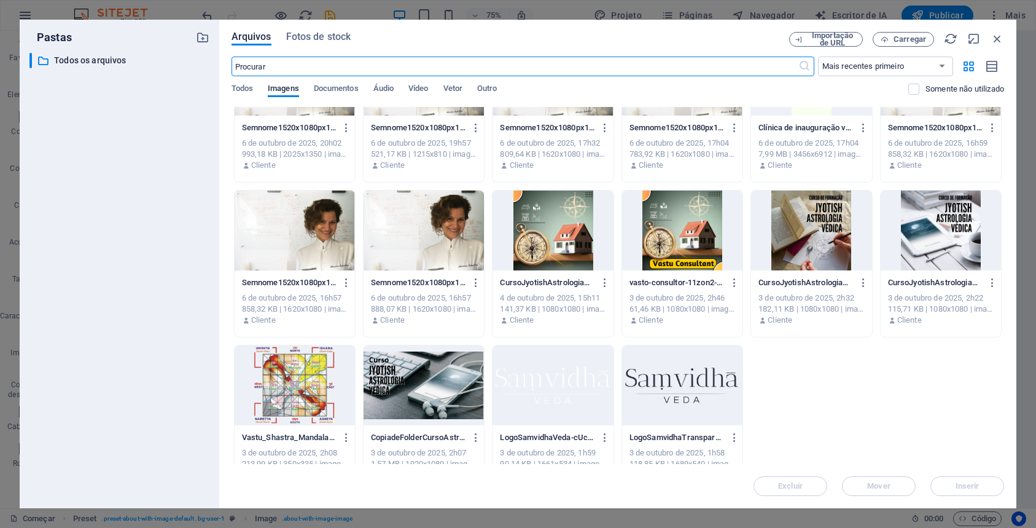
scroll to position [128, 0]
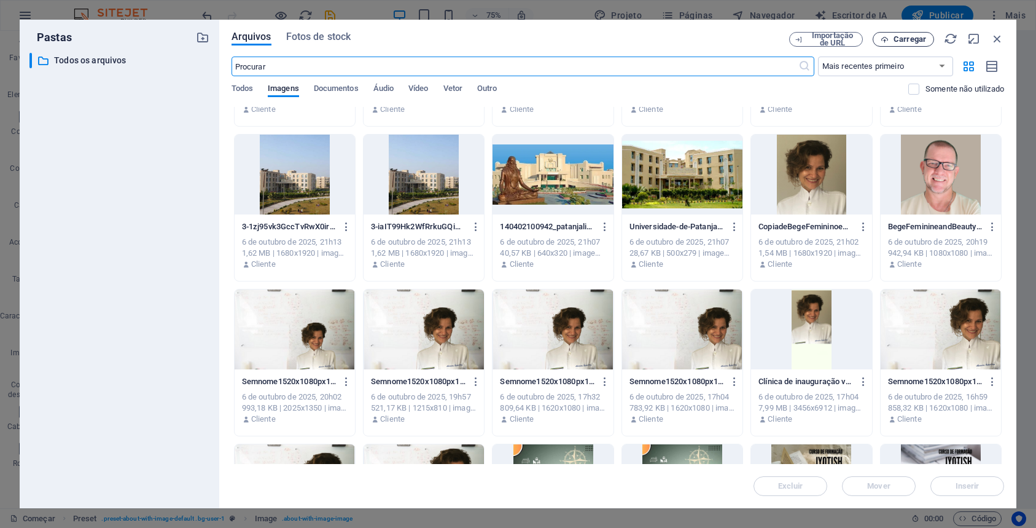
click at [905, 39] on font "Carregar" at bounding box center [910, 38] width 33 height 9
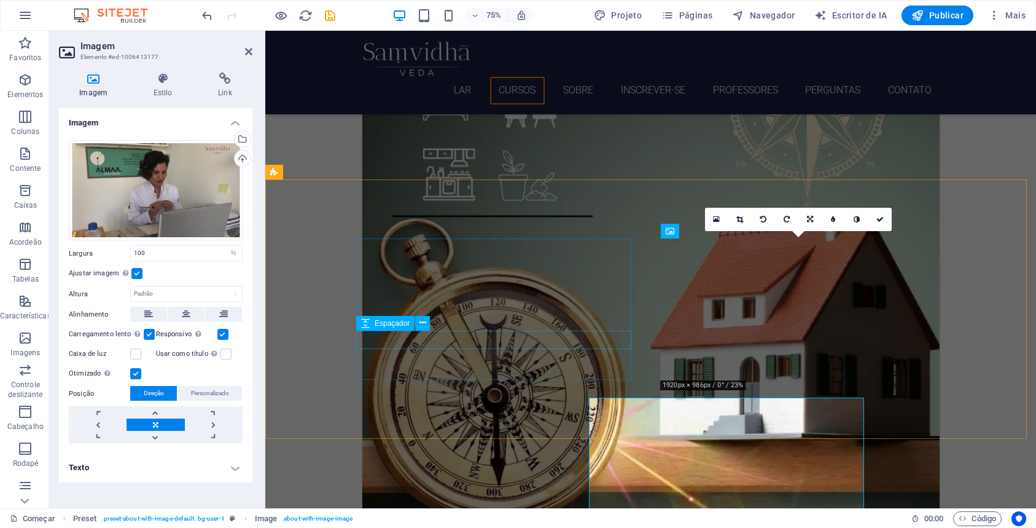
scroll to position [1300, 0]
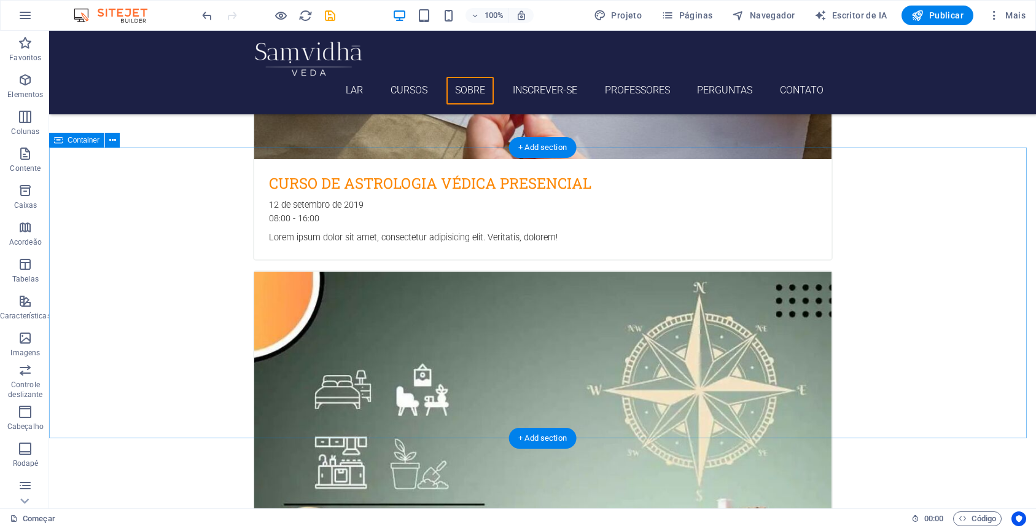
scroll to position [2532, 0]
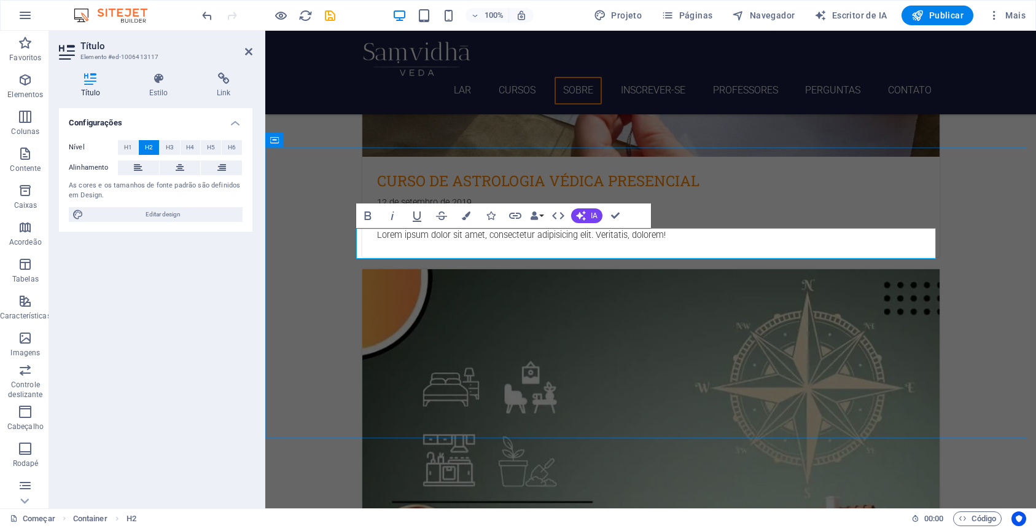
drag, startPoint x: 743, startPoint y: 243, endPoint x: 655, endPoint y: 244, distance: 87.8
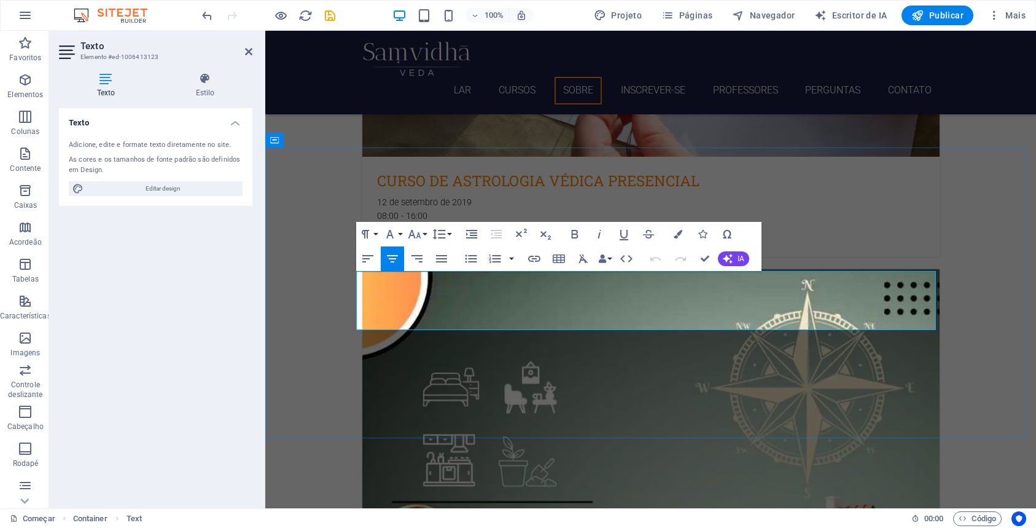
drag, startPoint x: 883, startPoint y: 324, endPoint x: 361, endPoint y: 280, distance: 523.2
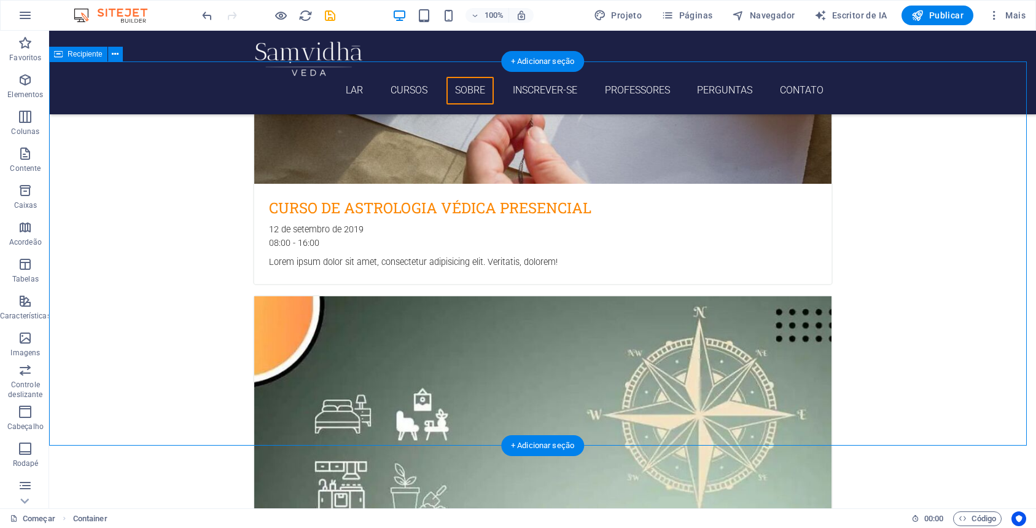
scroll to position [2618, 0]
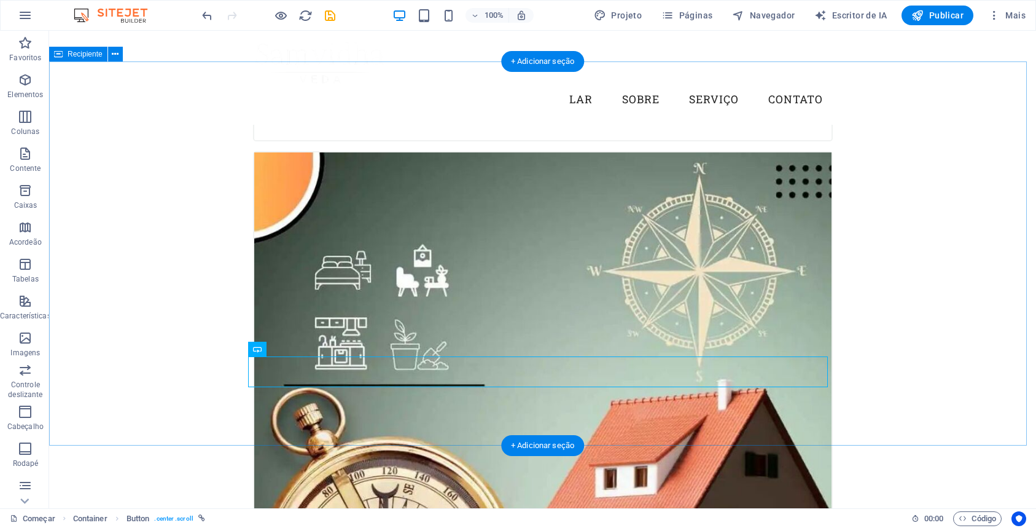
scroll to position [2636, 0]
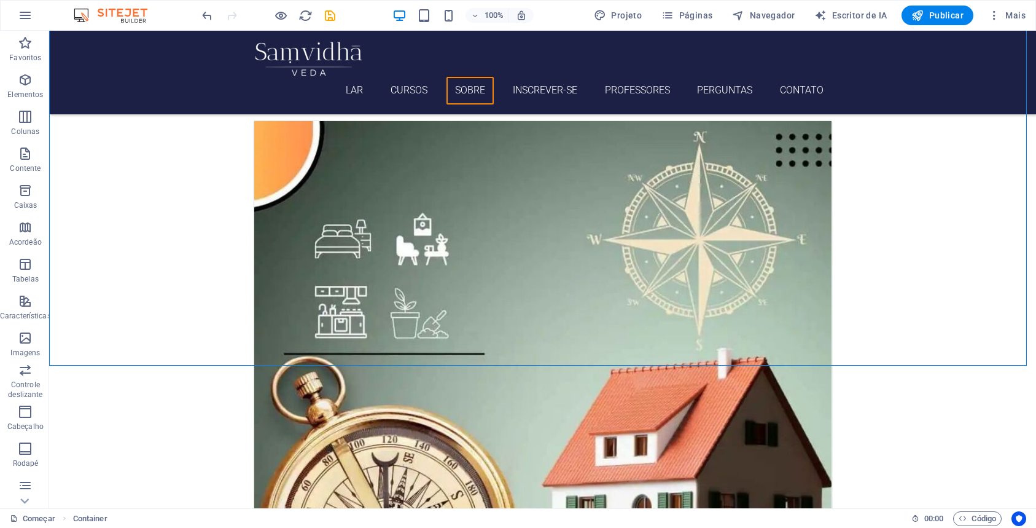
scroll to position [2718, 0]
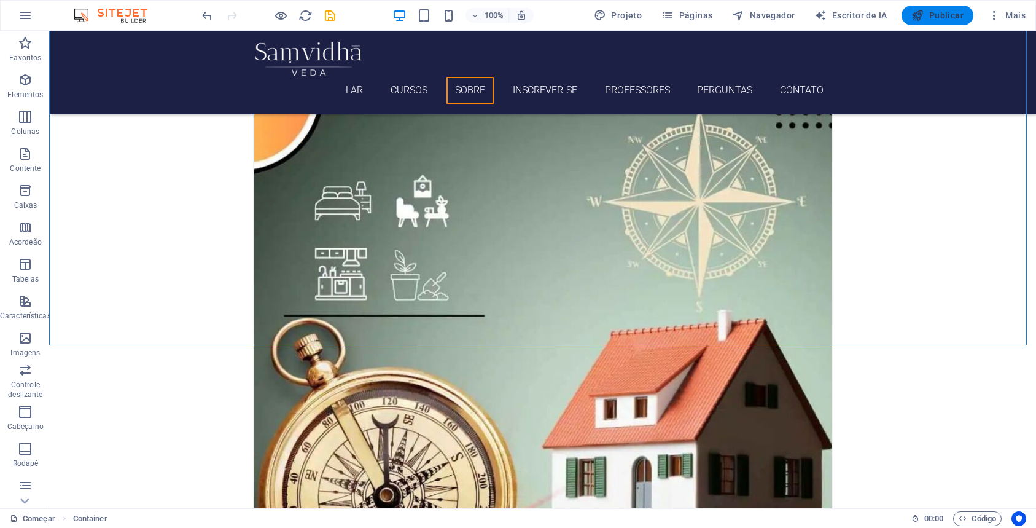
click at [938, 21] on button "Publicar" at bounding box center [938, 16] width 72 height 20
checkbox input "false"
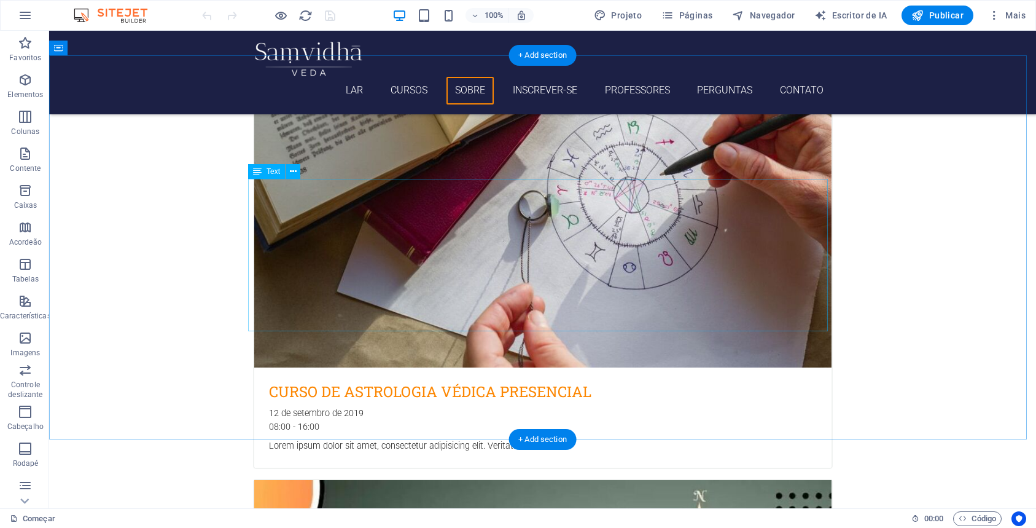
scroll to position [2624, 0]
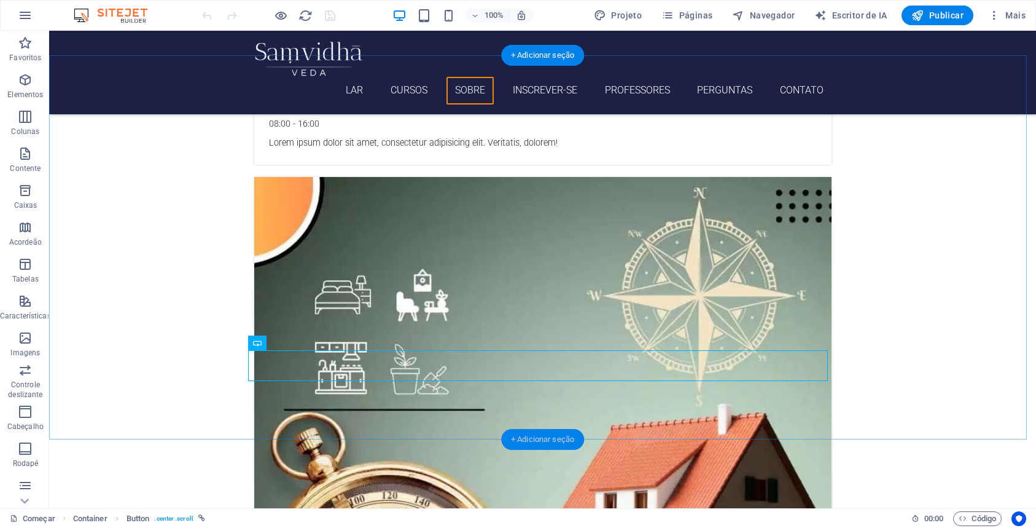
click at [556, 432] on div "+ Adicionar seção" at bounding box center [542, 439] width 83 height 21
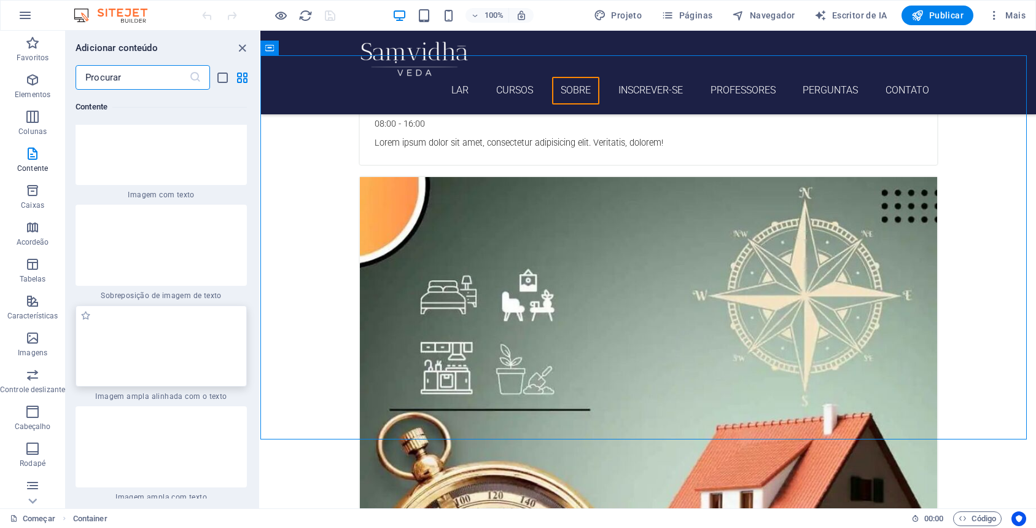
scroll to position [4283, 0]
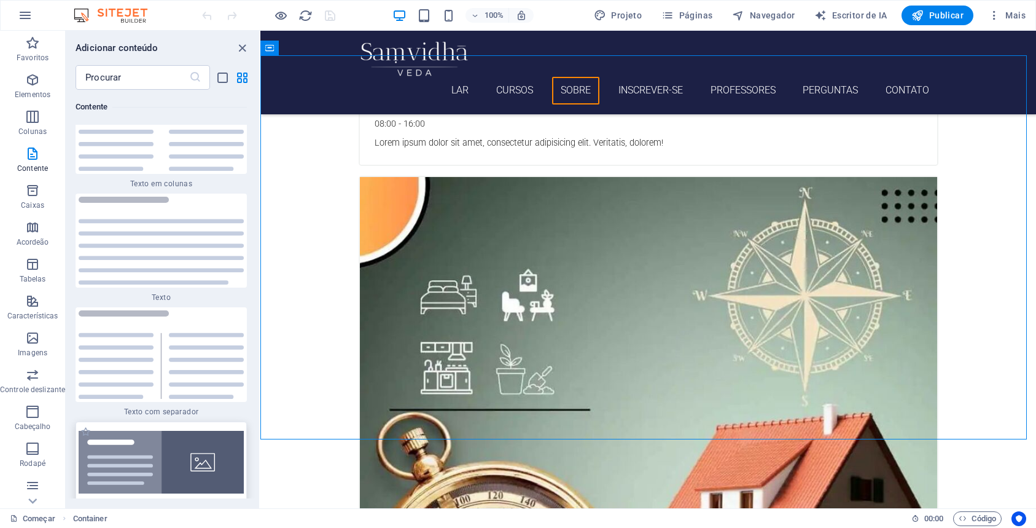
click at [201, 431] on img at bounding box center [161, 462] width 165 height 63
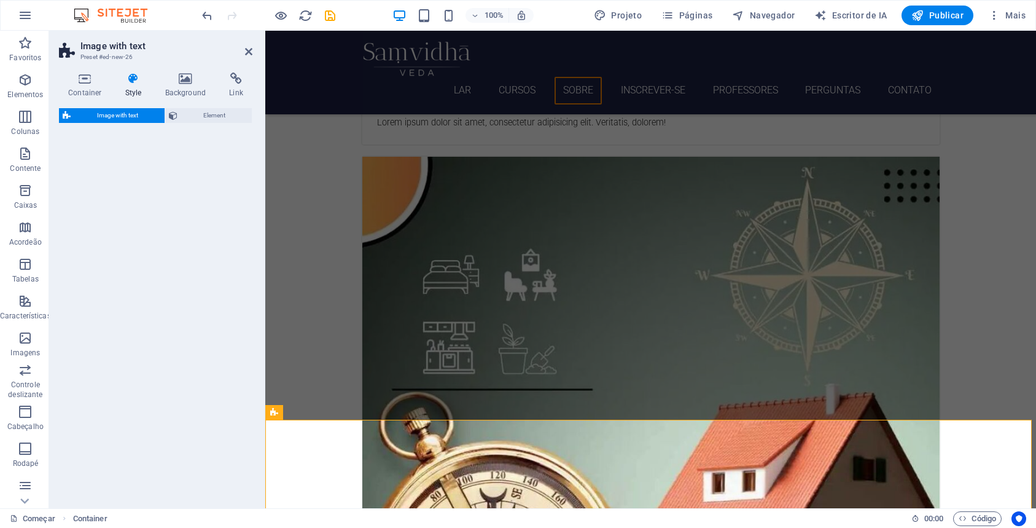
select select "rem"
select select "px"
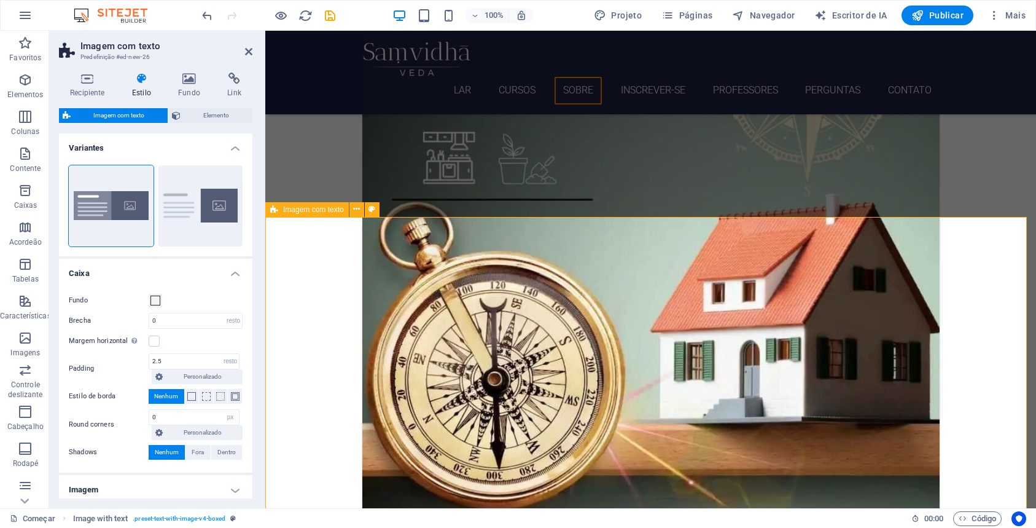
scroll to position [2847, 0]
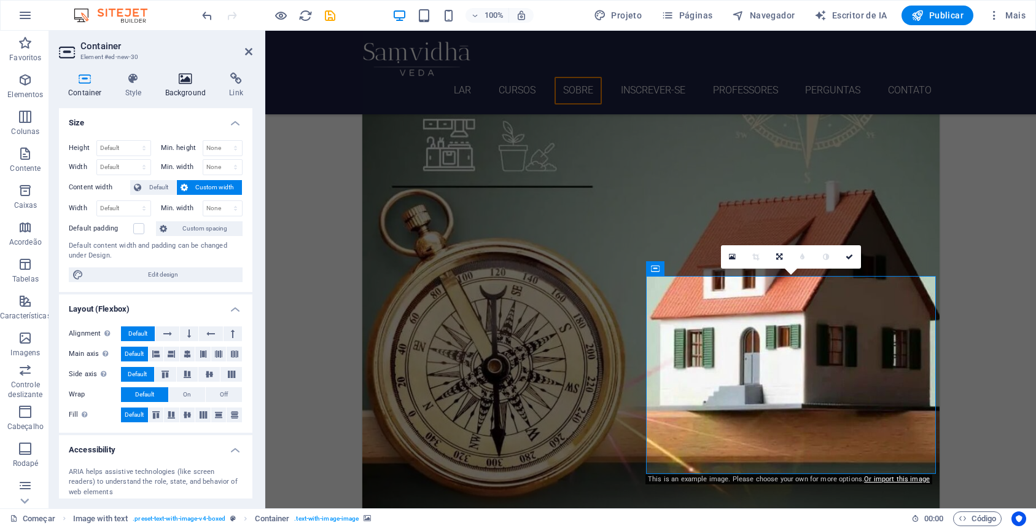
click at [185, 82] on icon at bounding box center [186, 78] width 60 height 12
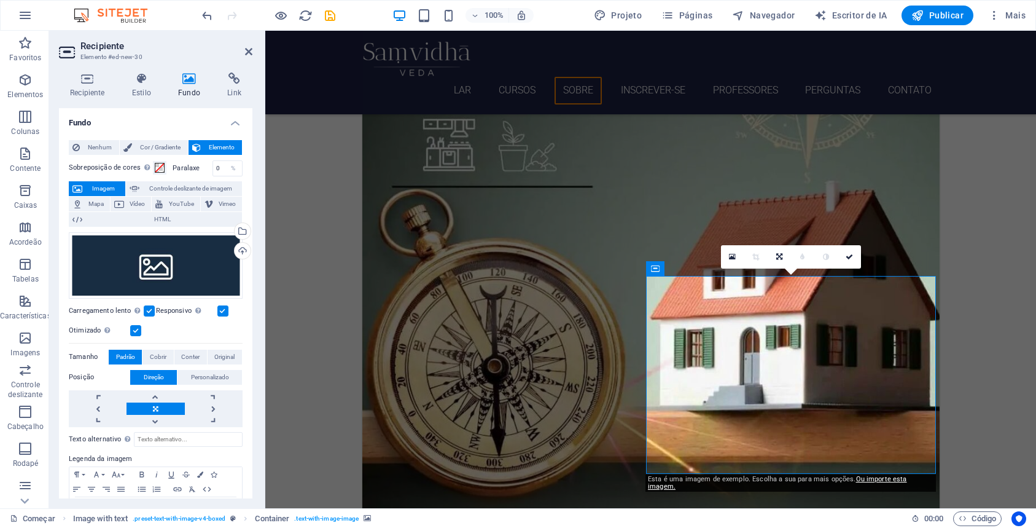
click at [185, 82] on icon at bounding box center [189, 78] width 44 height 12
click at [177, 264] on div "Arraste os arquivos aqui, clique para escolher os arquivos ou selecione-os em […" at bounding box center [156, 265] width 174 height 66
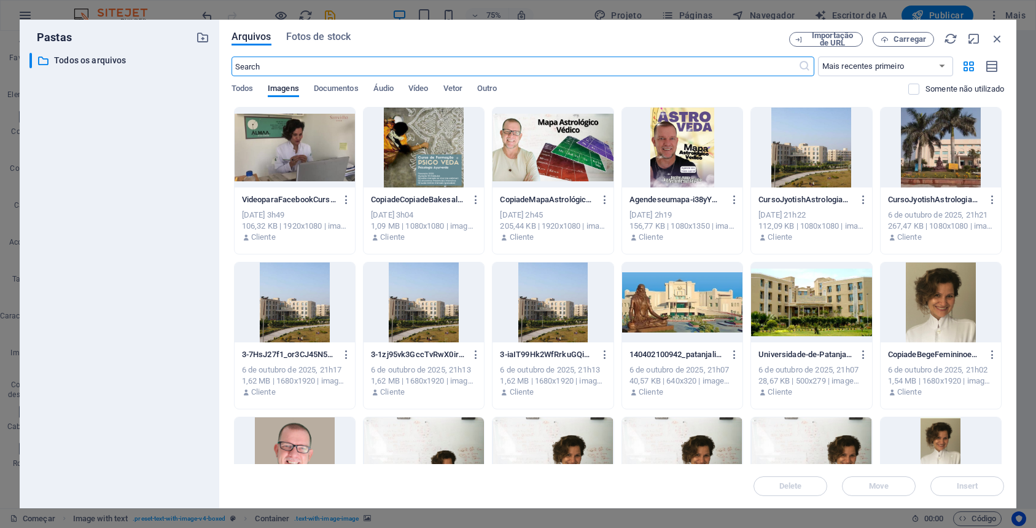
click at [579, 155] on div at bounding box center [553, 147] width 120 height 80
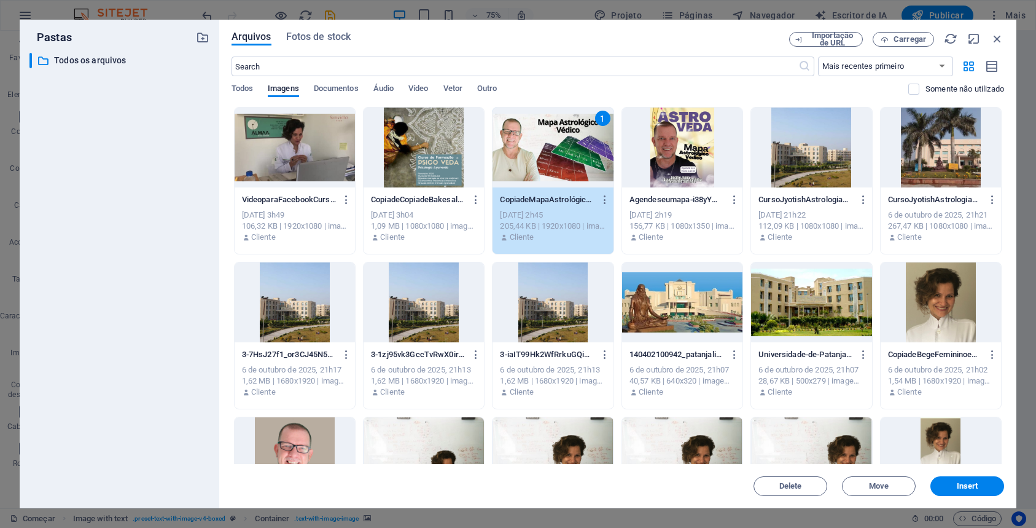
click at [579, 155] on div "1" at bounding box center [553, 147] width 120 height 80
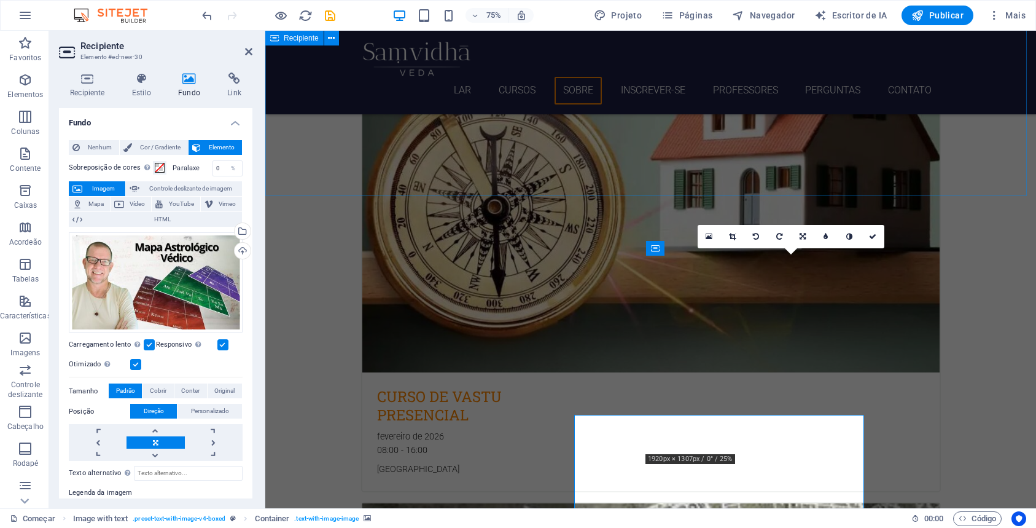
scroll to position [2868, 0]
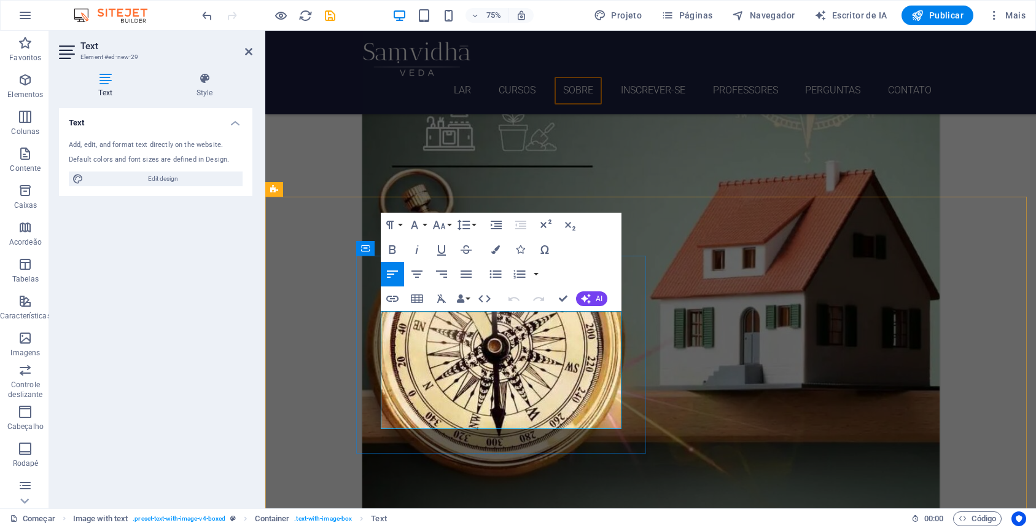
drag, startPoint x: 413, startPoint y: 360, endPoint x: 380, endPoint y: 321, distance: 51.4
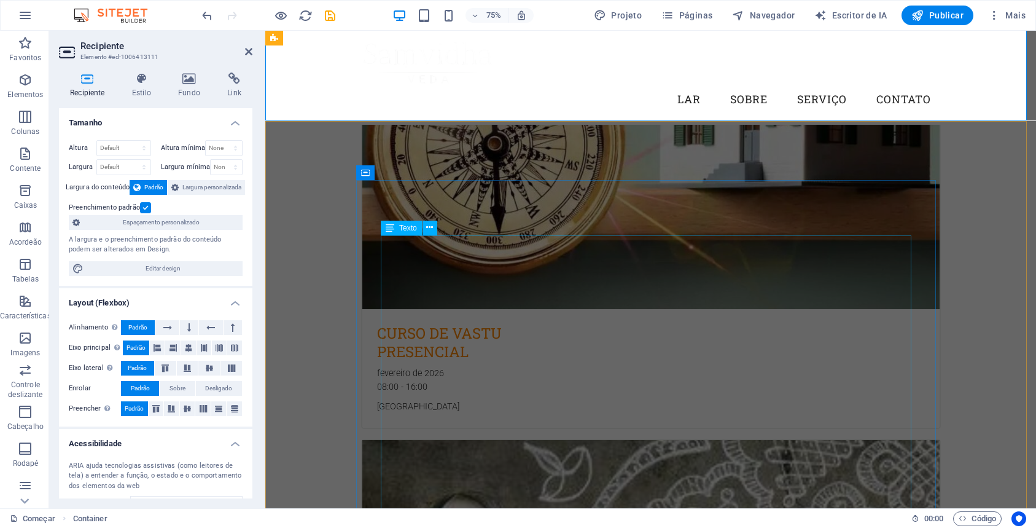
scroll to position [2943, 0]
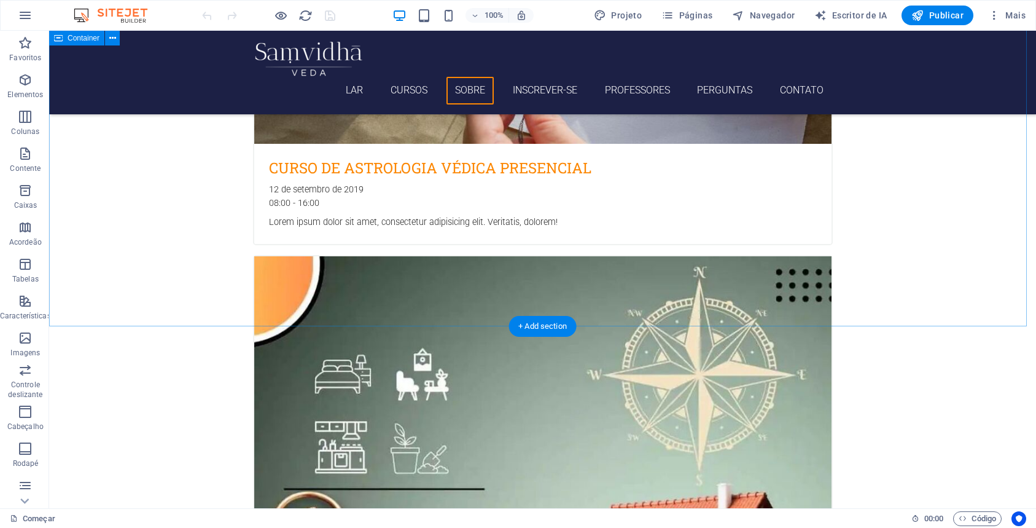
scroll to position [2737, 0]
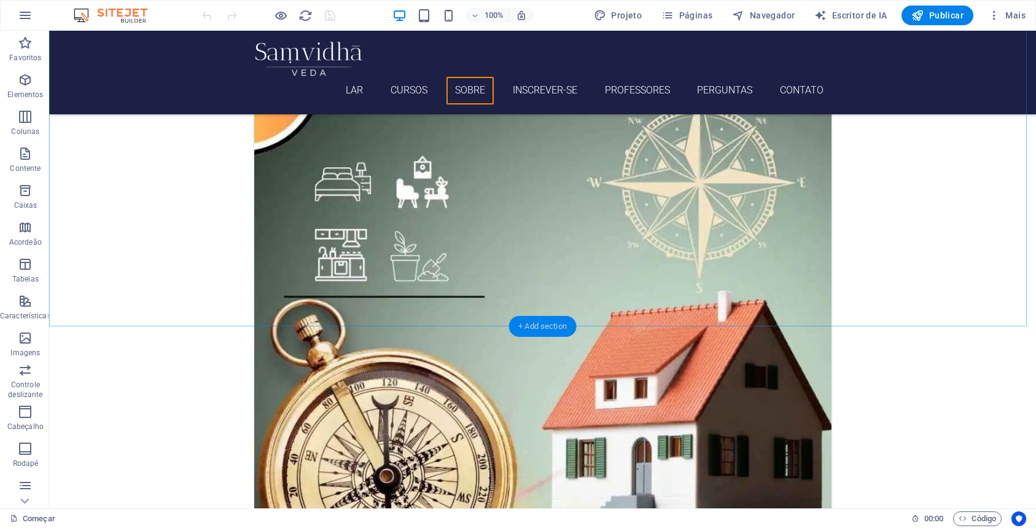
click at [553, 319] on div "+ Add section" at bounding box center [543, 326] width 68 height 21
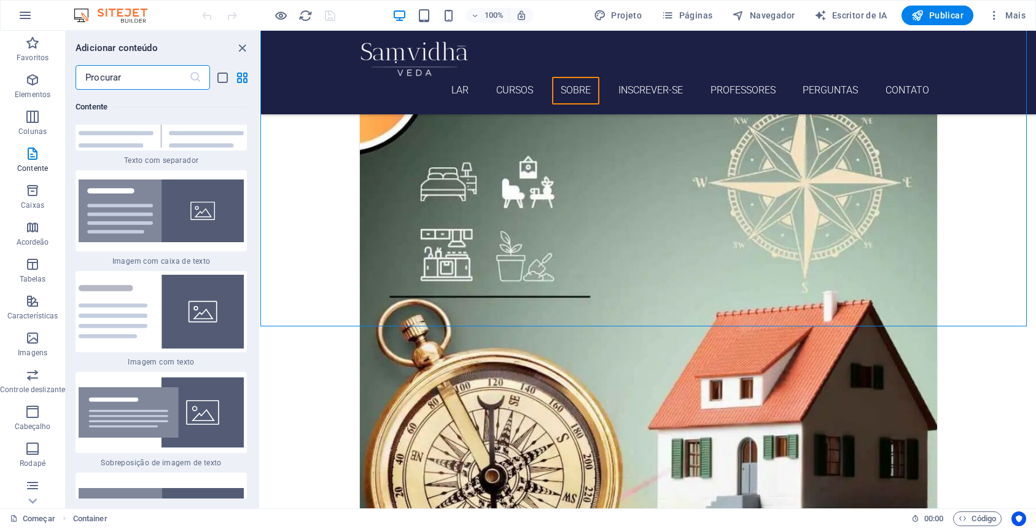
scroll to position [4287, 0]
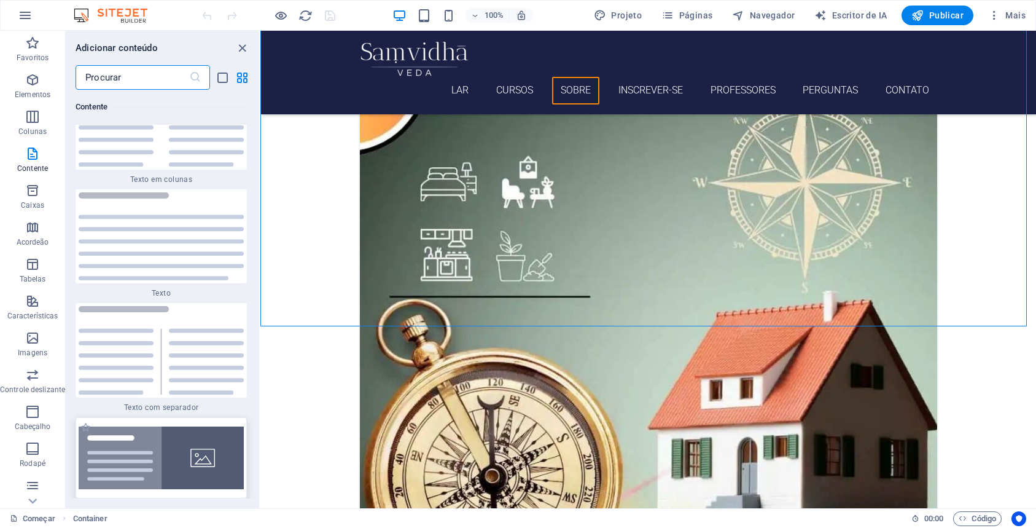
click at [173, 426] on img at bounding box center [161, 457] width 165 height 63
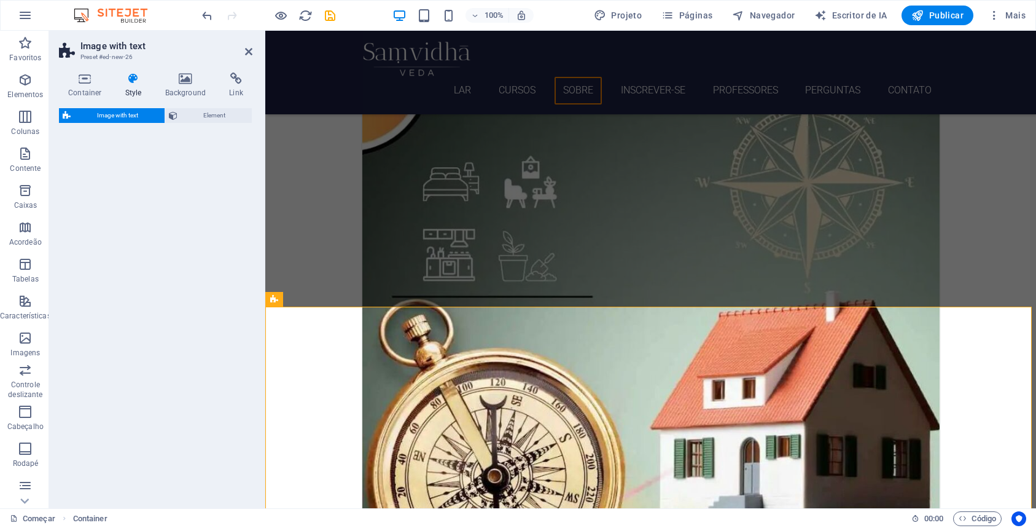
select select "rem"
select select "px"
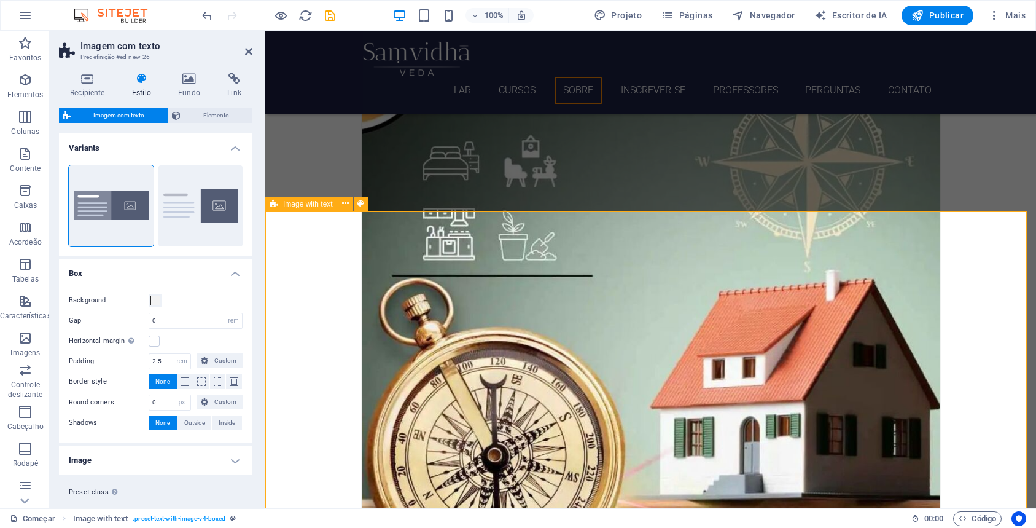
scroll to position [2853, 0]
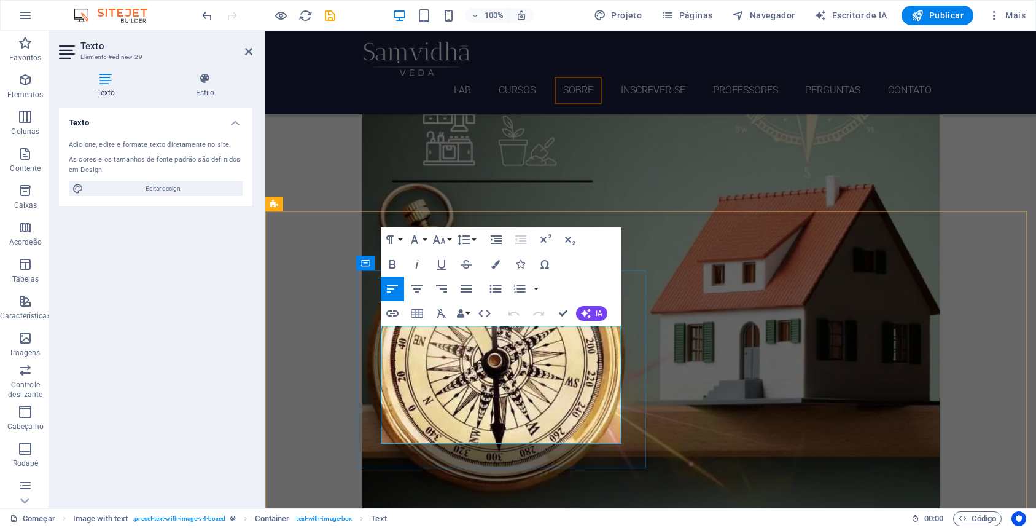
drag, startPoint x: 440, startPoint y: 368, endPoint x: 399, endPoint y: 335, distance: 52.4
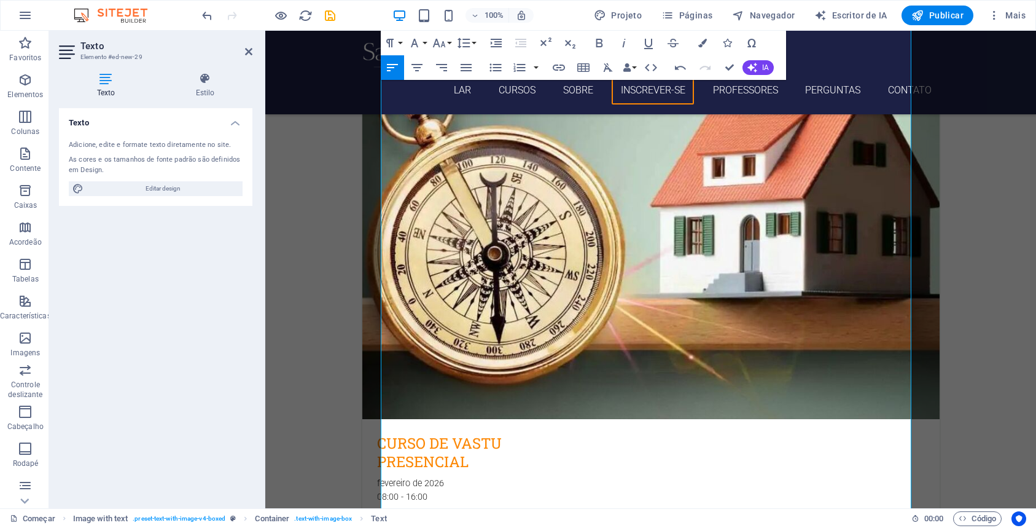
scroll to position [3290, 0]
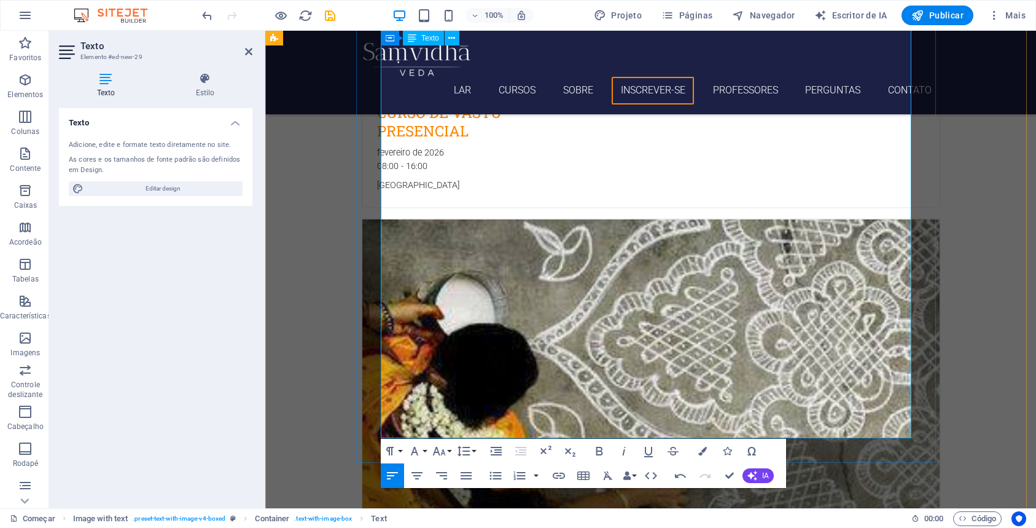
drag, startPoint x: 615, startPoint y: 239, endPoint x: 825, endPoint y: 331, distance: 229.9
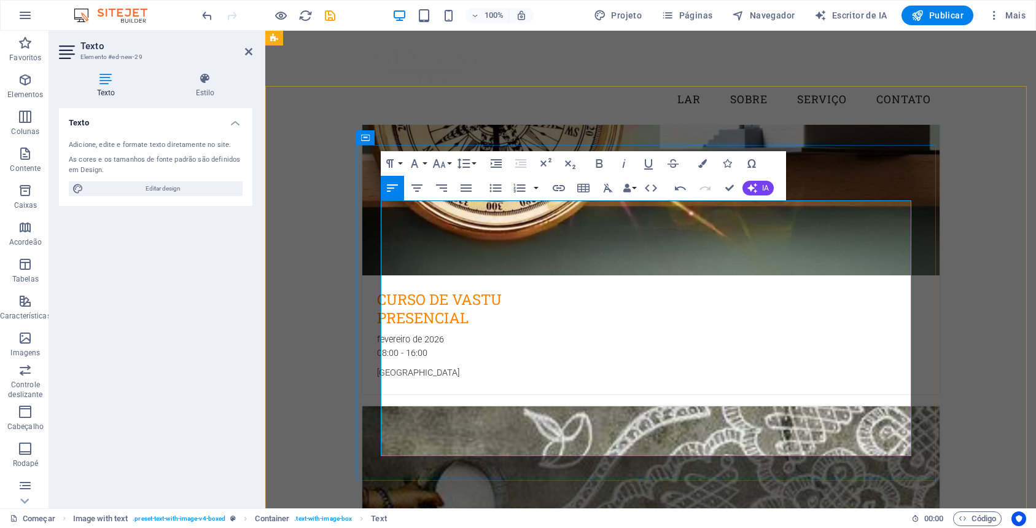
scroll to position [2978, 0]
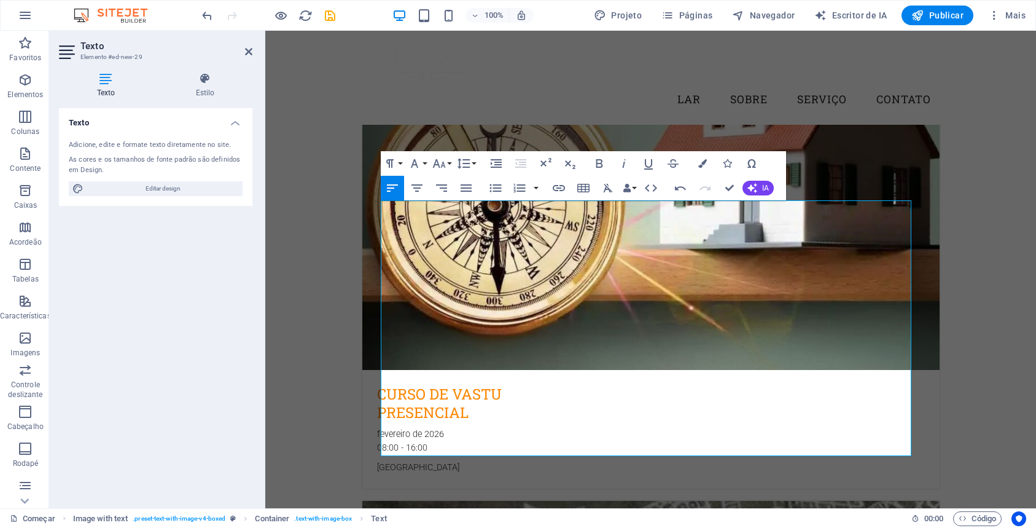
drag, startPoint x: 641, startPoint y: 257, endPoint x: 1040, endPoint y: 283, distance: 399.5
click at [449, 185] on button "Alinhar à direita" at bounding box center [441, 188] width 23 height 25
click at [421, 189] on icon "button" at bounding box center [417, 188] width 15 height 15
click at [385, 183] on icon "button" at bounding box center [392, 188] width 15 height 15
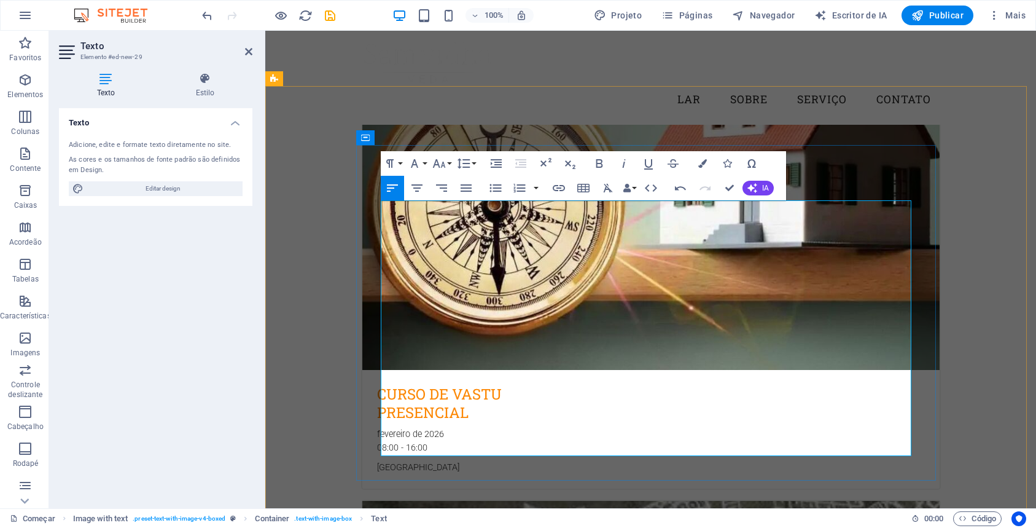
drag, startPoint x: 602, startPoint y: 232, endPoint x: 752, endPoint y: 270, distance: 154.6
drag, startPoint x: 657, startPoint y: 211, endPoint x: 380, endPoint y: 202, distance: 277.7
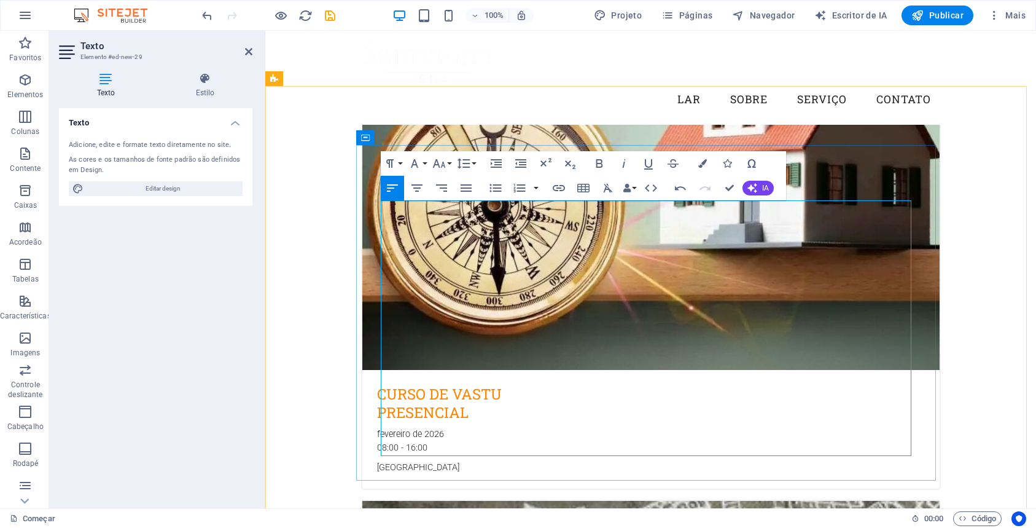
drag, startPoint x: 695, startPoint y: 211, endPoint x: 391, endPoint y: 209, distance: 303.4
drag, startPoint x: 385, startPoint y: 208, endPoint x: 766, endPoint y: 228, distance: 381.9
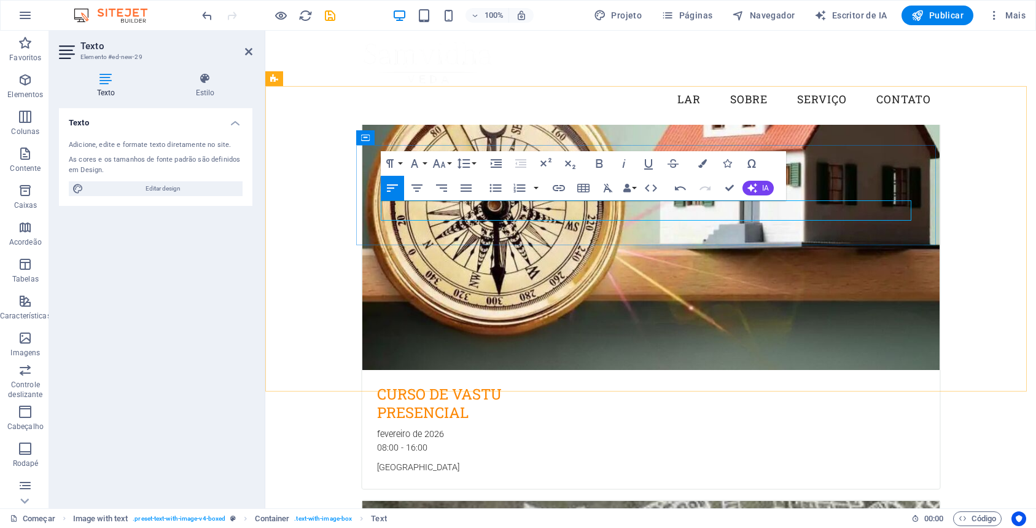
drag, startPoint x: 384, startPoint y: 207, endPoint x: 392, endPoint y: 203, distance: 9.1
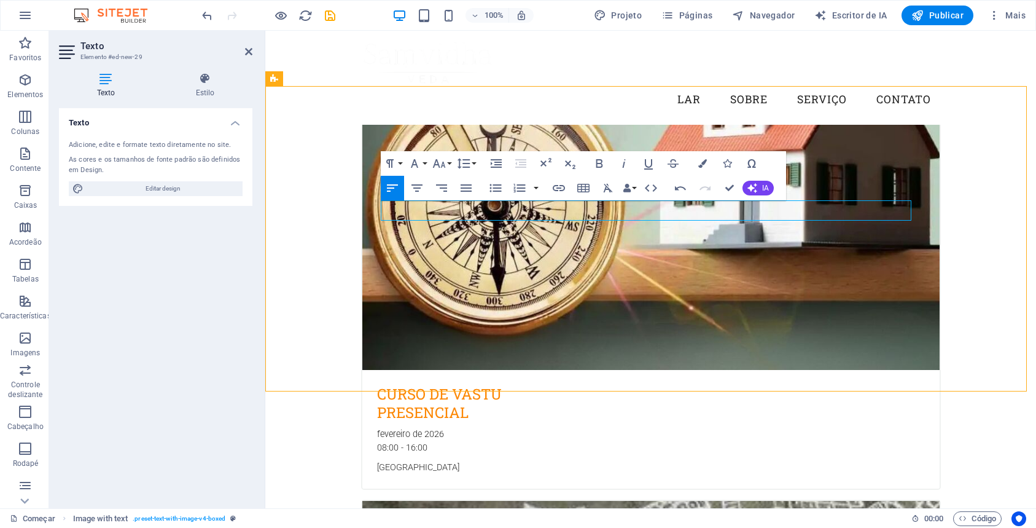
select select "rem"
select select "px"
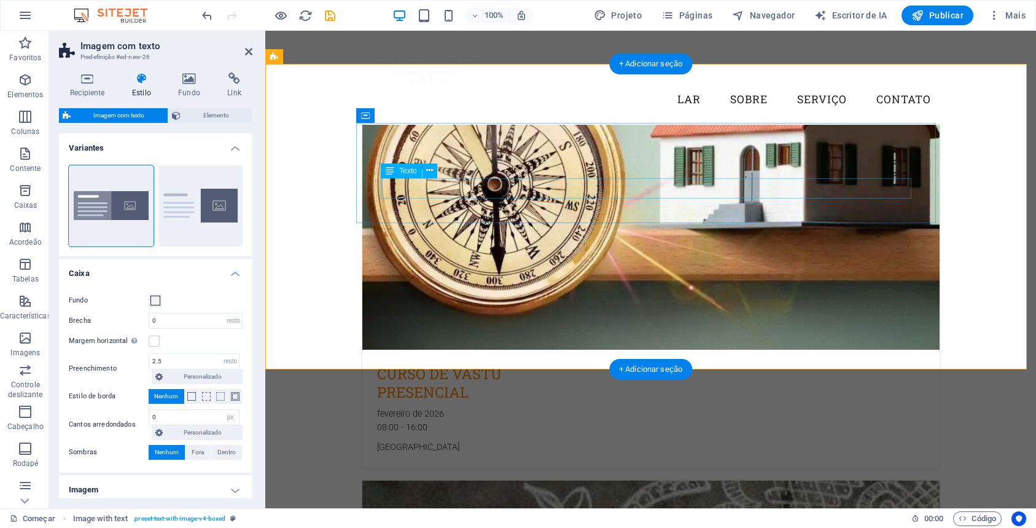
scroll to position [3000, 0]
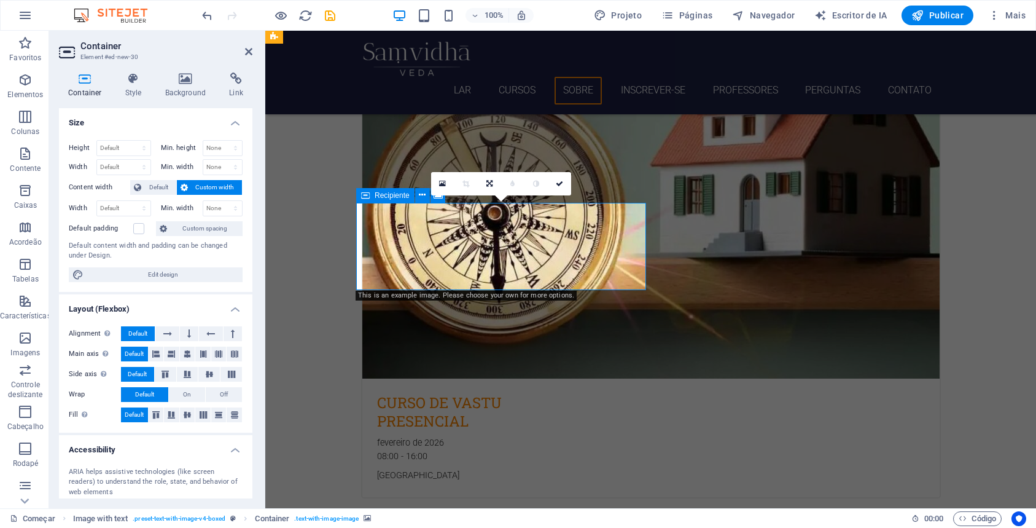
scroll to position [3020, 0]
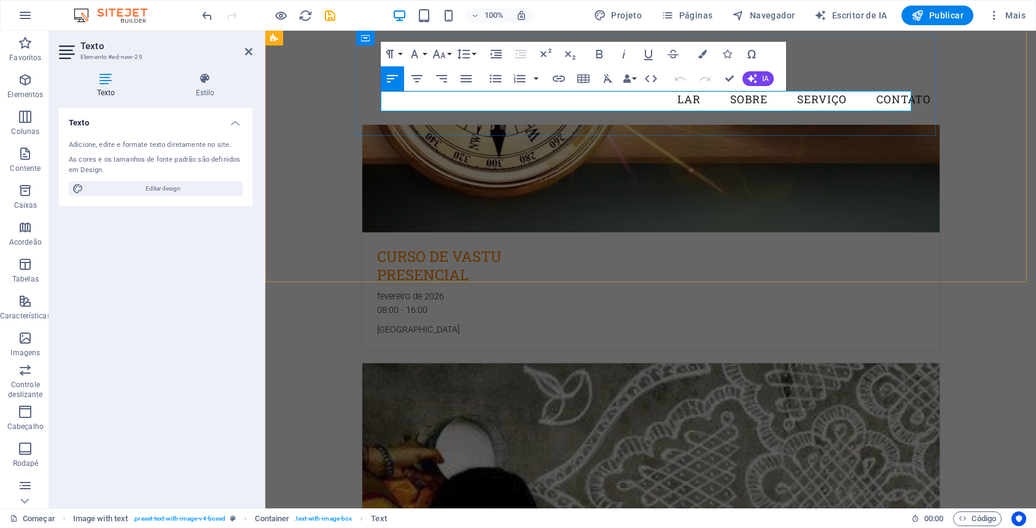
scroll to position [2876, 0]
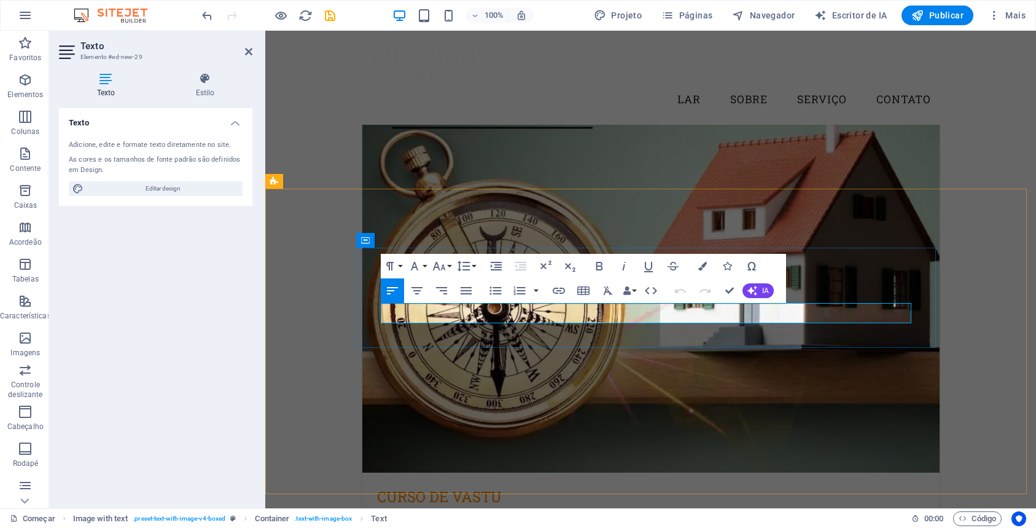
drag, startPoint x: 523, startPoint y: 310, endPoint x: 378, endPoint y: 305, distance: 145.0
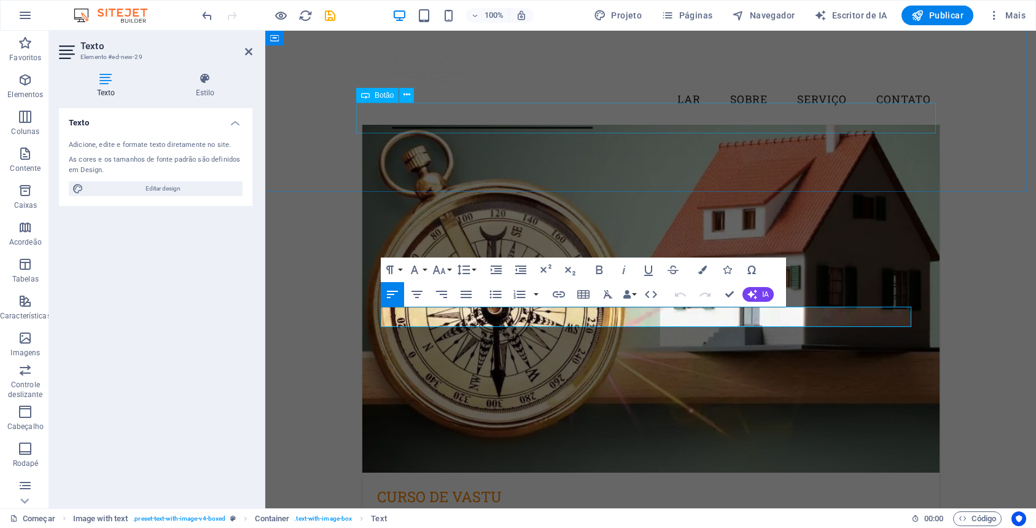
scroll to position [2627, 0]
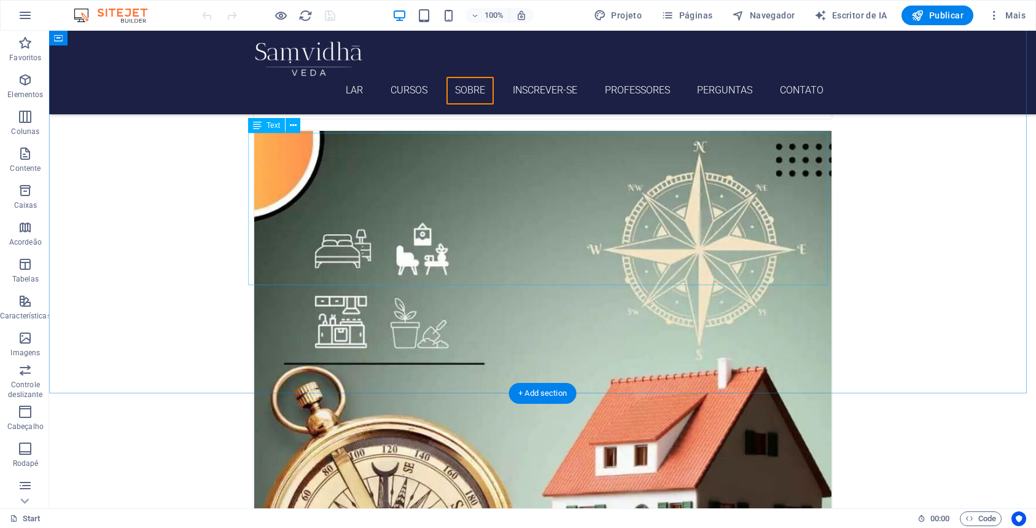
scroll to position [2670, 0]
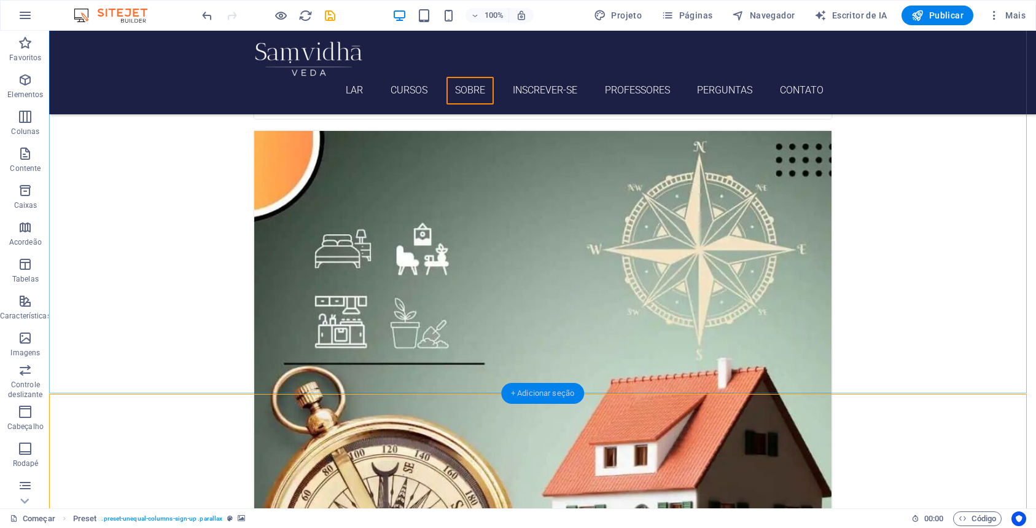
click at [525, 391] on font "+ Adicionar seção" at bounding box center [542, 392] width 63 height 9
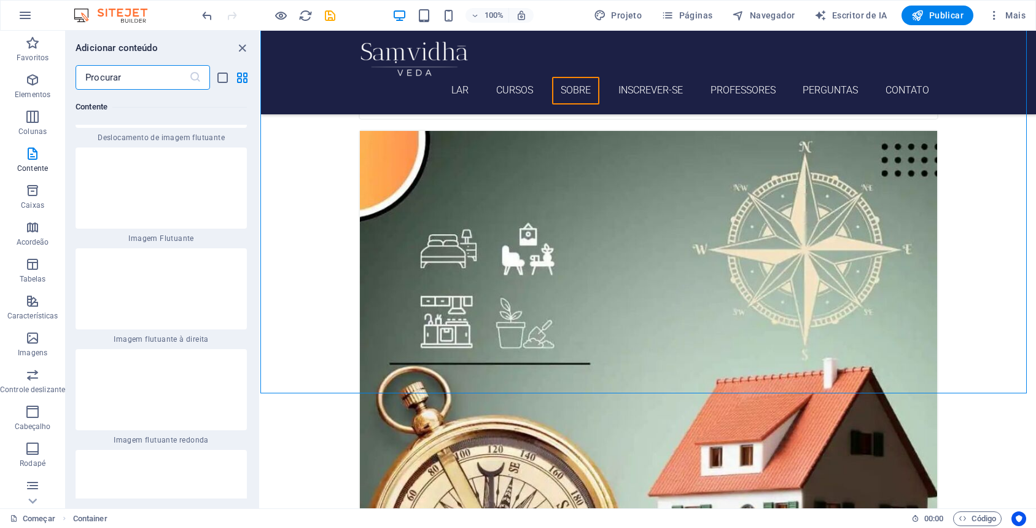
scroll to position [5131, 0]
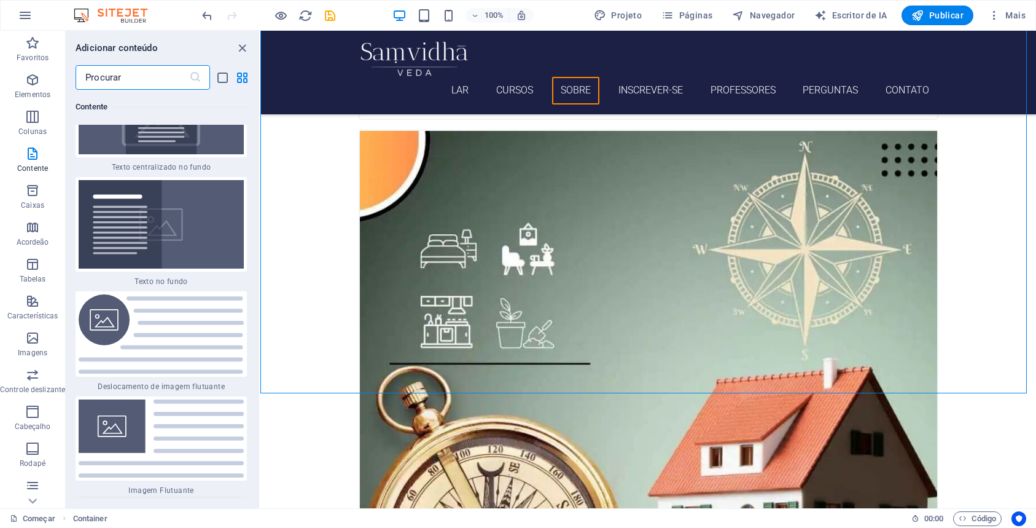
click at [260, 364] on div "Arraste aqui para substituir o conteúdo existente. Pressione “Ctrl” se quiser c…" at bounding box center [648, 269] width 776 height 477
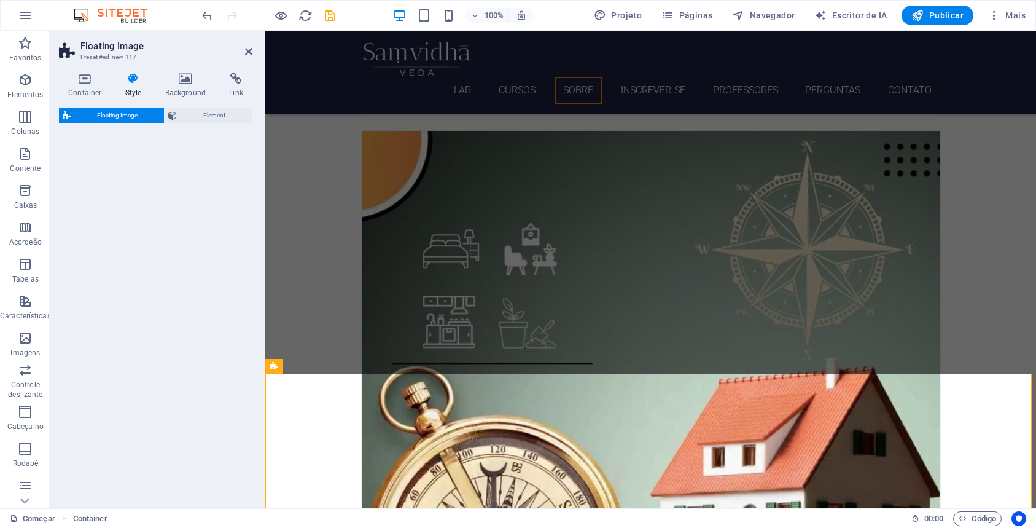
select select "%"
select select "rem"
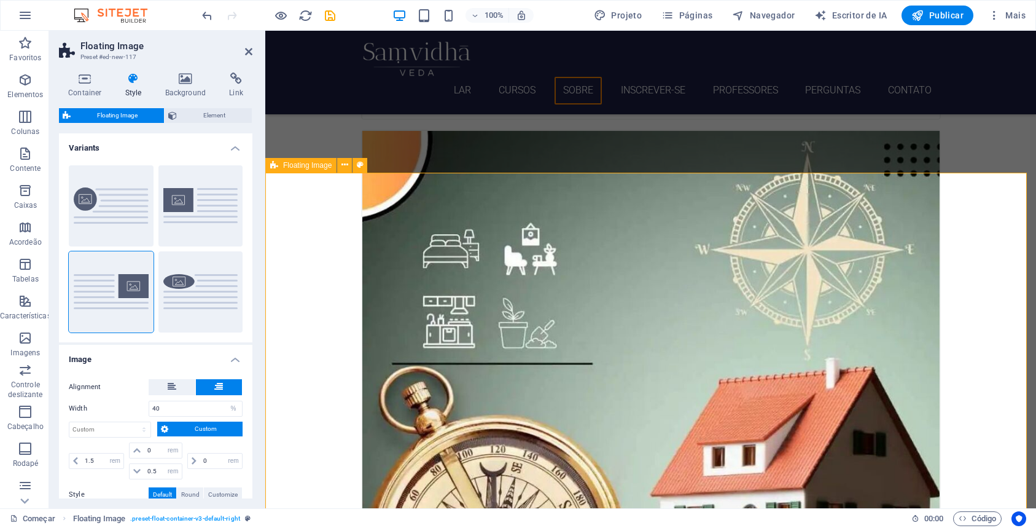
scroll to position [2891, 0]
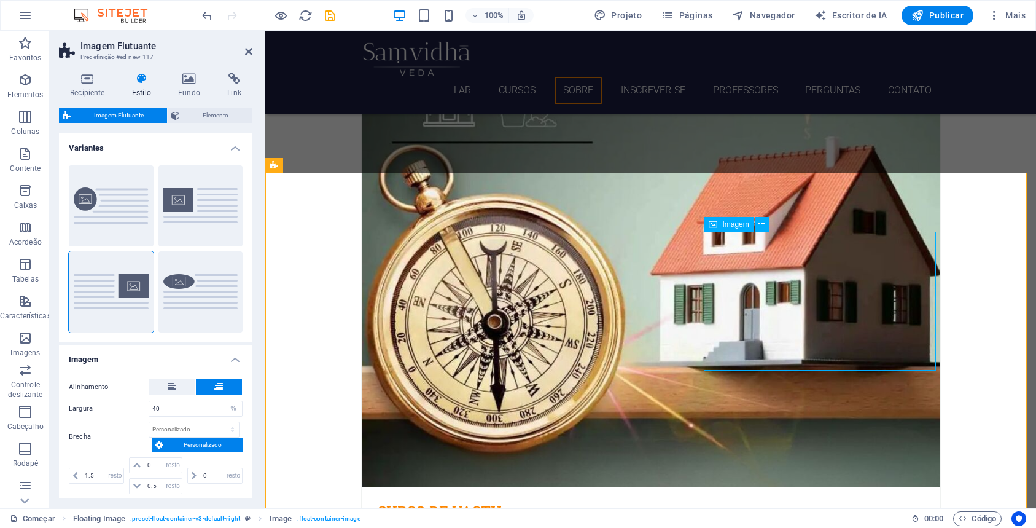
select select "%"
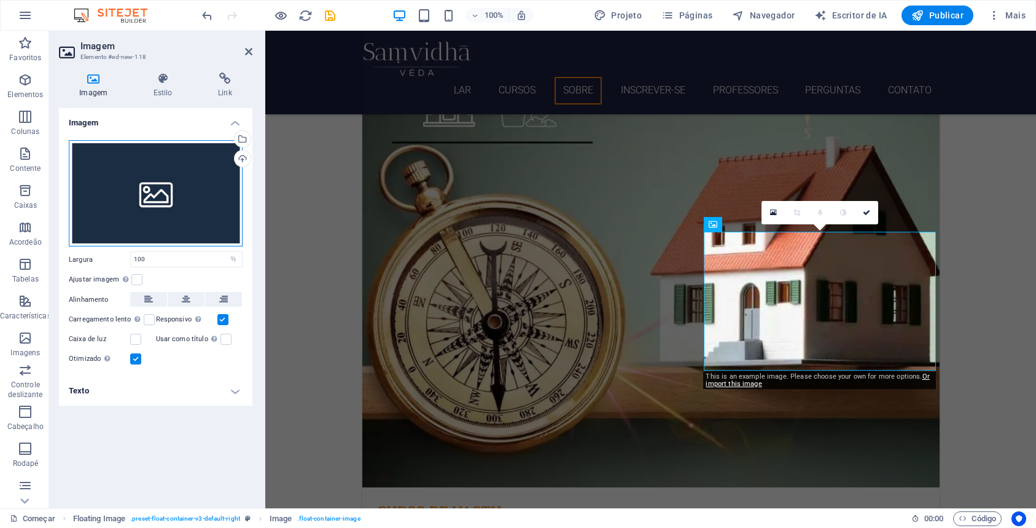
click at [123, 195] on div "Arraste os arquivos aqui, clique para escolher os arquivos ou selecione-os em […" at bounding box center [156, 193] width 174 height 107
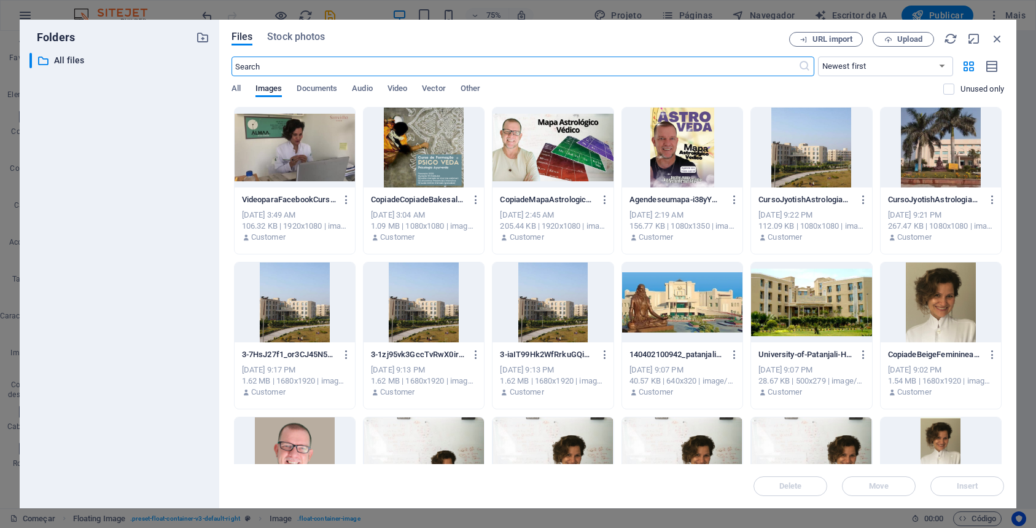
scroll to position [3051, 0]
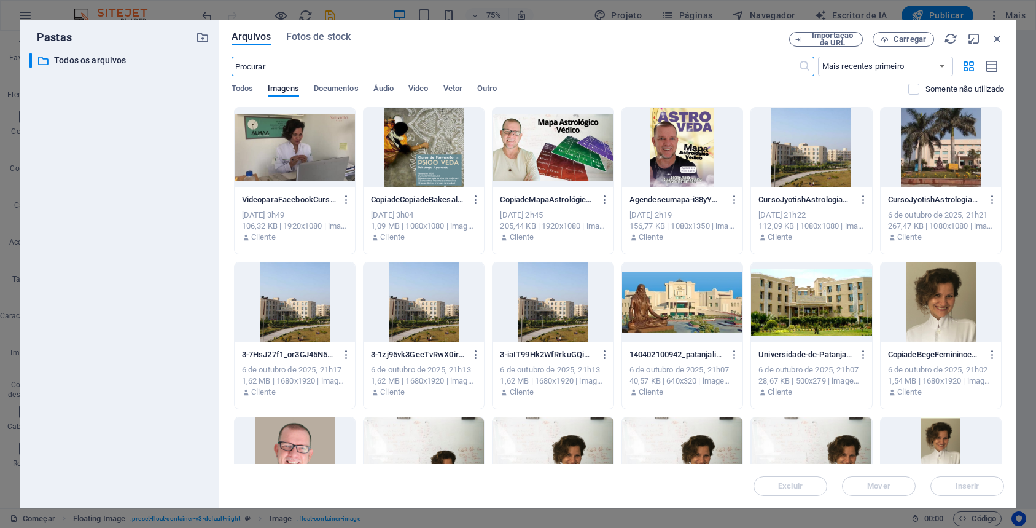
click at [525, 166] on div at bounding box center [553, 147] width 120 height 80
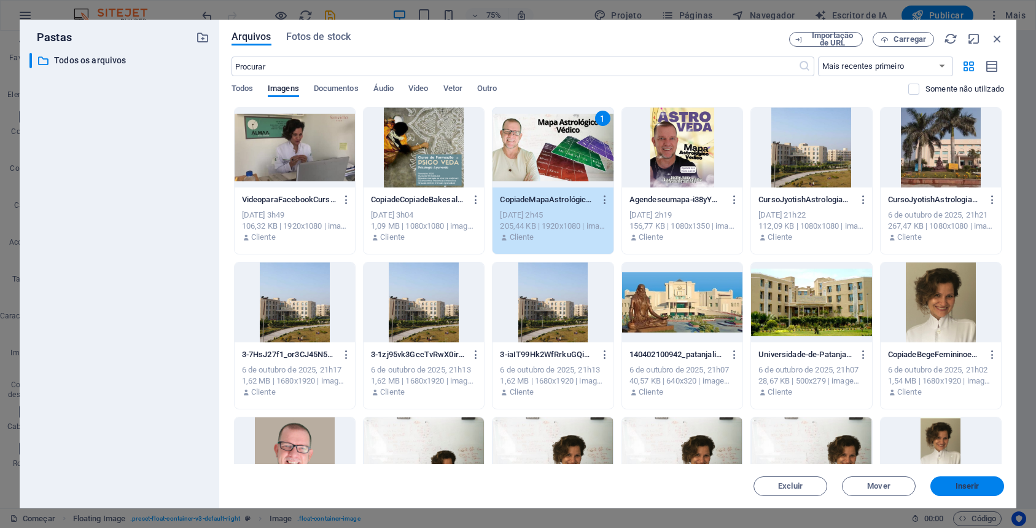
drag, startPoint x: 970, startPoint y: 491, endPoint x: 705, endPoint y: 459, distance: 266.6
click at [970, 491] on button "Inserir" at bounding box center [967, 486] width 74 height 20
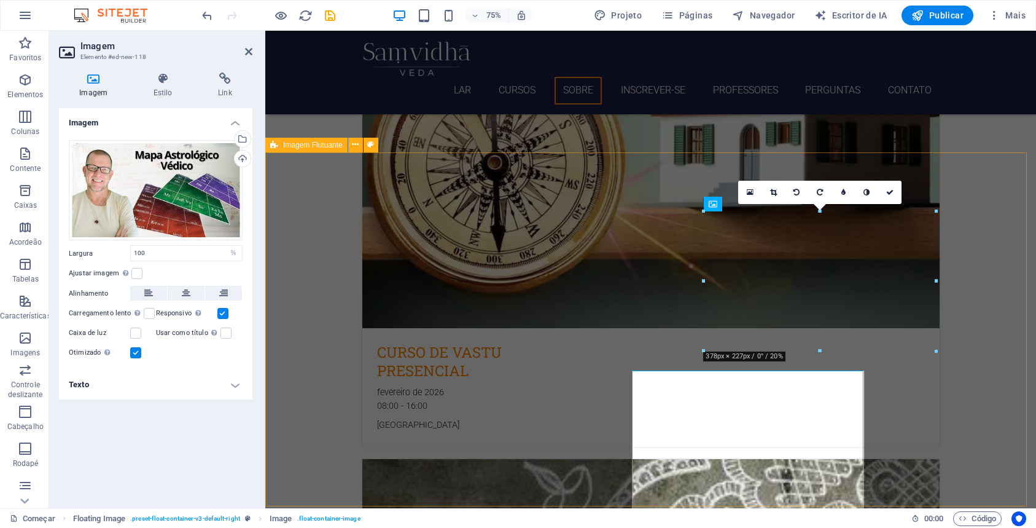
scroll to position [2912, 0]
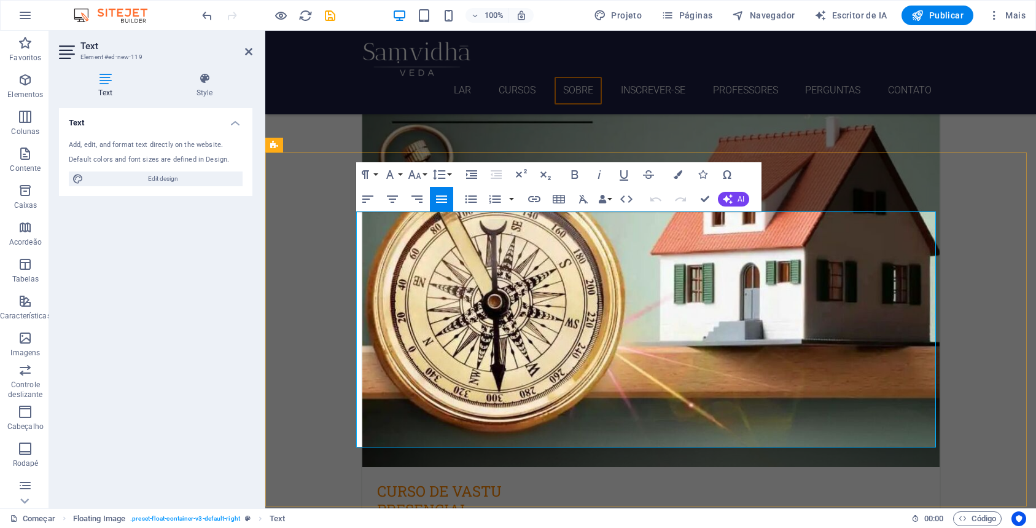
drag, startPoint x: 491, startPoint y: 440, endPoint x: 356, endPoint y: 220, distance: 257.7
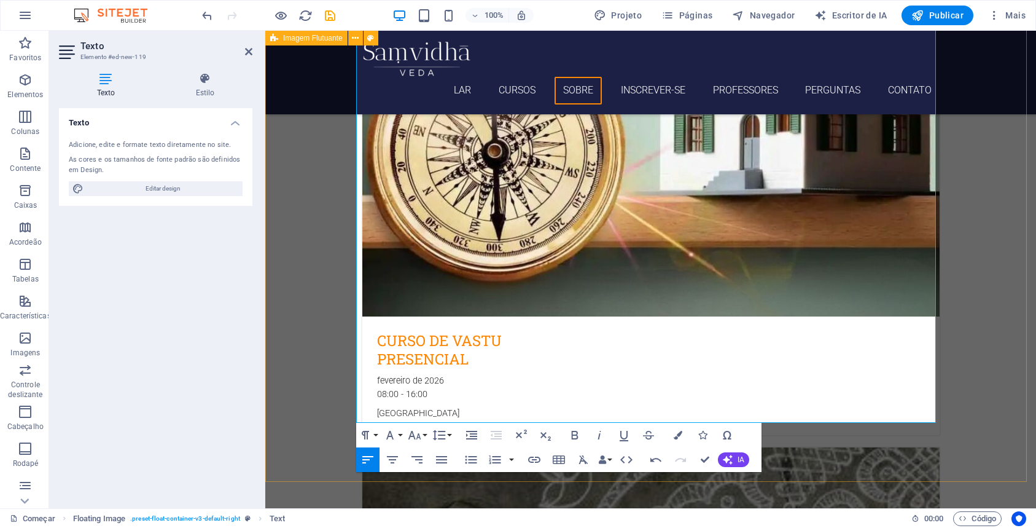
scroll to position [3101, 0]
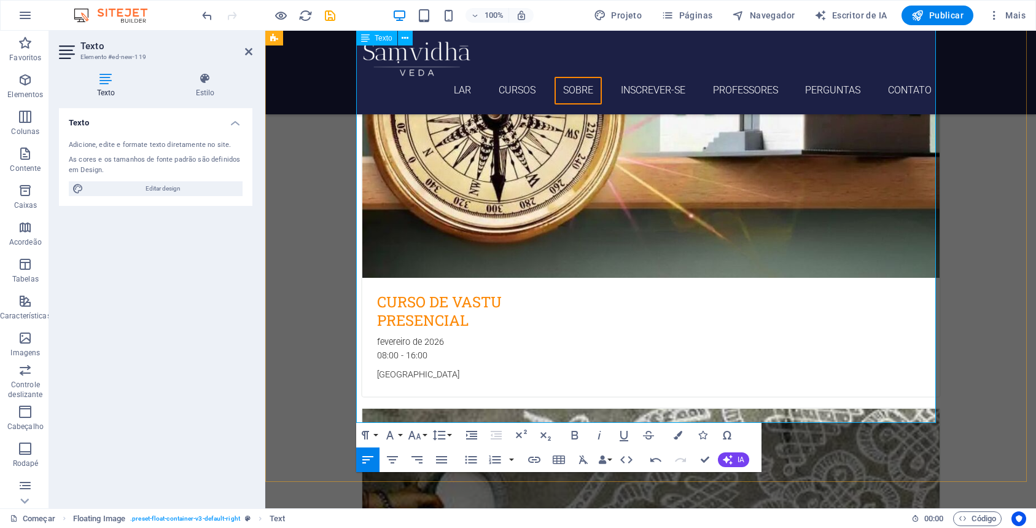
drag, startPoint x: 663, startPoint y: 403, endPoint x: 801, endPoint y: 421, distance: 138.7
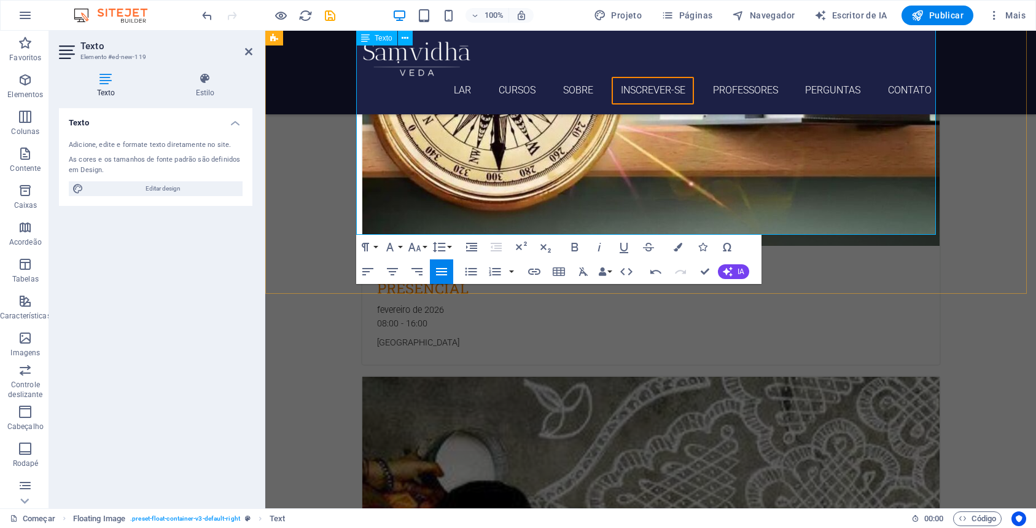
scroll to position [3156, 0]
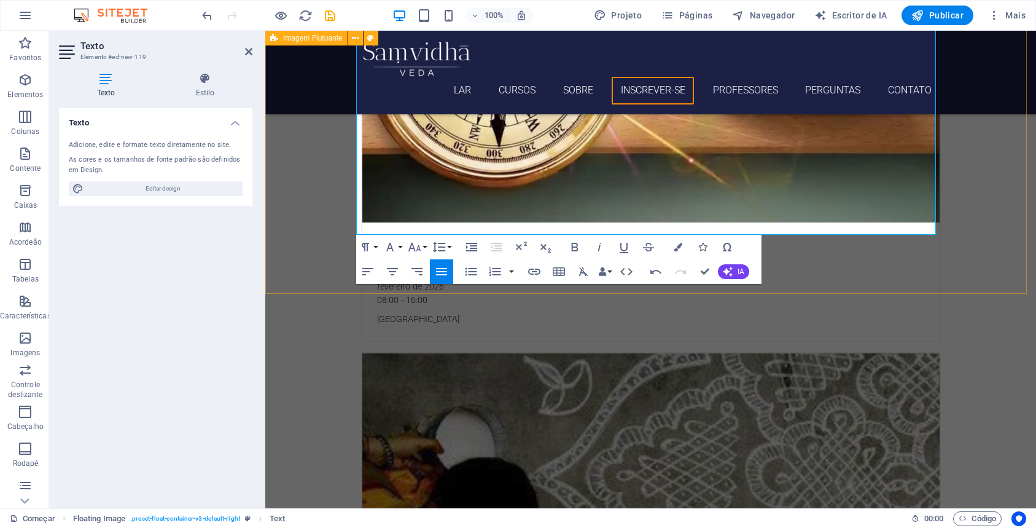
drag, startPoint x: 665, startPoint y: 203, endPoint x: 657, endPoint y: 238, distance: 35.8
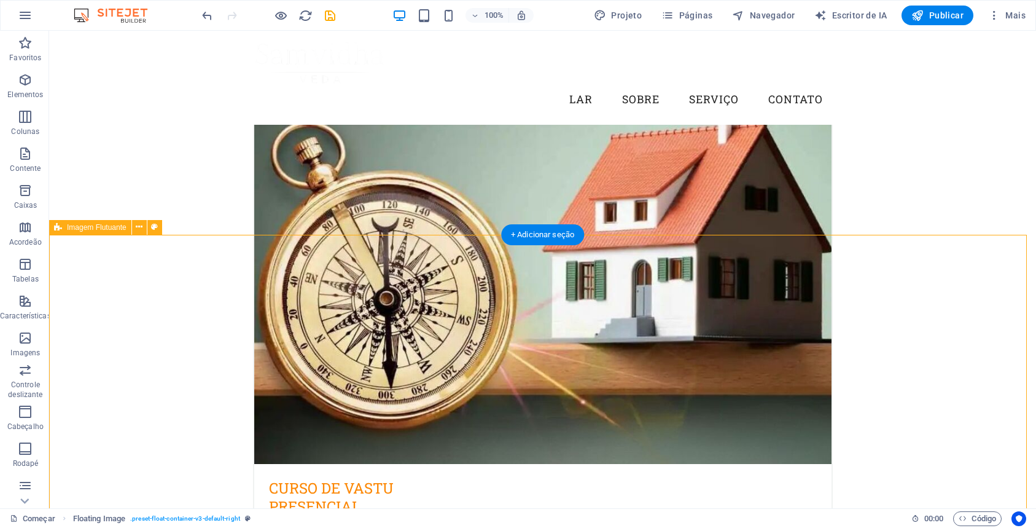
scroll to position [2739, 0]
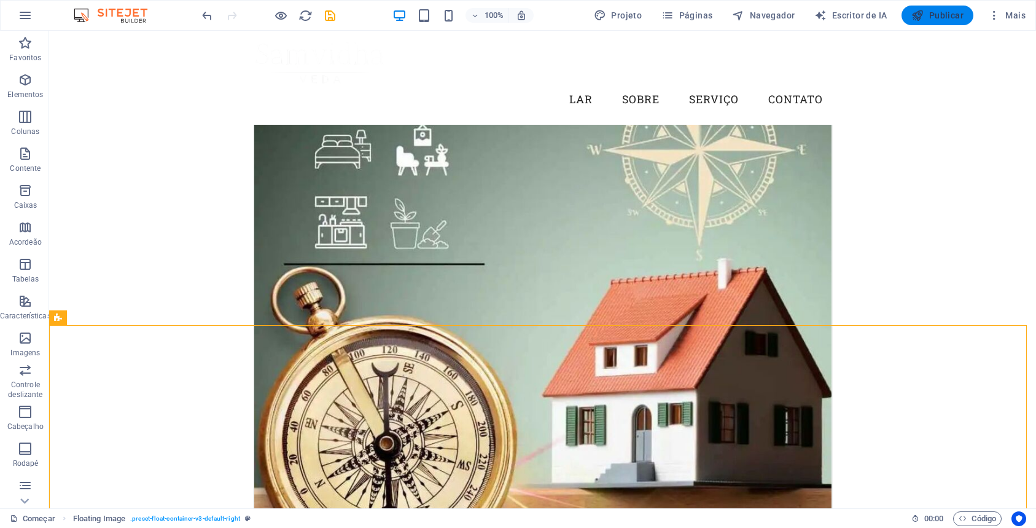
click at [946, 18] on font "Publicar" at bounding box center [946, 15] width 34 height 10
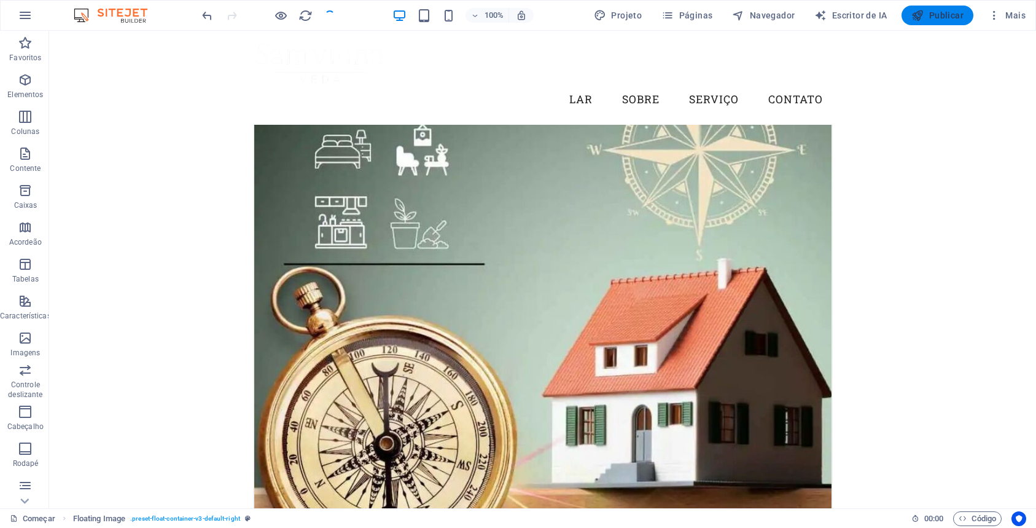
checkbox input "false"
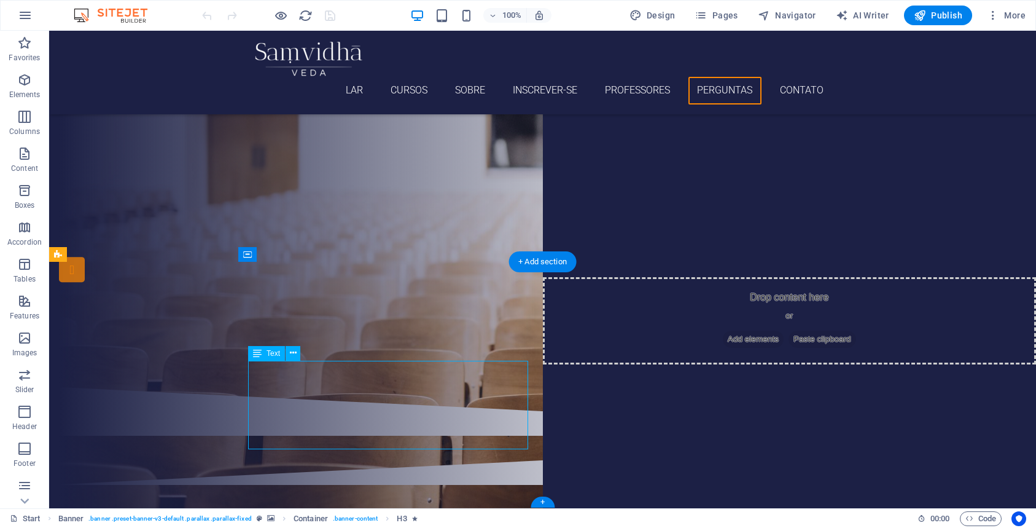
drag, startPoint x: 49, startPoint y: 31, endPoint x: 316, endPoint y: 398, distance: 453.8
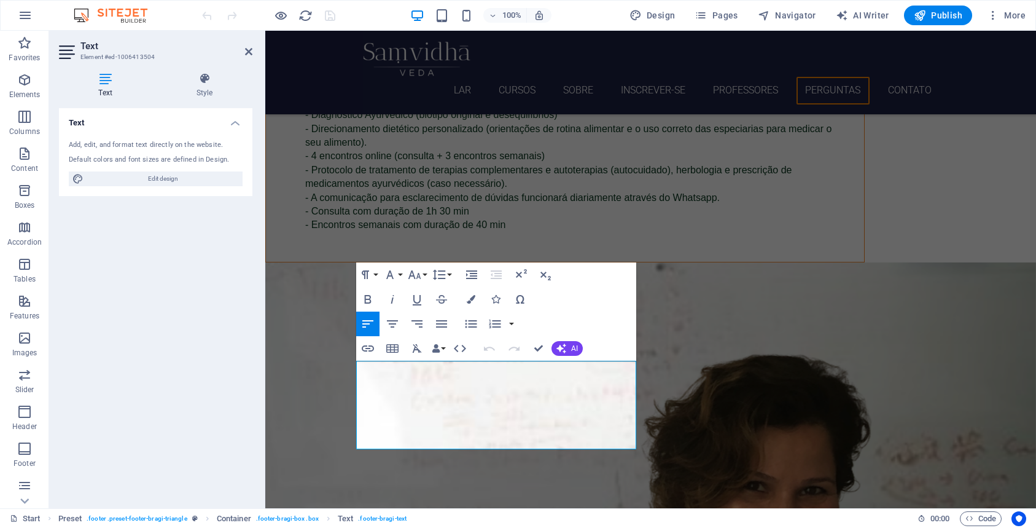
scroll to position [5583, 0]
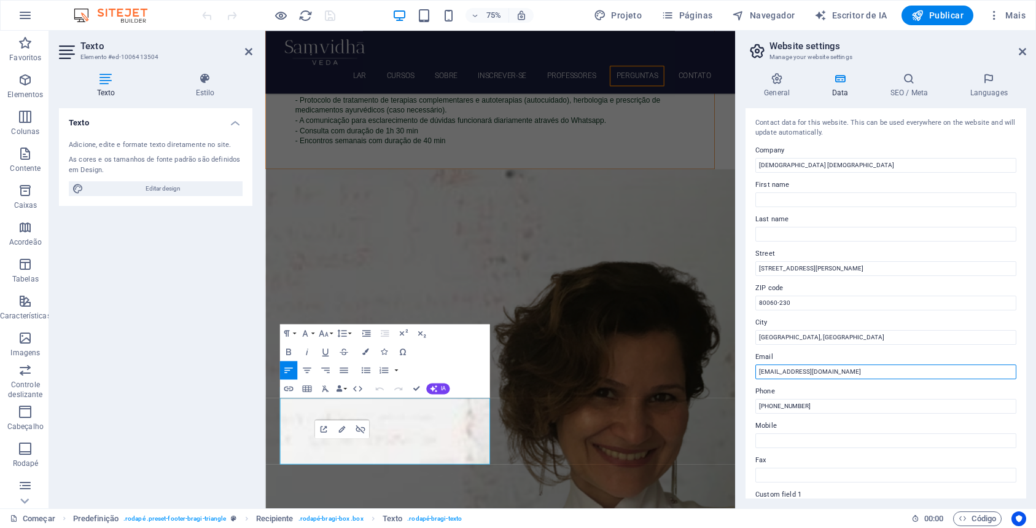
click at [757, 370] on input "[EMAIL_ADDRESS][DOMAIN_NAME]" at bounding box center [885, 371] width 261 height 15
type input "[PERSON_NAME][EMAIL_ADDRESS][DOMAIN_NAME] / [EMAIL_ADDRESS][DOMAIN_NAME]"
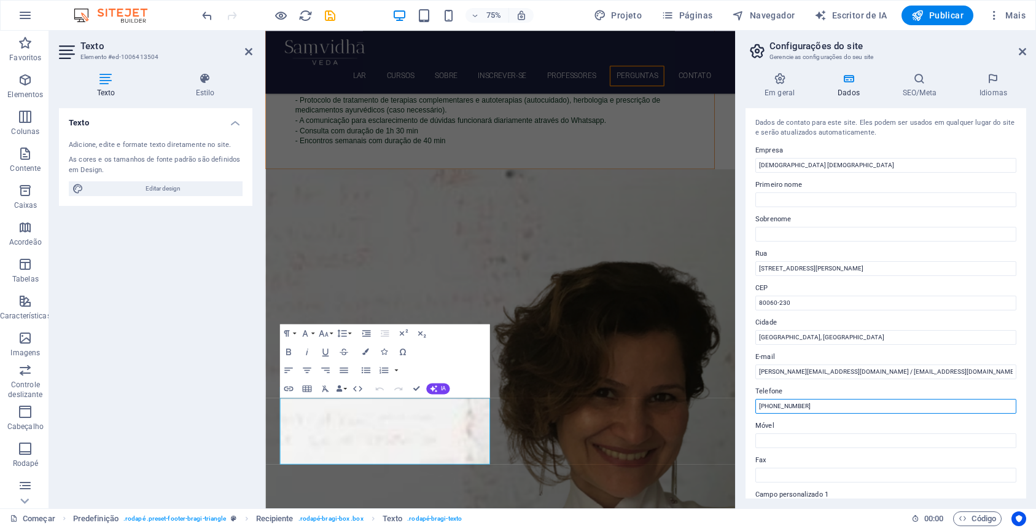
click at [790, 405] on input "[PHONE_NUMBER]" at bounding box center [885, 406] width 261 height 15
click at [854, 404] on input "+55 41991999-1221" at bounding box center [885, 406] width 261 height 15
type input "+55 41991999-1221 / 41 99209-1221"
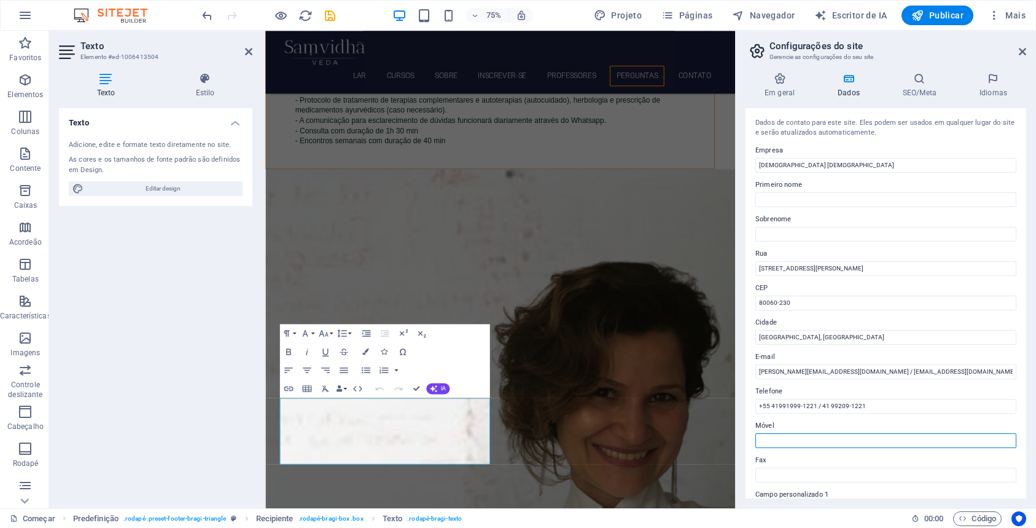
click at [985, 443] on input "Móvel" at bounding box center [885, 440] width 261 height 15
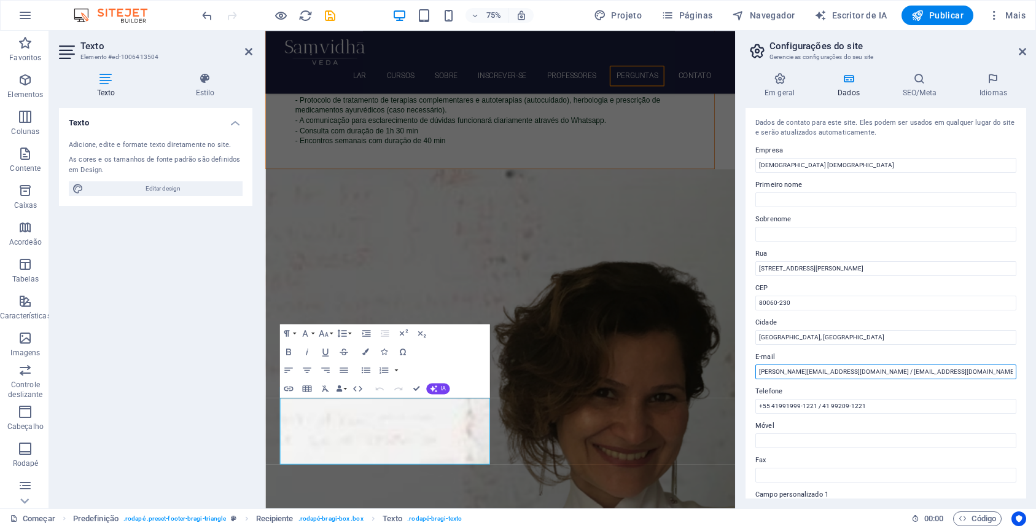
click at [856, 372] on input "[PERSON_NAME][EMAIL_ADDRESS][DOMAIN_NAME] / [EMAIL_ADDRESS][DOMAIN_NAME]" at bounding box center [885, 371] width 261 height 15
type input "[PERSON_NAME][EMAIL_ADDRESS][DOMAIN_NAME] - [PERSON_NAME][EMAIL_ADDRESS][DOMAIN…"
click at [779, 201] on input "Primeiro nome" at bounding box center [885, 199] width 261 height 15
type input "a"
type input "A"
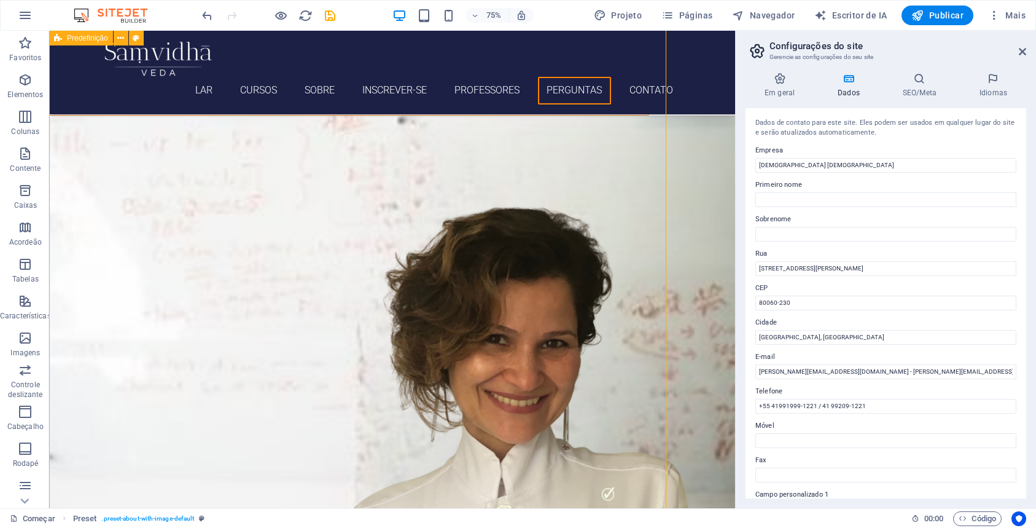
scroll to position [5598, 0]
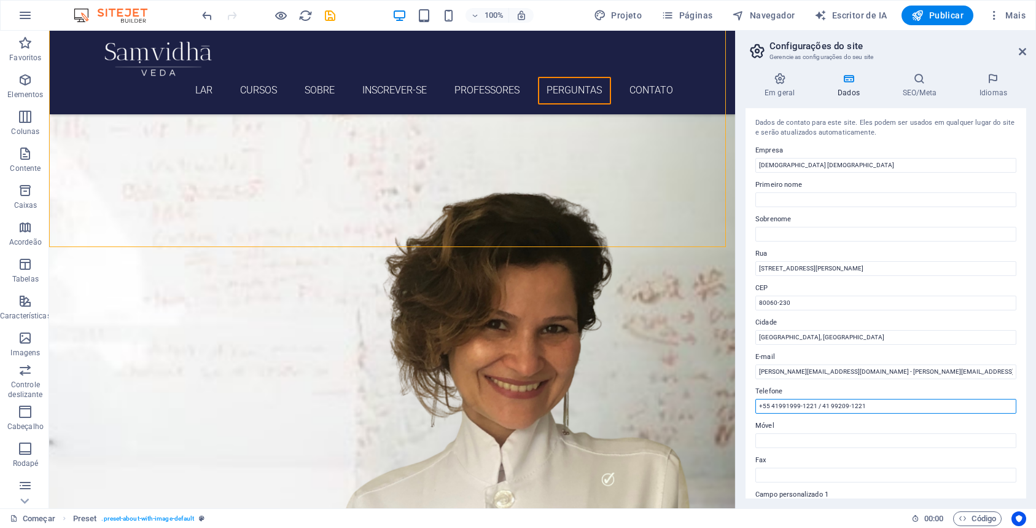
click at [778, 408] on input "+55 41991999-1221 / 41 99209-1221" at bounding box center [885, 406] width 261 height 15
type input "[PHONE_NUMBER] / 41 99209-1221"
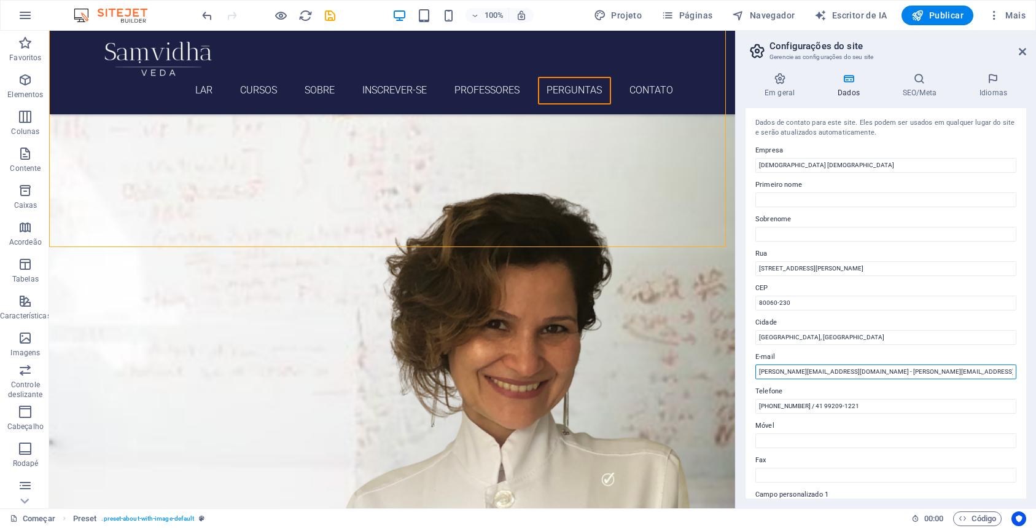
click at [852, 370] on input "[PERSON_NAME][EMAIL_ADDRESS][DOMAIN_NAME] - [PERSON_NAME][EMAIL_ADDRESS][DOMAIN…" at bounding box center [885, 371] width 261 height 15
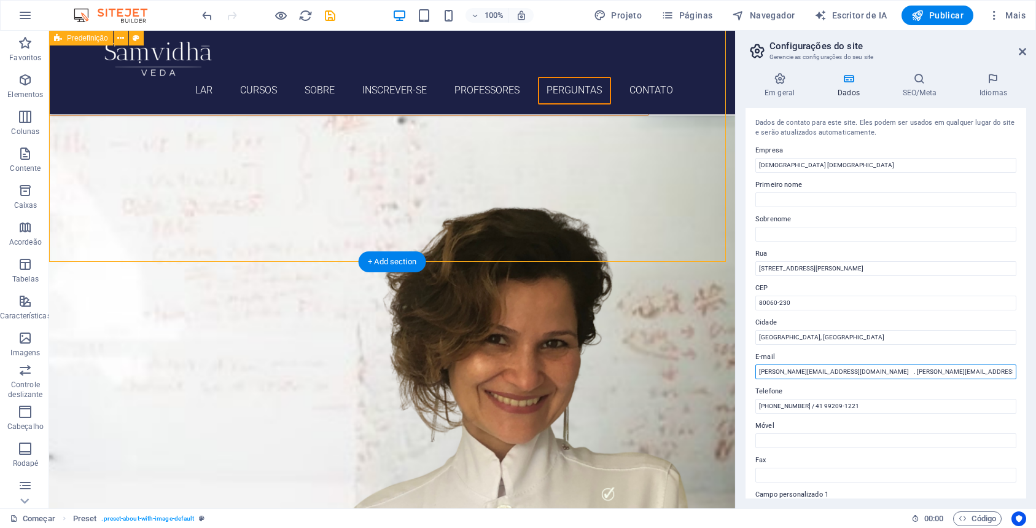
type input "[PERSON_NAME][EMAIL_ADDRESS][DOMAIN_NAME] . [PERSON_NAME][EMAIL_ADDRESS][DOMAIN…"
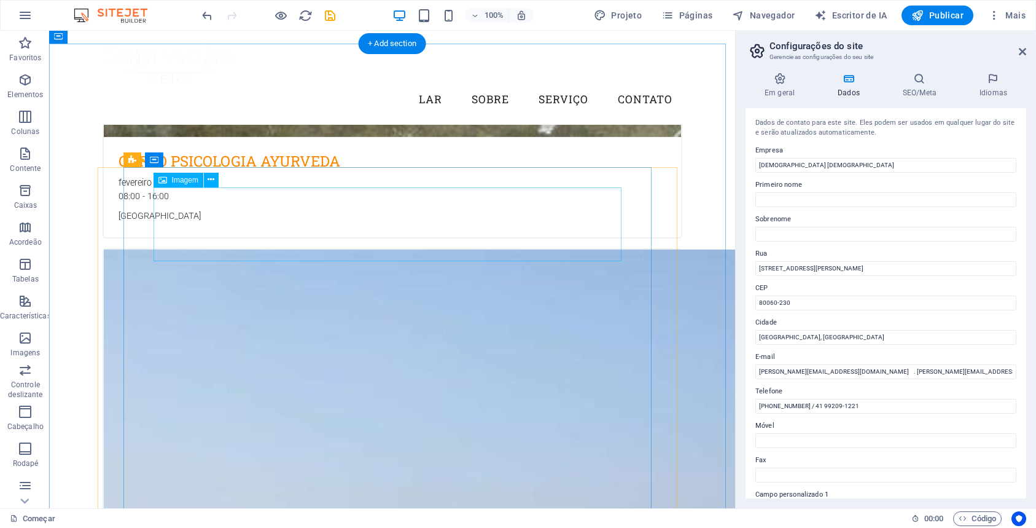
scroll to position [3894, 0]
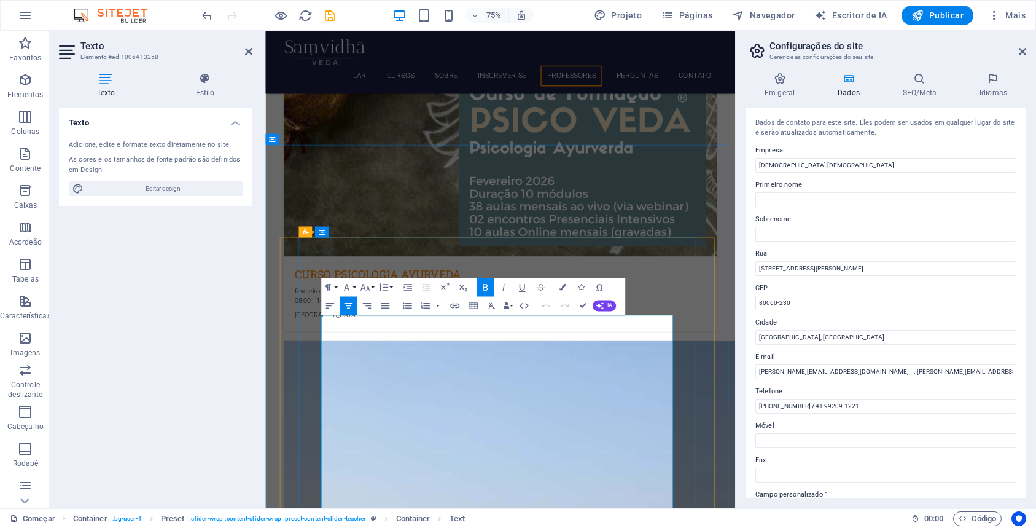
click at [809, 248] on label "Rua" at bounding box center [885, 253] width 261 height 15
click at [809, 261] on input "[STREET_ADDRESS][PERSON_NAME]" at bounding box center [885, 268] width 261 height 15
click at [949, 20] on font "Publicar" at bounding box center [946, 15] width 34 height 10
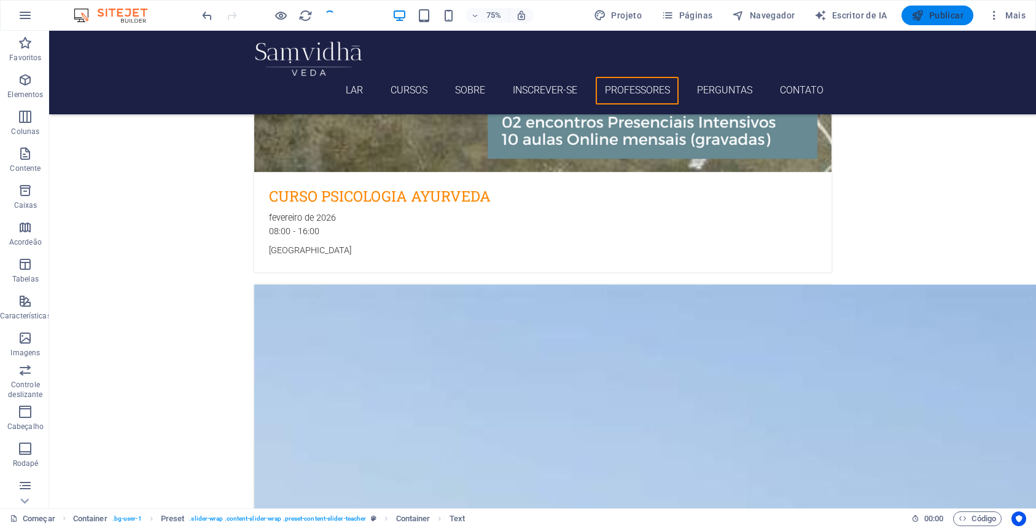
checkbox input "false"
